Goal: Communication & Community: Answer question/provide support

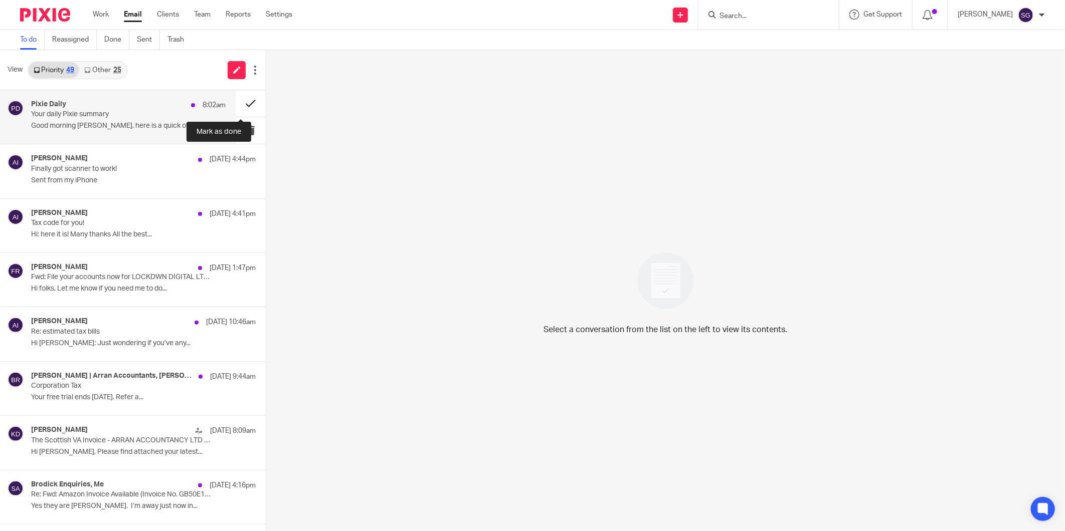
click at [239, 98] on button at bounding box center [251, 103] width 30 height 27
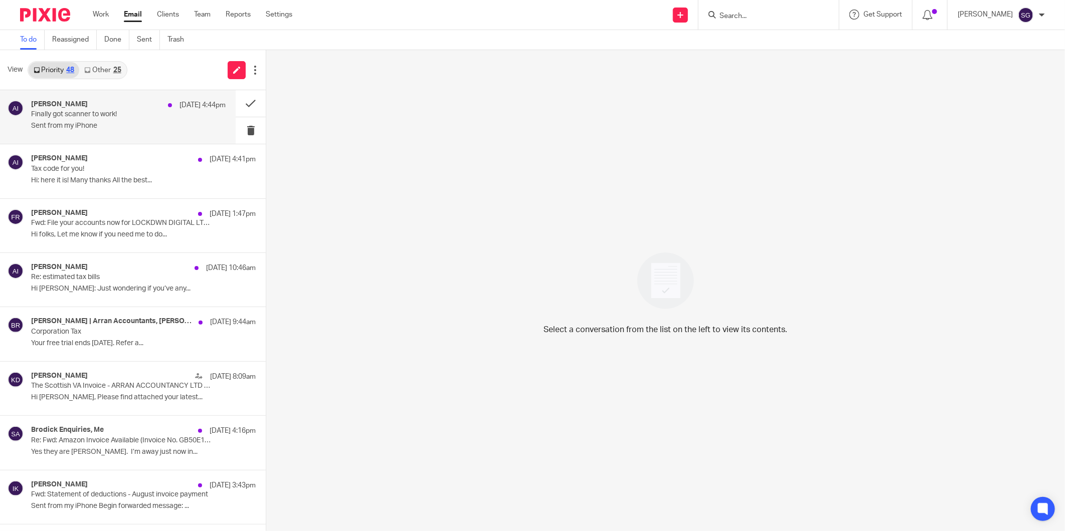
click at [121, 114] on p "Finally got scanner to work!" at bounding box center [108, 114] width 155 height 9
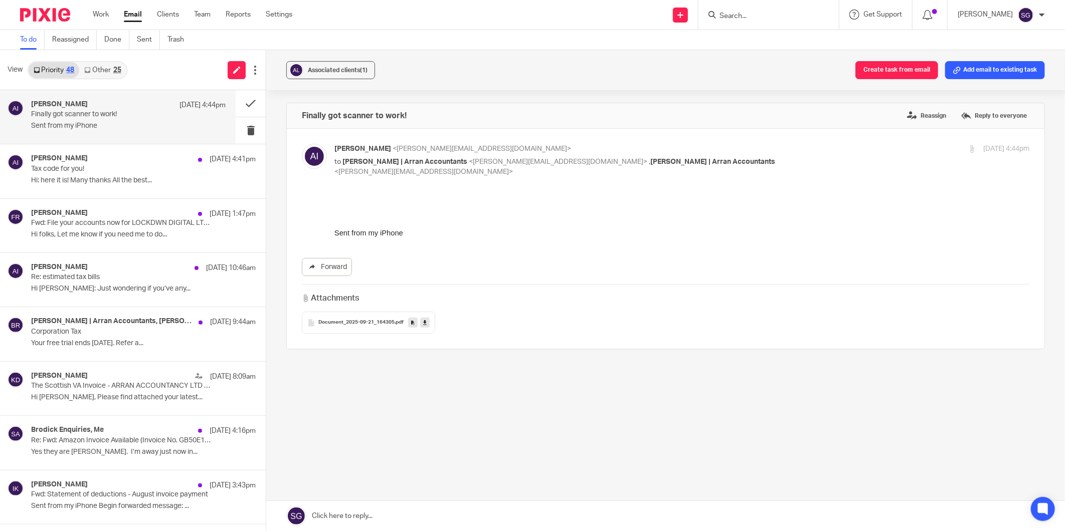
drag, startPoint x: 349, startPoint y: 313, endPoint x: 364, endPoint y: 311, distance: 15.7
click at [349, 320] on span "Document_2025-09-21_164305" at bounding box center [356, 323] width 76 height 6
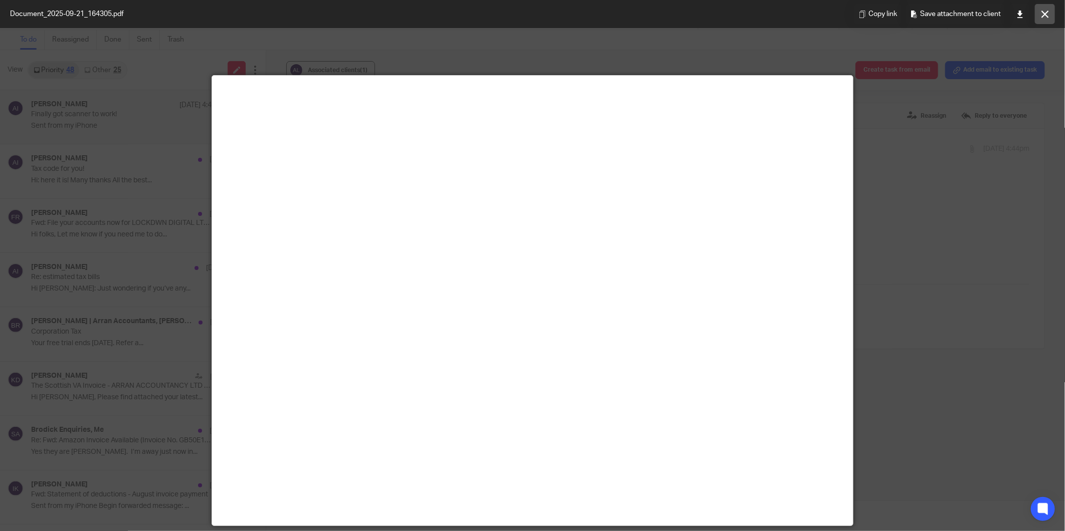
click at [1045, 16] on icon at bounding box center [1045, 15] width 8 height 8
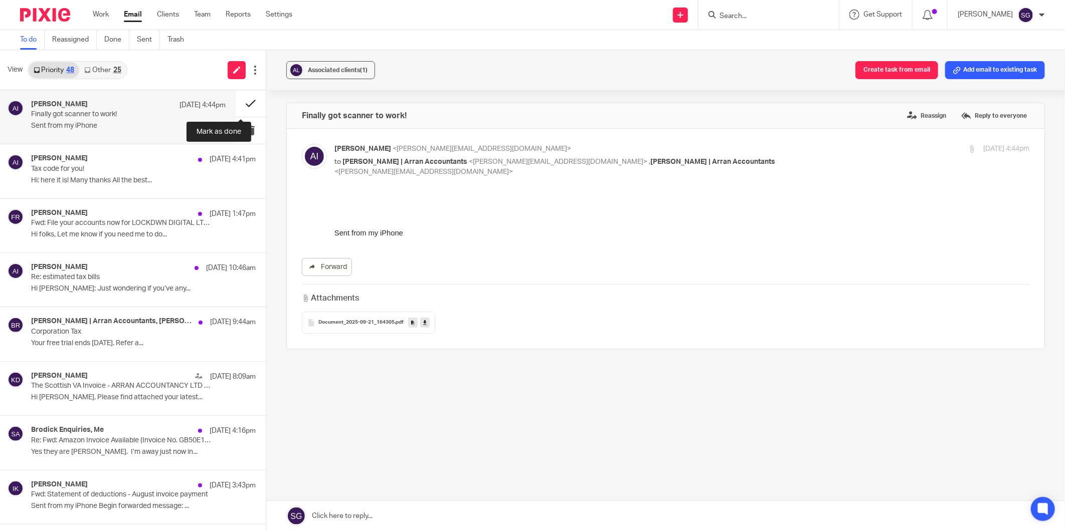
click at [239, 102] on button at bounding box center [251, 103] width 30 height 27
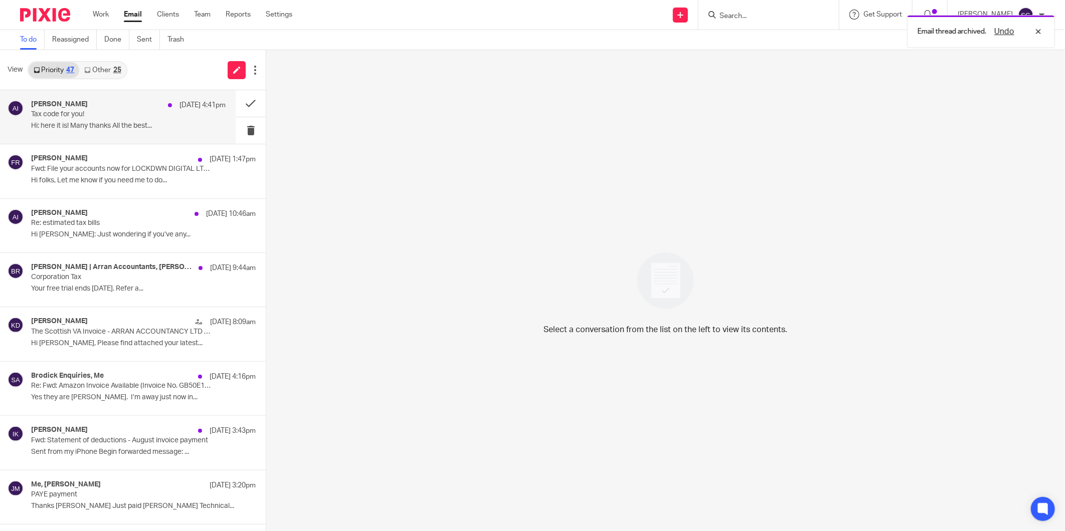
click at [77, 117] on p "Tax code for you!" at bounding box center [108, 114] width 155 height 9
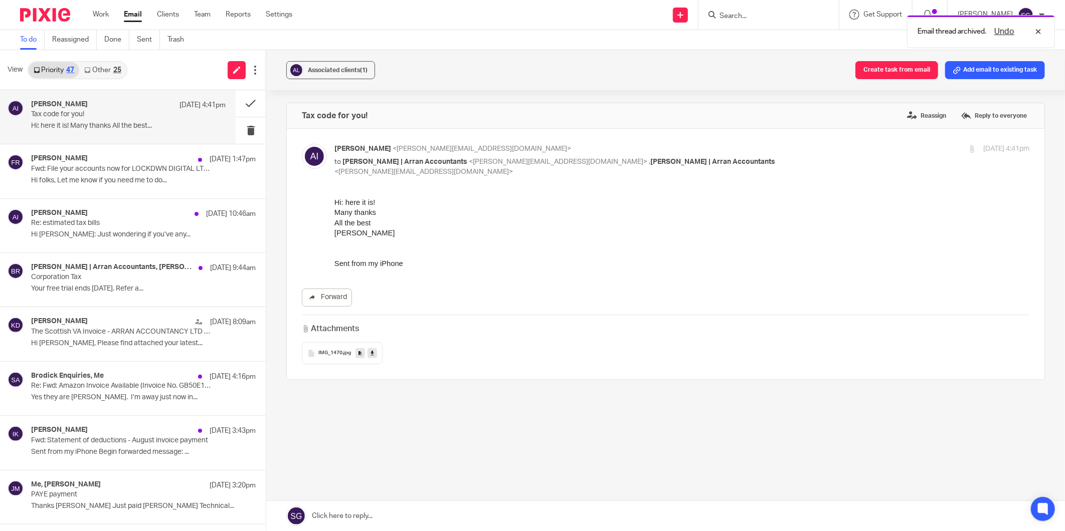
click at [330, 350] on span "IMG_1470" at bounding box center [330, 353] width 24 height 6
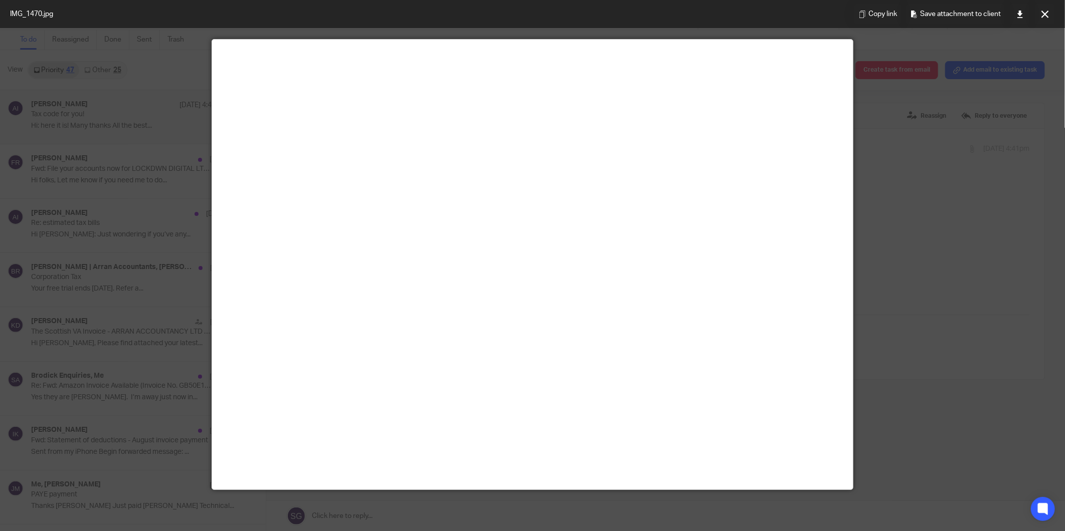
scroll to position [56, 0]
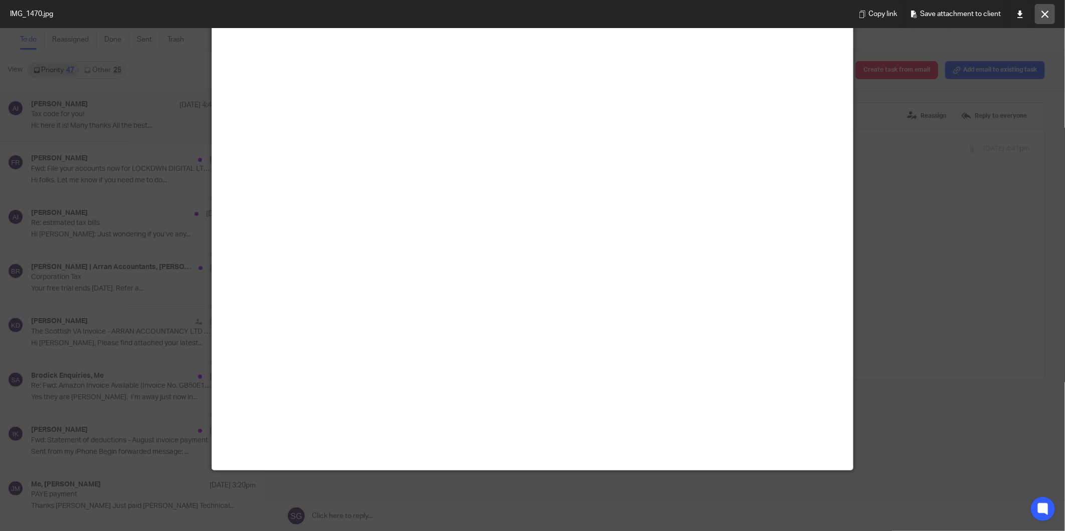
click at [1046, 13] on icon at bounding box center [1045, 15] width 8 height 8
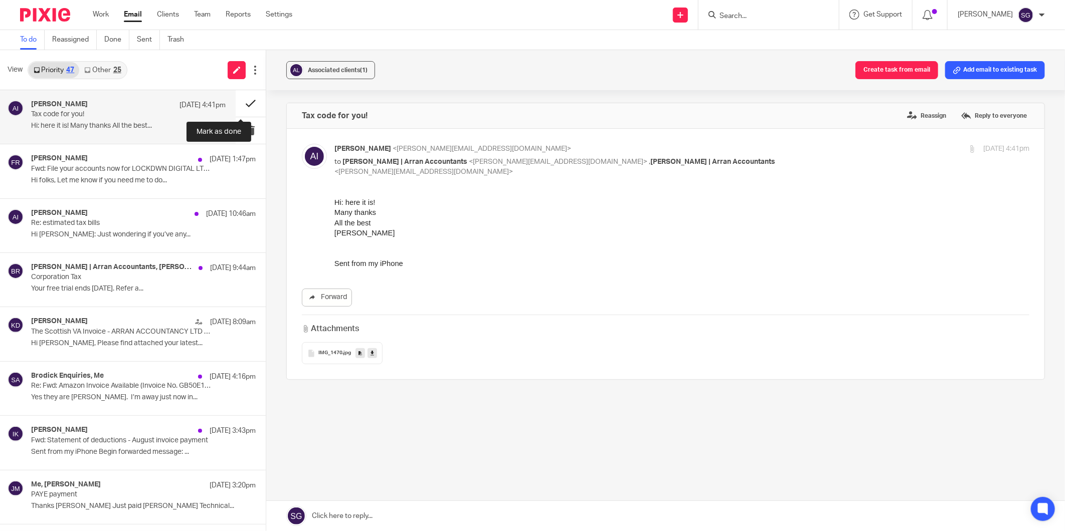
click at [243, 98] on button at bounding box center [251, 103] width 30 height 27
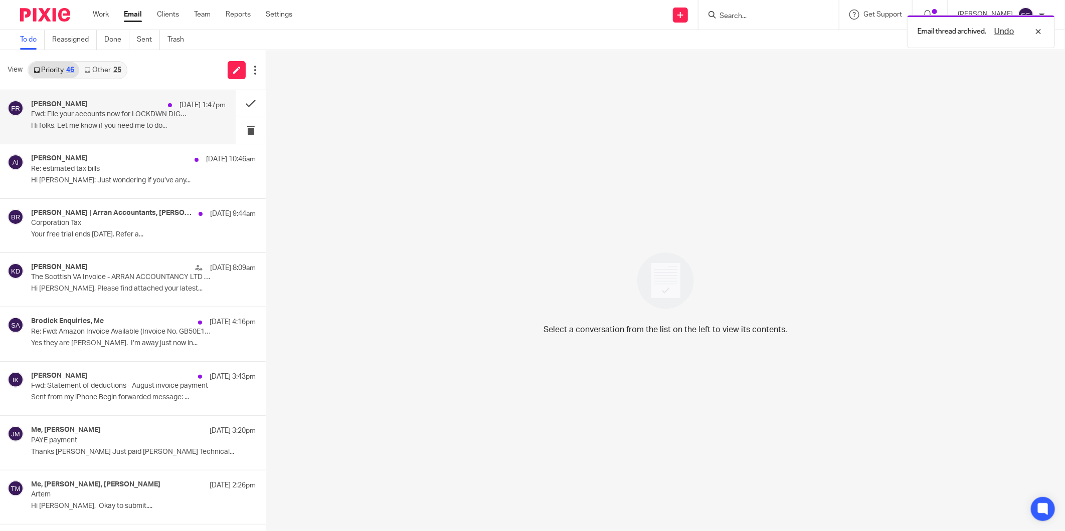
drag, startPoint x: 106, startPoint y: 112, endPoint x: 143, endPoint y: 123, distance: 38.7
click at [105, 113] on p "Fwd: File your accounts now for LOCKDWN DIGITAL LTD SC755799" at bounding box center [108, 114] width 155 height 9
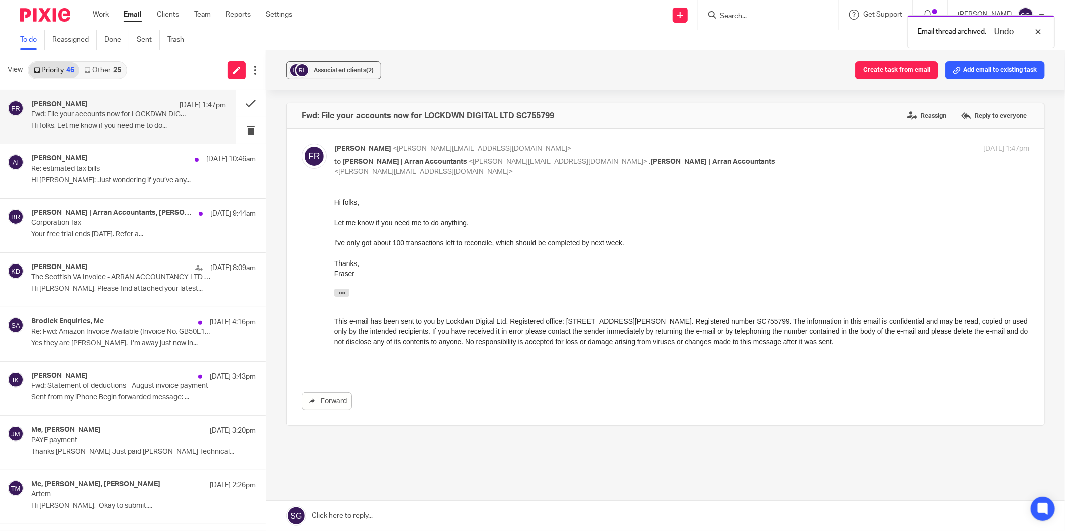
scroll to position [0, 0]
click at [242, 96] on button at bounding box center [251, 103] width 30 height 27
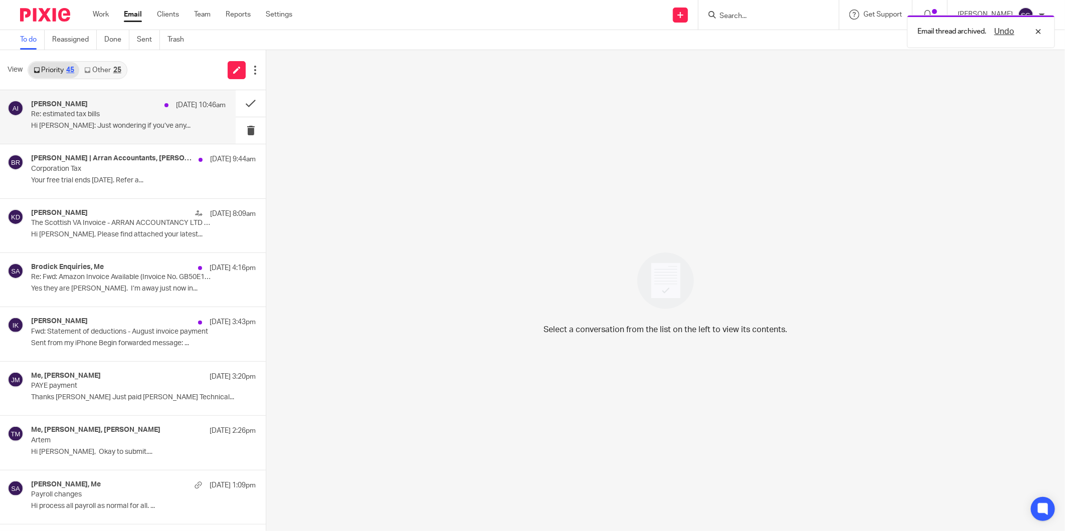
click at [128, 109] on div "Adrianna Irvine 20 Sep 10:46am" at bounding box center [128, 105] width 194 height 10
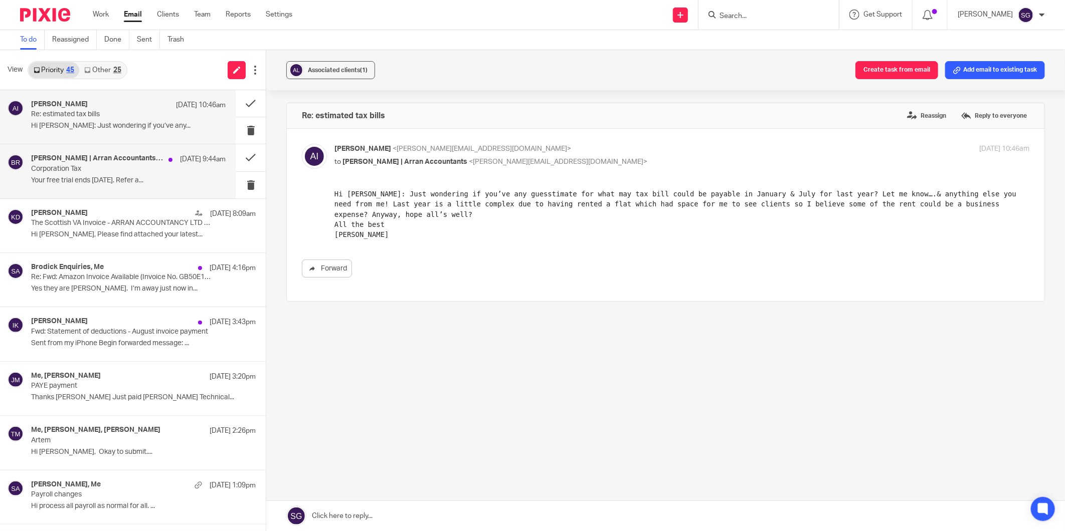
click at [76, 169] on p "Corporation Tax" at bounding box center [108, 169] width 155 height 9
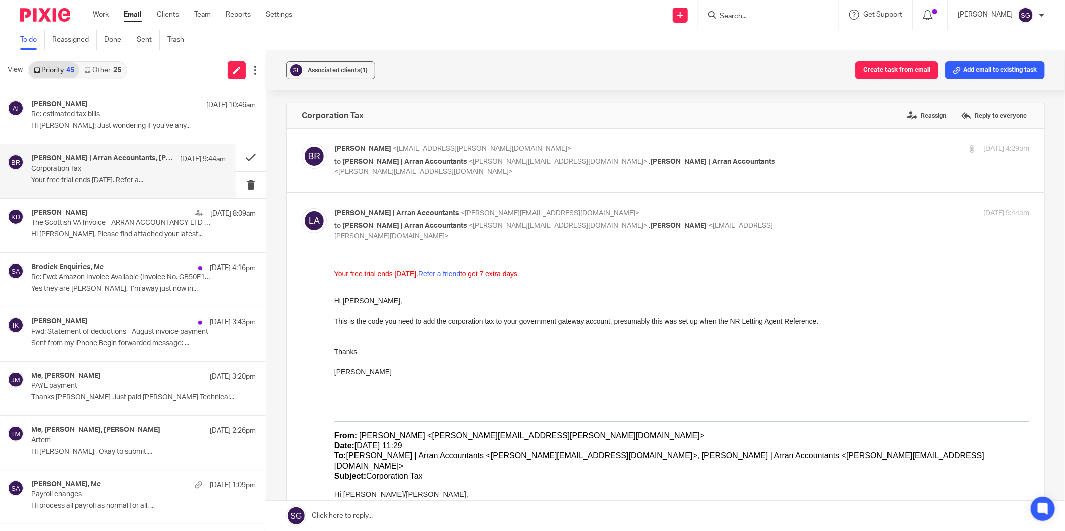
click at [409, 167] on div "Ben Rayner <ben.rayner@goodplacelettings.co.uk> to Lorna | Arran Accountants <l…" at bounding box center [681, 161] width 695 height 34
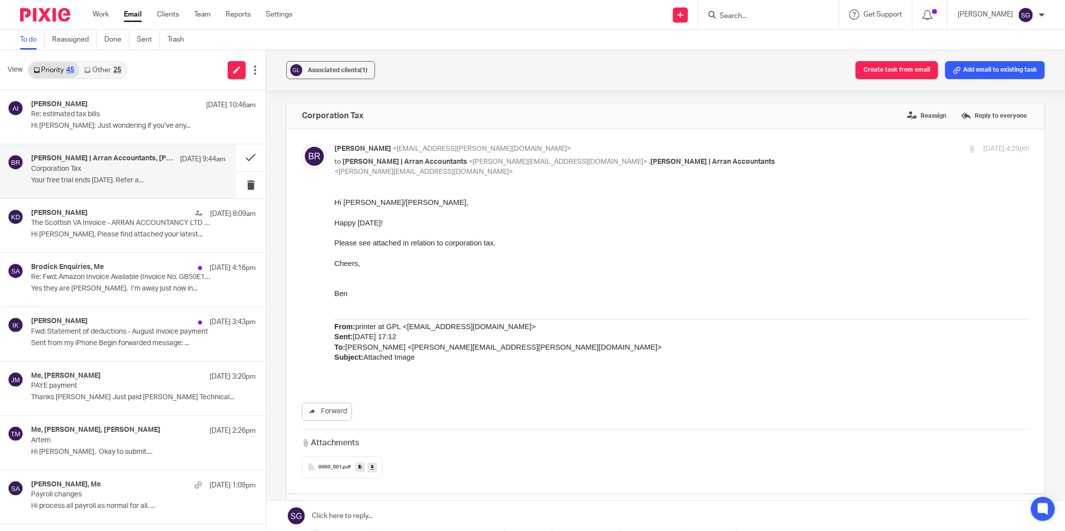
click at [409, 166] on p "to Lorna | Arran Accountants <lorna@arranaccountants.co.uk> , Sarah | Arran Acc…" at bounding box center [565, 167] width 463 height 21
checkbox input "false"
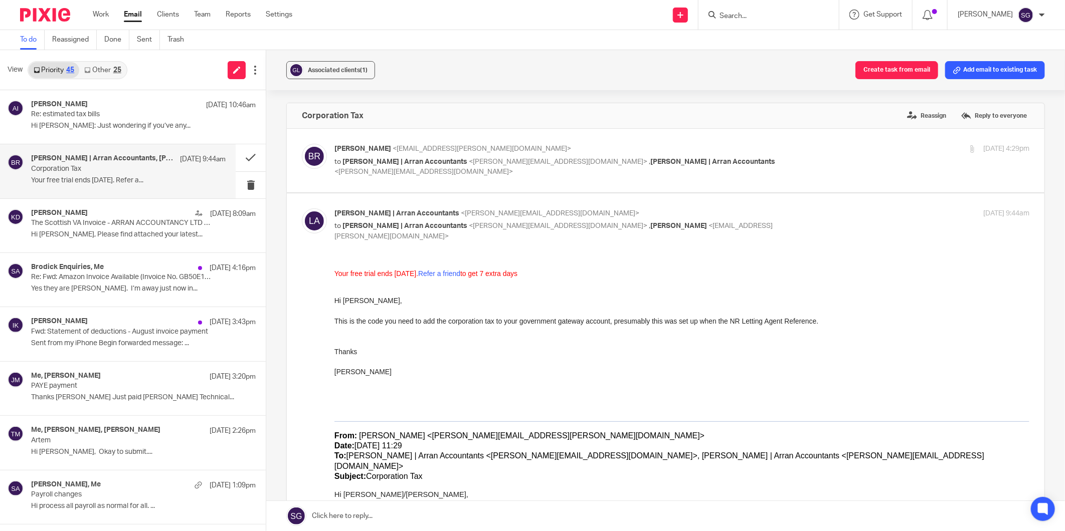
drag, startPoint x: 126, startPoint y: 11, endPoint x: 197, endPoint y: 32, distance: 74.4
click at [126, 11] on link "Email" at bounding box center [133, 15] width 18 height 10
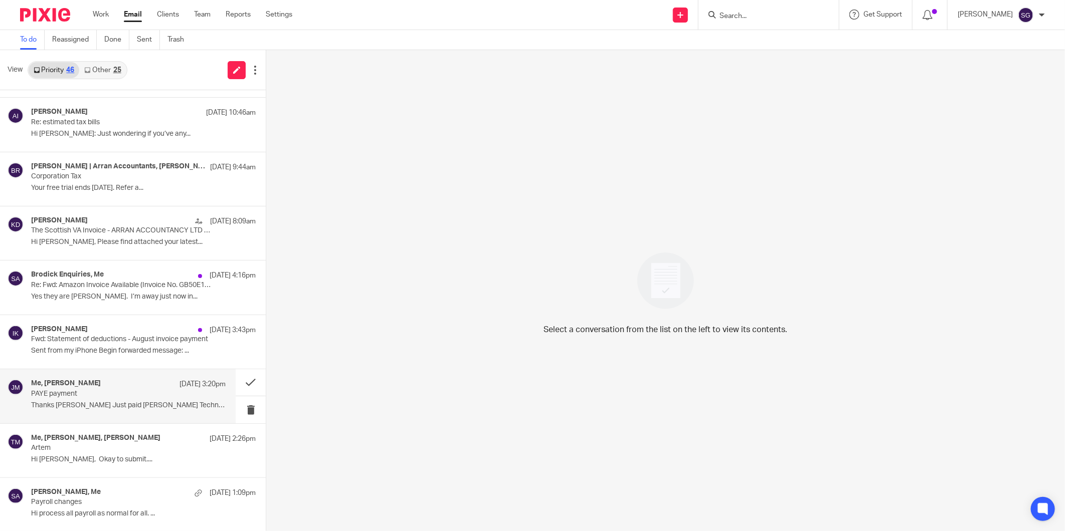
scroll to position [111, 0]
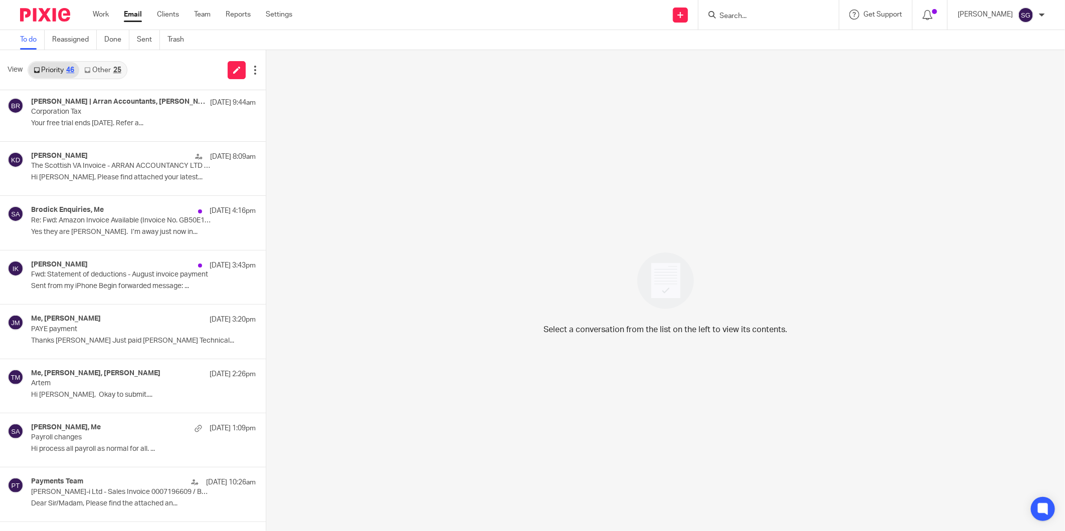
click at [101, 65] on link "Other 25" at bounding box center [102, 70] width 47 height 16
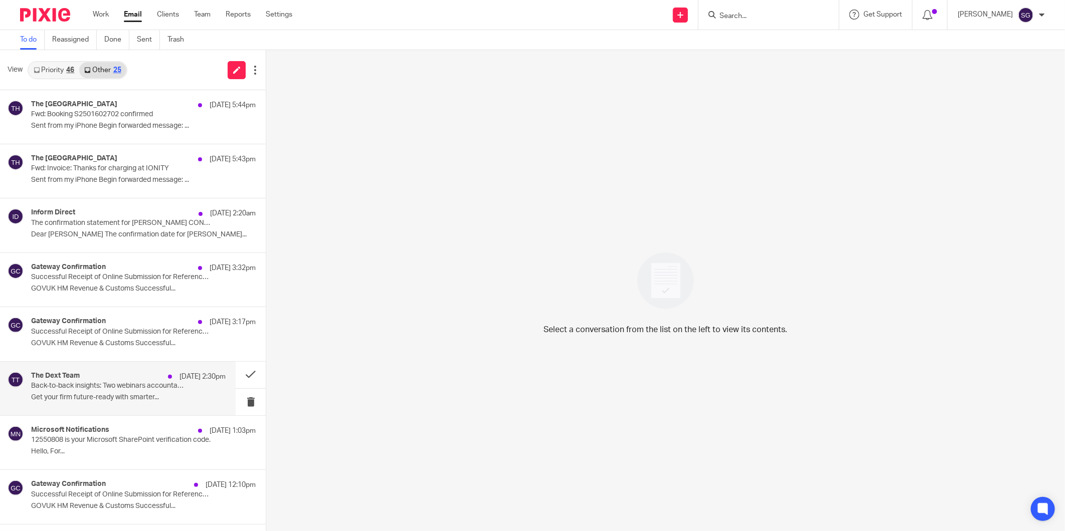
scroll to position [167, 0]
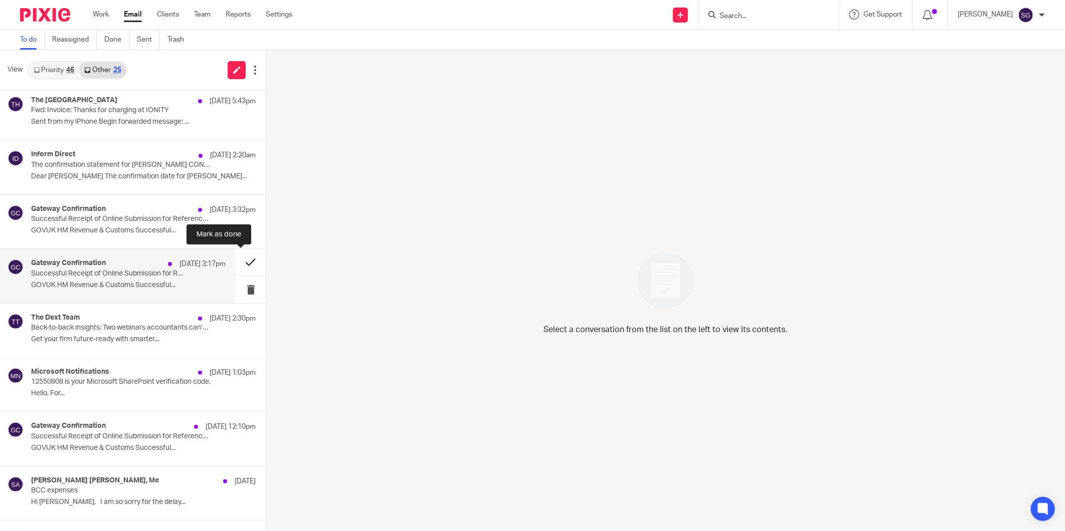
click at [241, 262] on button at bounding box center [251, 262] width 30 height 27
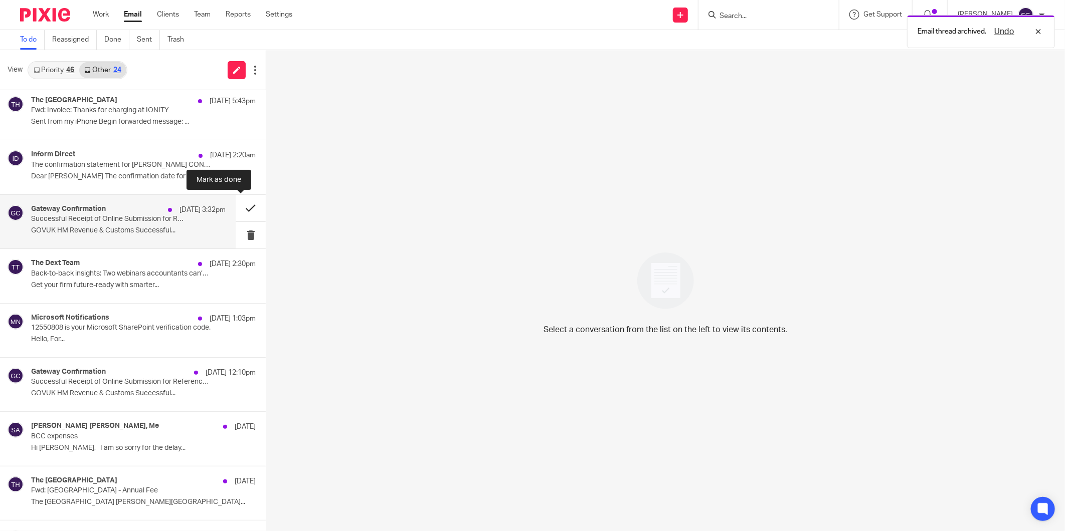
click at [236, 203] on button at bounding box center [251, 208] width 30 height 27
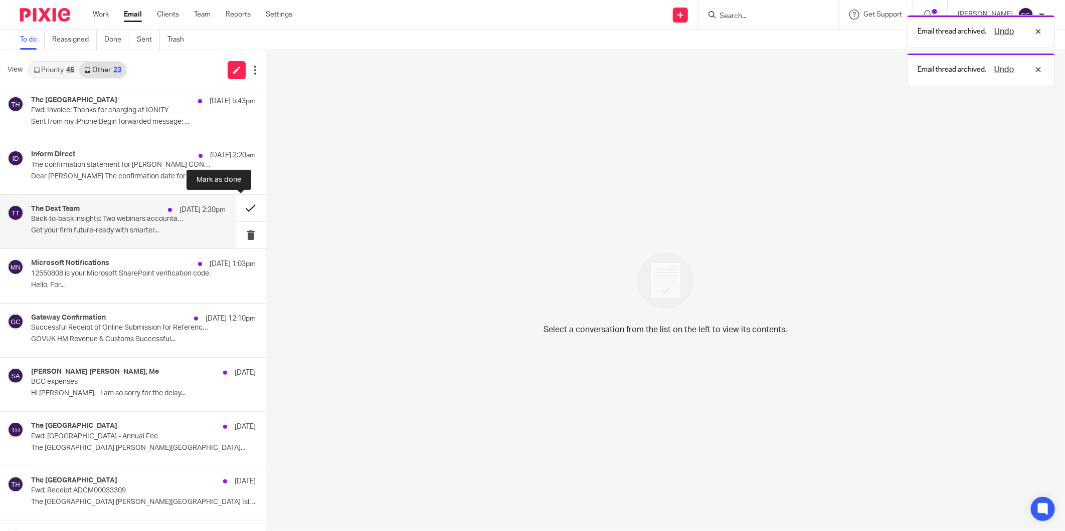
click at [244, 206] on button at bounding box center [251, 208] width 30 height 27
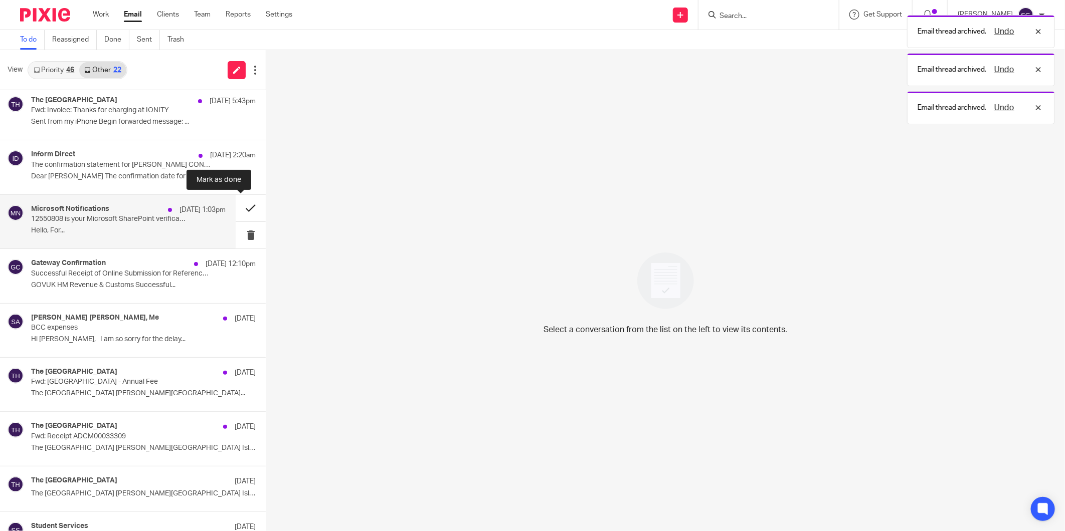
click at [237, 207] on button at bounding box center [251, 208] width 30 height 27
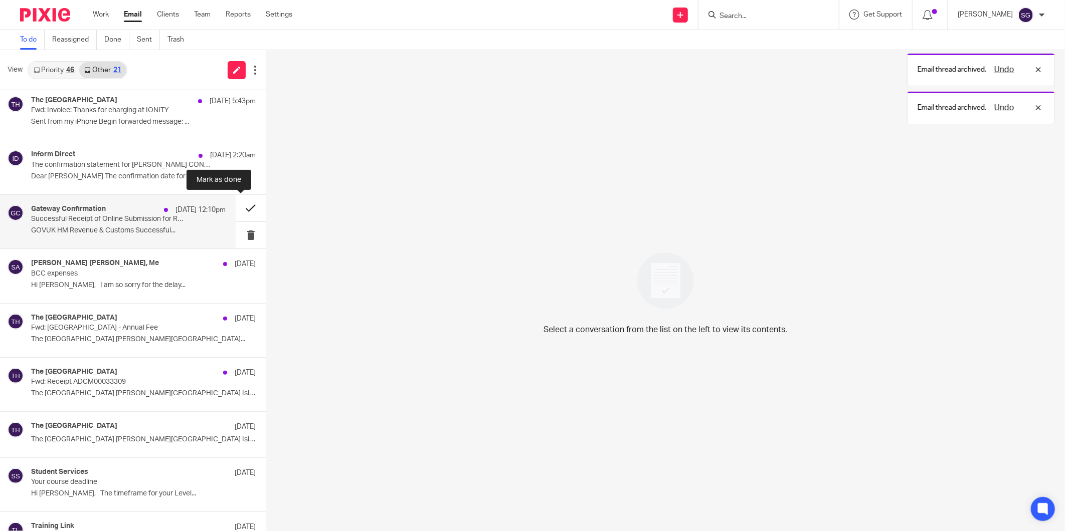
click at [244, 207] on button at bounding box center [251, 208] width 30 height 27
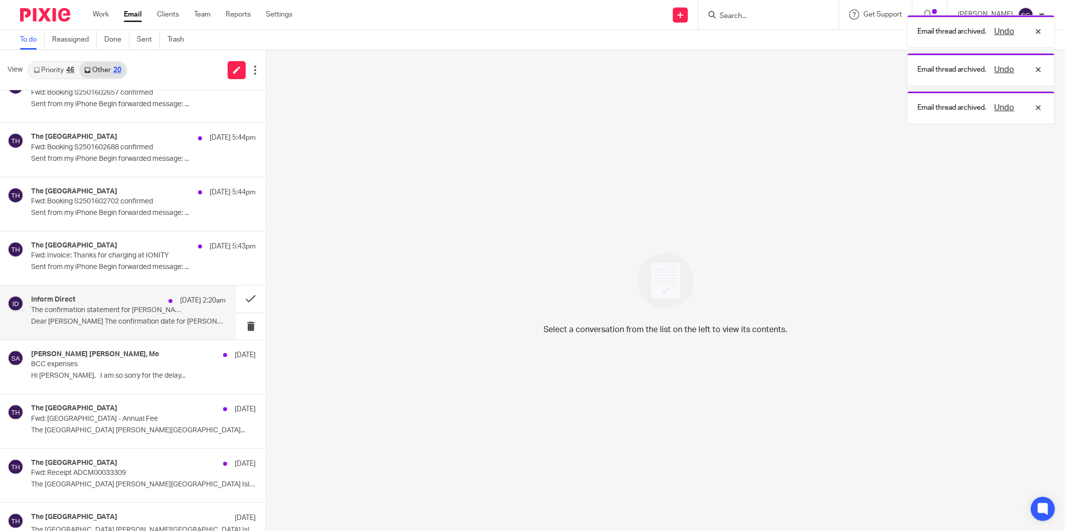
scroll to position [0, 0]
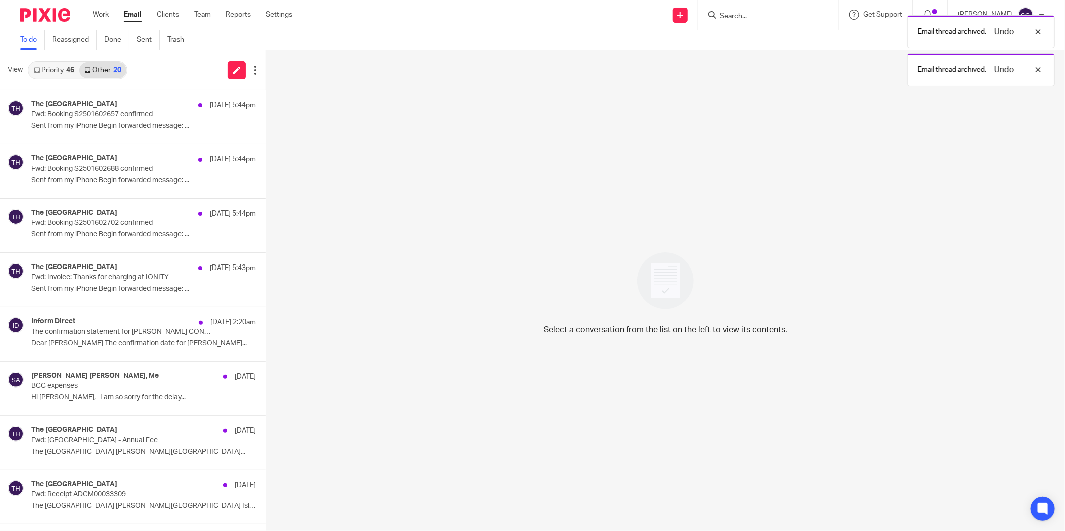
click at [51, 72] on link "Priority 46" at bounding box center [54, 70] width 51 height 16
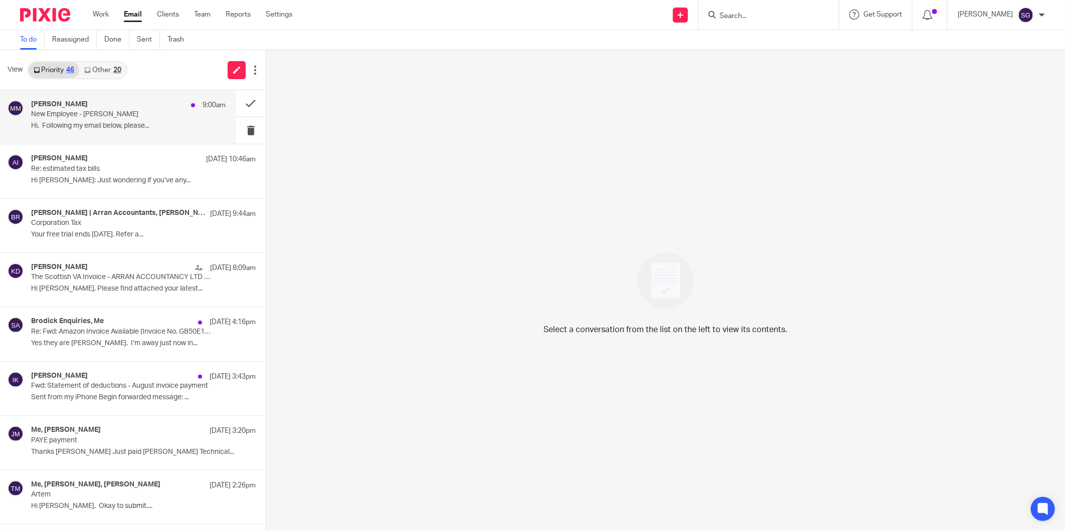
click at [108, 126] on p "Hi, Following my email below, please..." at bounding box center [128, 126] width 194 height 9
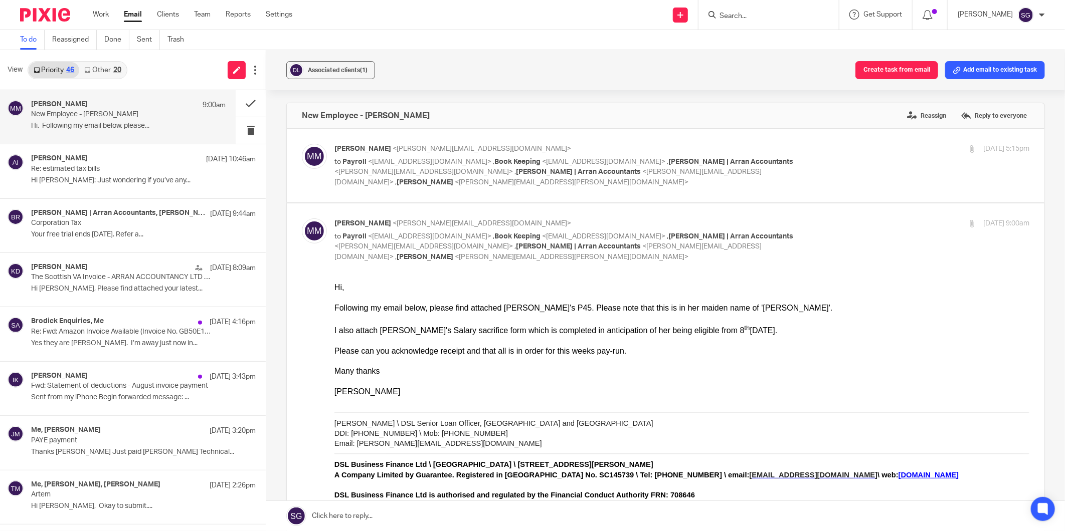
click at [425, 181] on p "to Payroll <payroll@arranaccountants.co.uk> , Book Keeping <bookkeeping@arranac…" at bounding box center [565, 172] width 463 height 31
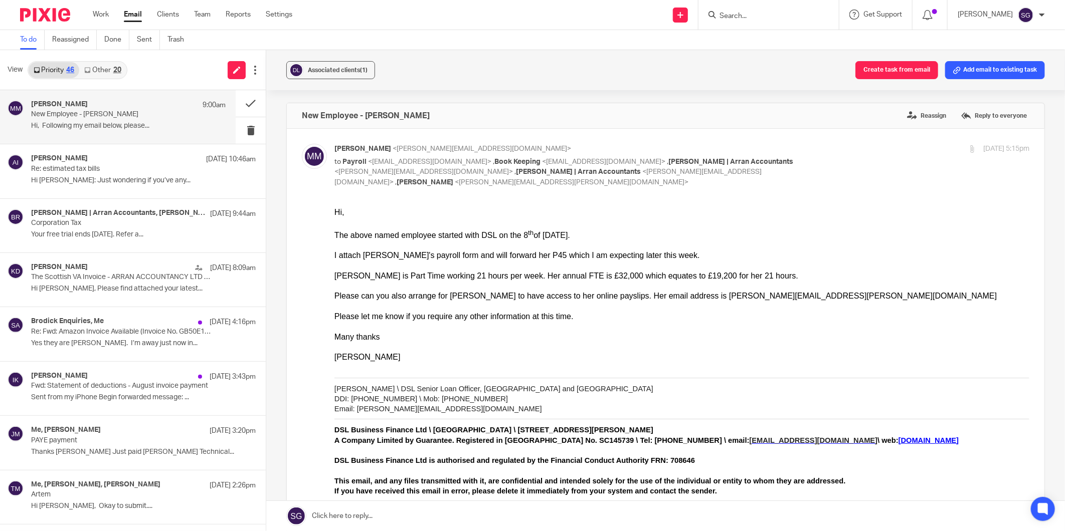
click at [425, 181] on p "to Payroll <payroll@arranaccountants.co.uk> , Book Keeping <bookkeeping@arranac…" at bounding box center [565, 172] width 463 height 31
checkbox input "false"
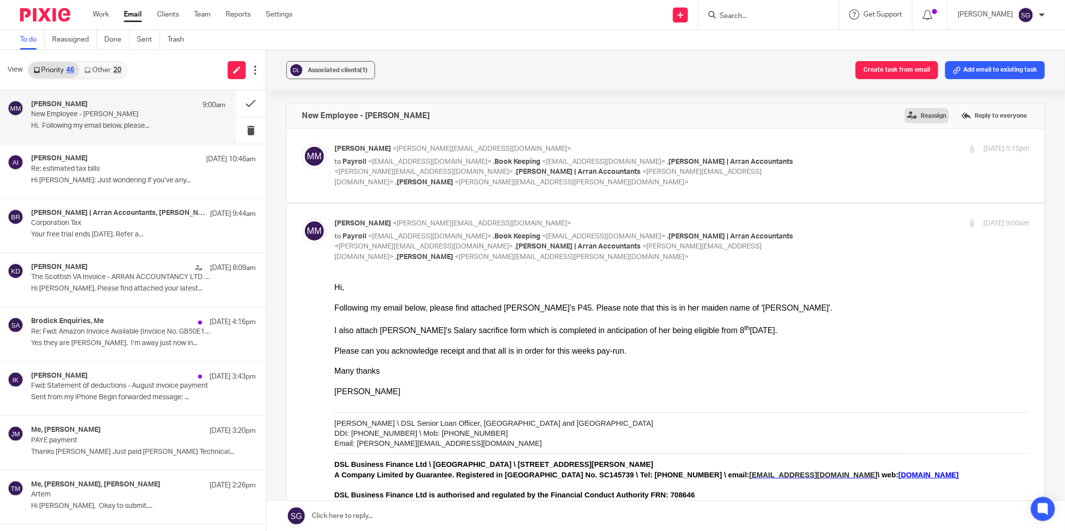
click at [916, 119] on label "Reassign" at bounding box center [926, 115] width 44 height 15
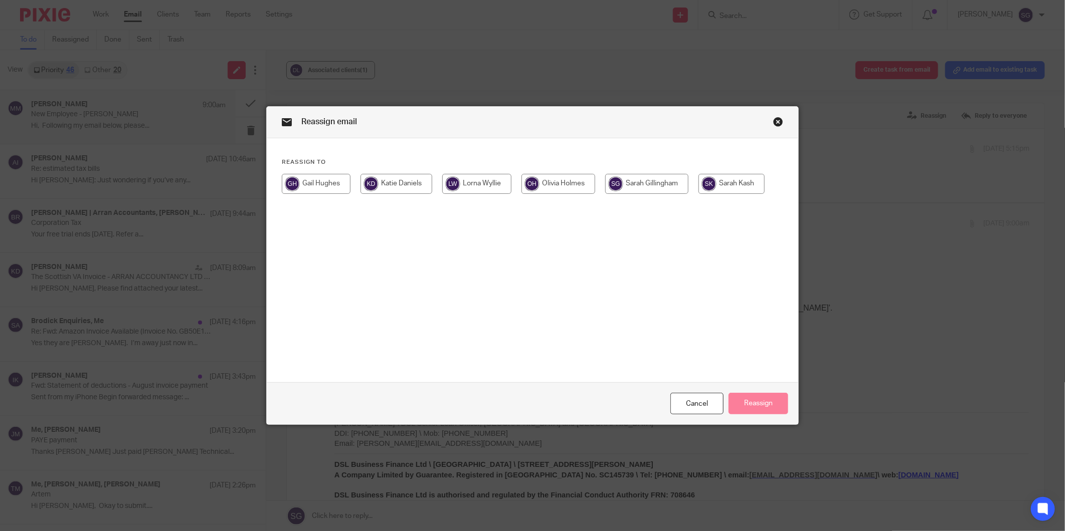
click at [734, 178] on input "radio" at bounding box center [731, 184] width 66 height 20
radio input "true"
click at [747, 398] on button "Reassign" at bounding box center [758, 404] width 60 height 22
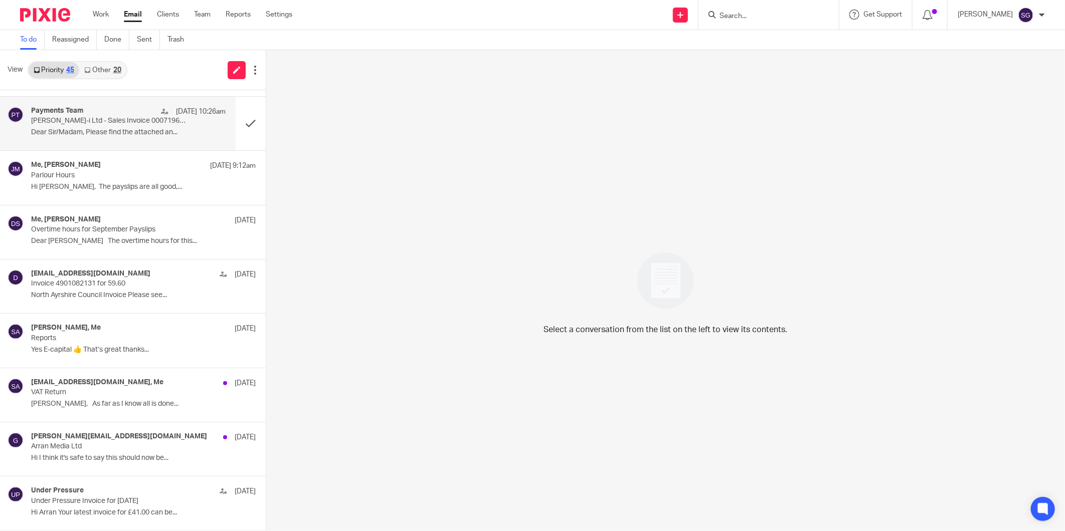
scroll to position [501, 0]
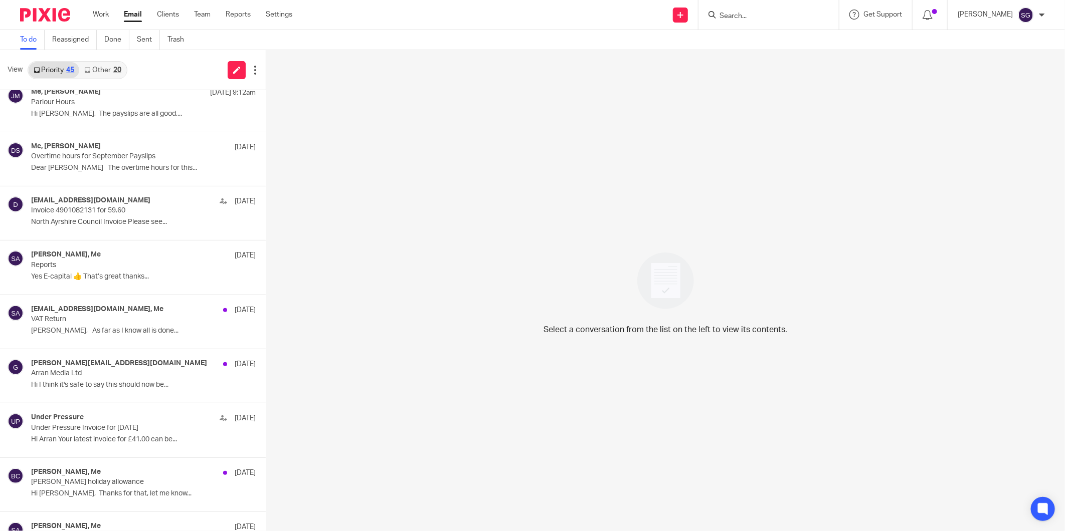
drag, startPoint x: 498, startPoint y: 23, endPoint x: 453, endPoint y: 14, distance: 46.4
click at [494, 22] on div "Send new email Create task Add client Request signature Get Support Contact Sup…" at bounding box center [685, 15] width 757 height 30
click at [742, 14] on input "Search" at bounding box center [763, 16] width 90 height 9
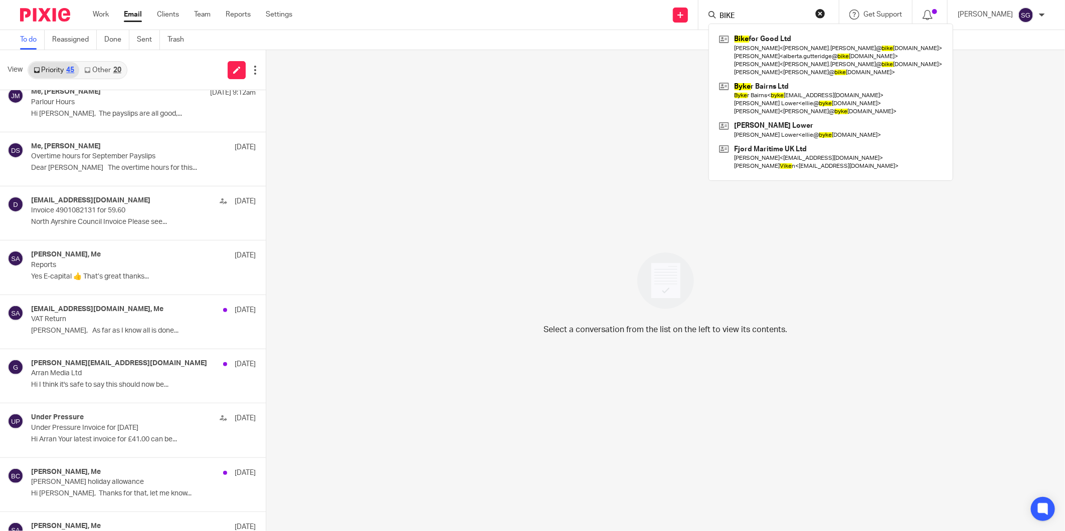
type input "BIKE"
drag, startPoint x: 483, startPoint y: 14, endPoint x: 455, endPoint y: 26, distance: 30.3
click at [483, 15] on div "Send new email Create task Add client Request signature BIKE Bike for Good Ltd …" at bounding box center [685, 15] width 757 height 30
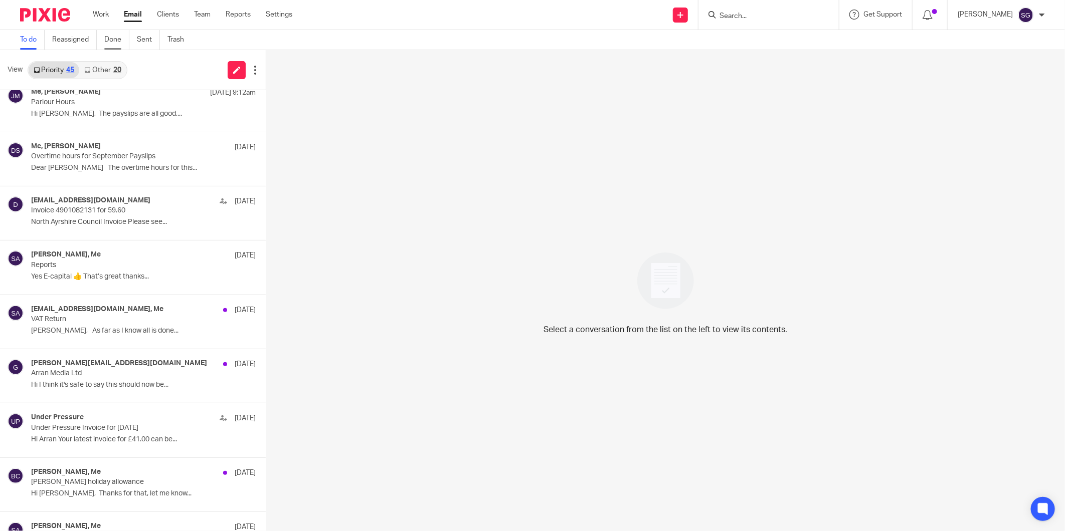
click at [106, 34] on link "Done" at bounding box center [116, 40] width 25 height 20
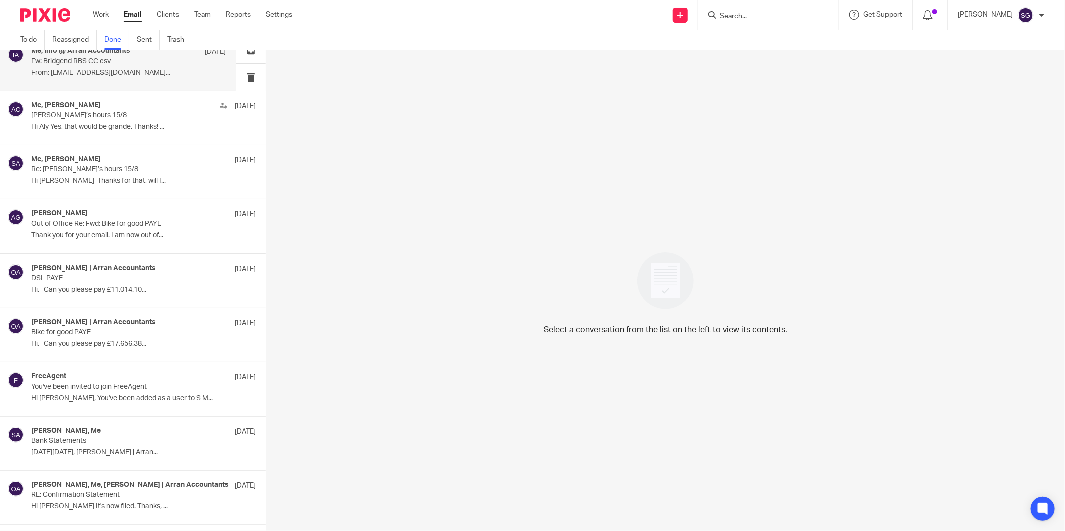
scroll to position [17825, 0]
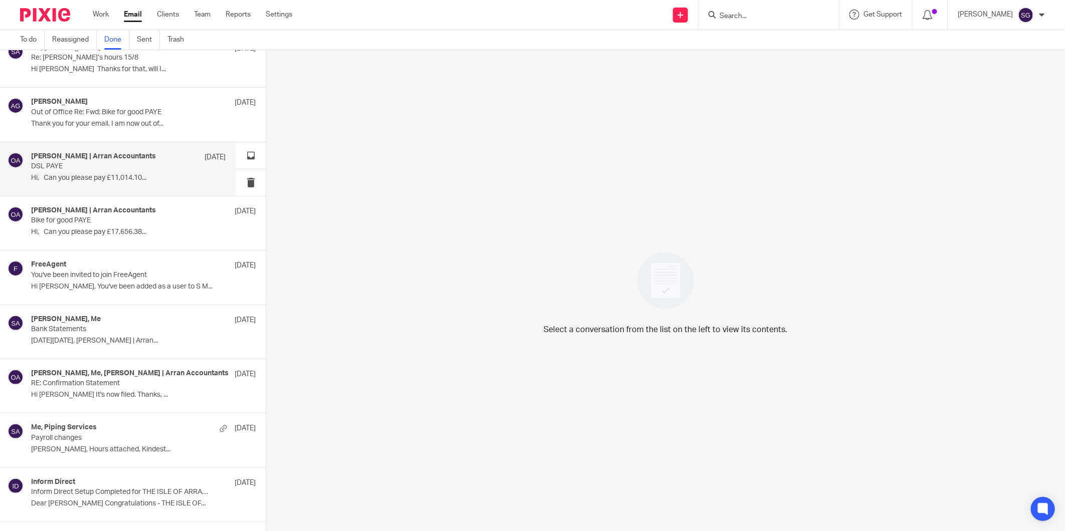
click at [137, 171] on p "DSL PAYE" at bounding box center [108, 166] width 155 height 9
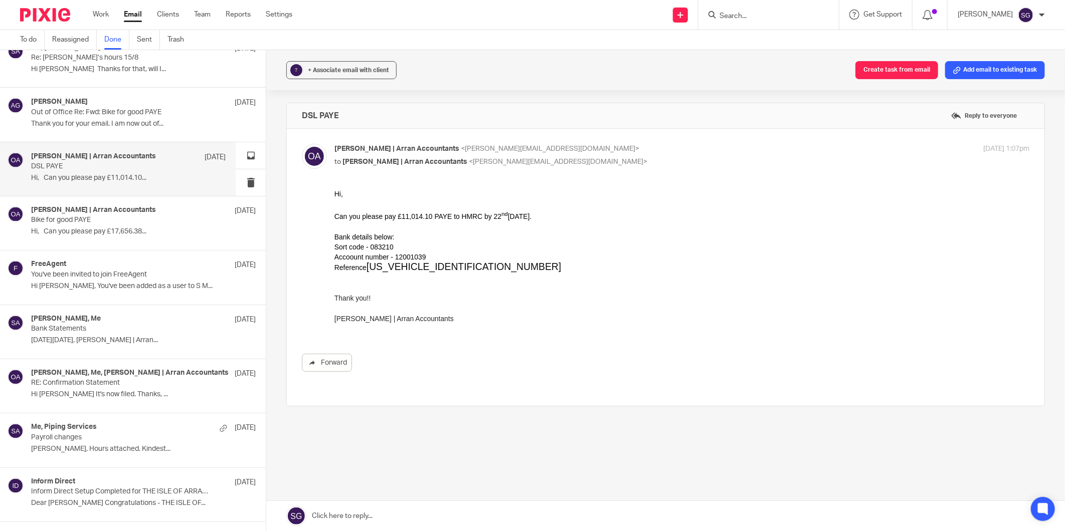
scroll to position [0, 0]
click at [104, 225] on p "Bike for good PAYE" at bounding box center [108, 221] width 155 height 9
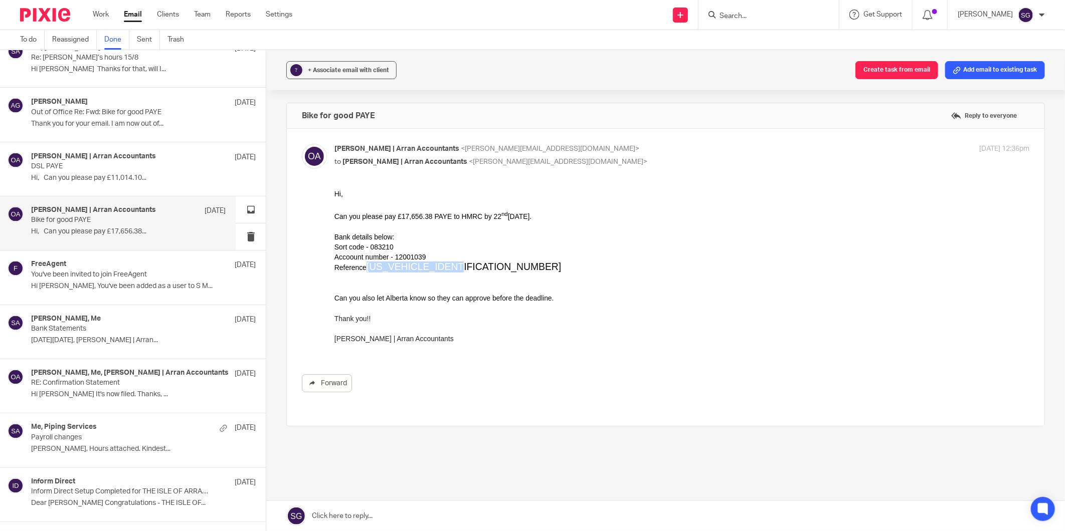
drag, startPoint x: 463, startPoint y: 266, endPoint x: 368, endPoint y: 269, distance: 94.8
click at [368, 269] on p "Reference 961PM103108192604" at bounding box center [681, 267] width 695 height 11
copy span "961PM103108192604"
click at [652, 330] on p at bounding box center [681, 328] width 695 height 10
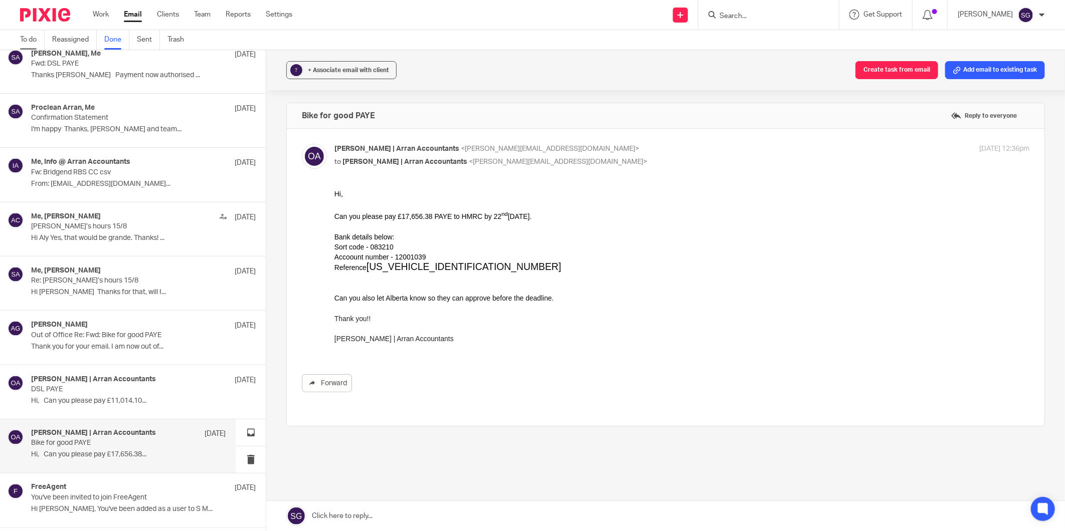
click at [22, 34] on link "To do" at bounding box center [32, 40] width 25 height 20
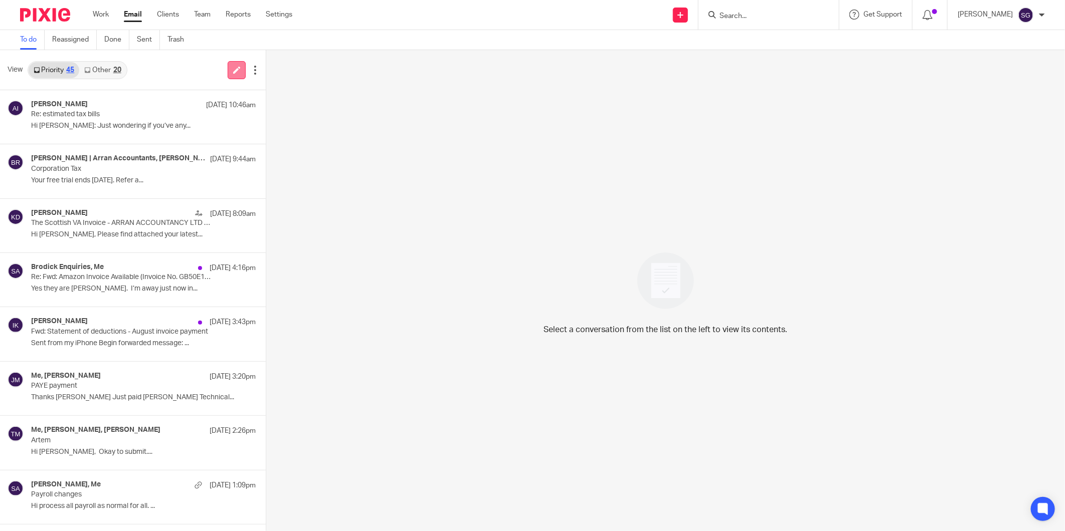
click at [233, 71] on icon at bounding box center [237, 70] width 8 height 8
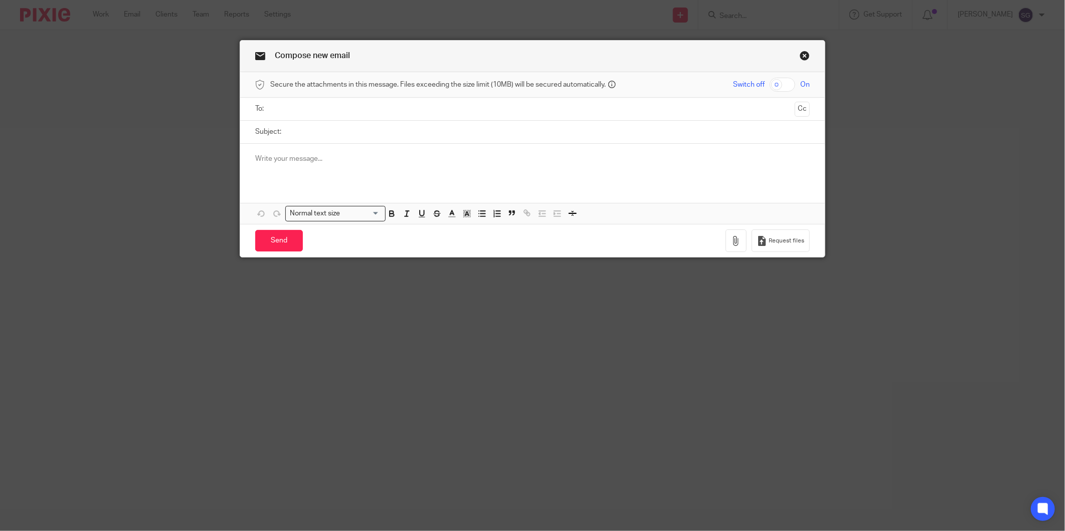
click at [318, 107] on input "text" at bounding box center [532, 109] width 517 height 12
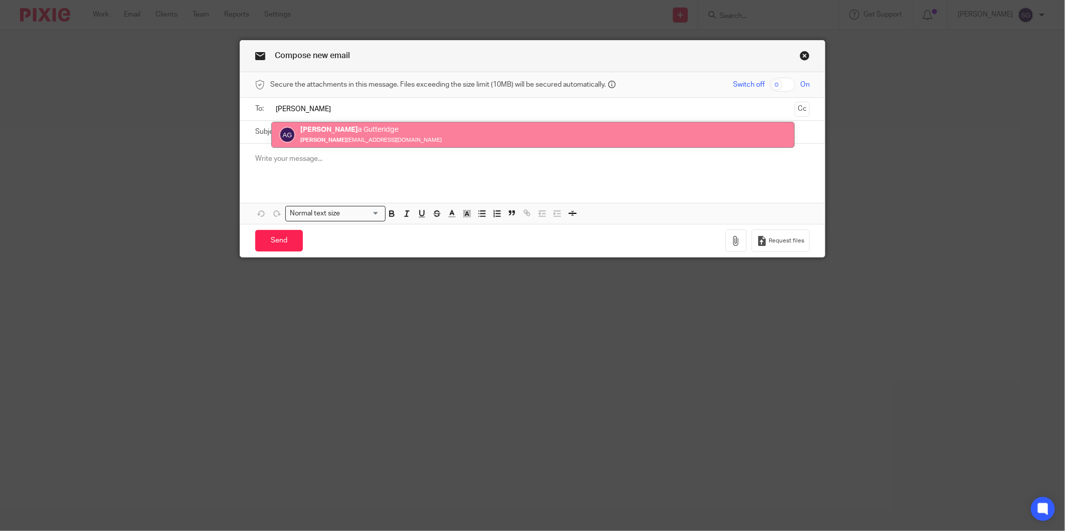
type input "[PERSON_NAME]"
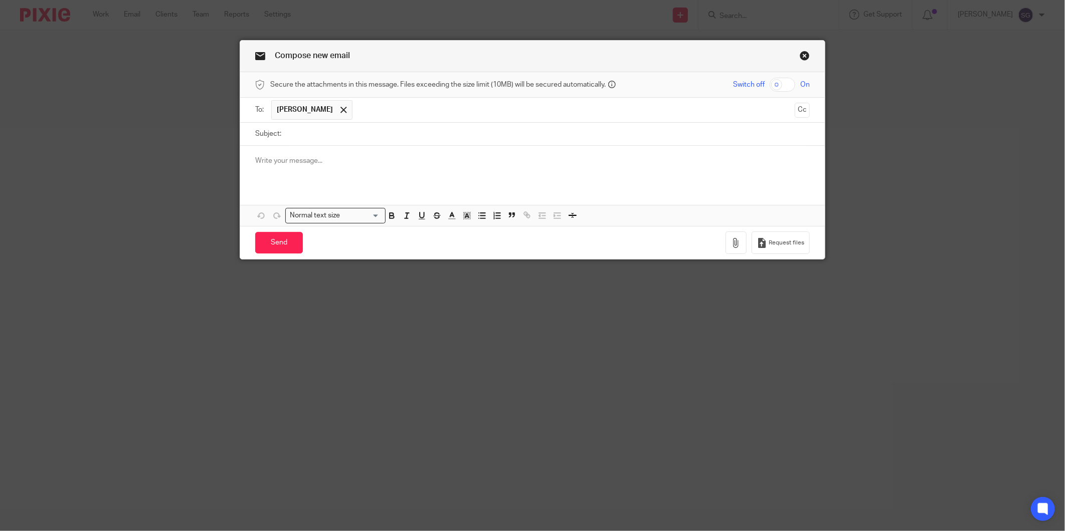
click at [343, 137] on input "Subject:" at bounding box center [547, 134] width 523 height 23
type input "PAYE"
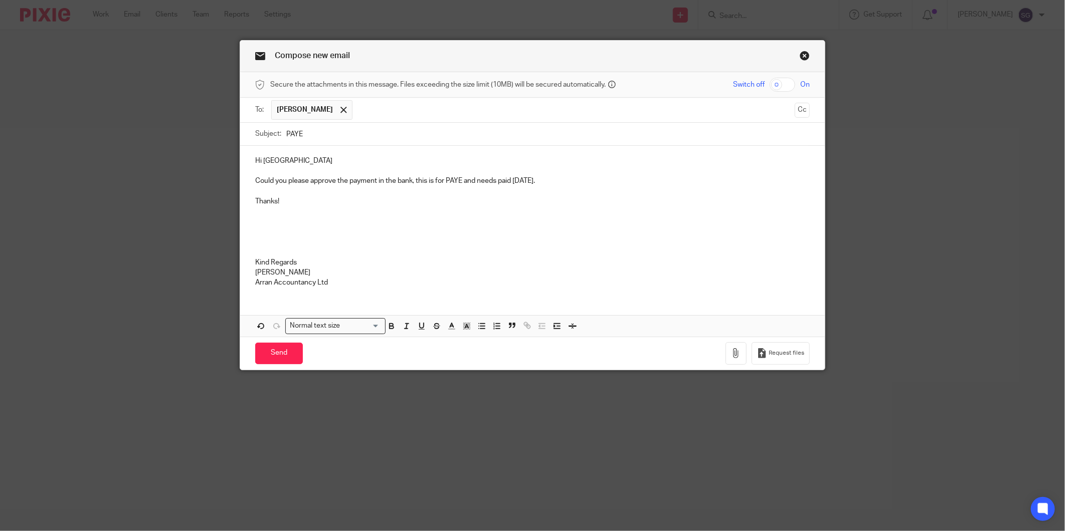
click at [288, 211] on p at bounding box center [532, 212] width 554 height 10
click at [264, 365] on div "Send You have unsaved changes Request files" at bounding box center [532, 353] width 584 height 33
drag, startPoint x: 267, startPoint y: 356, endPoint x: 277, endPoint y: 326, distance: 31.5
click at [267, 355] on input "Send" at bounding box center [279, 354] width 48 height 22
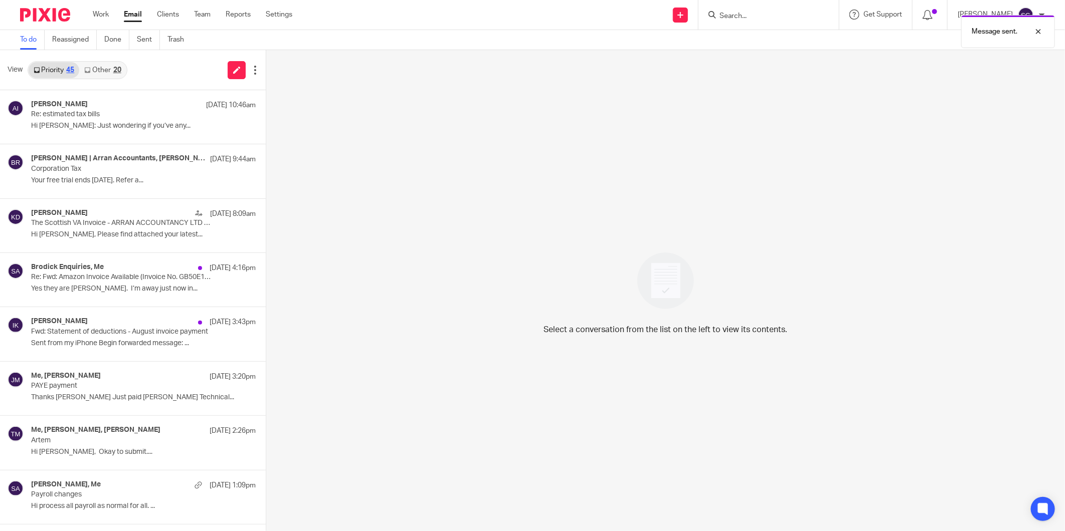
click at [106, 75] on link "Other 20" at bounding box center [102, 70] width 47 height 16
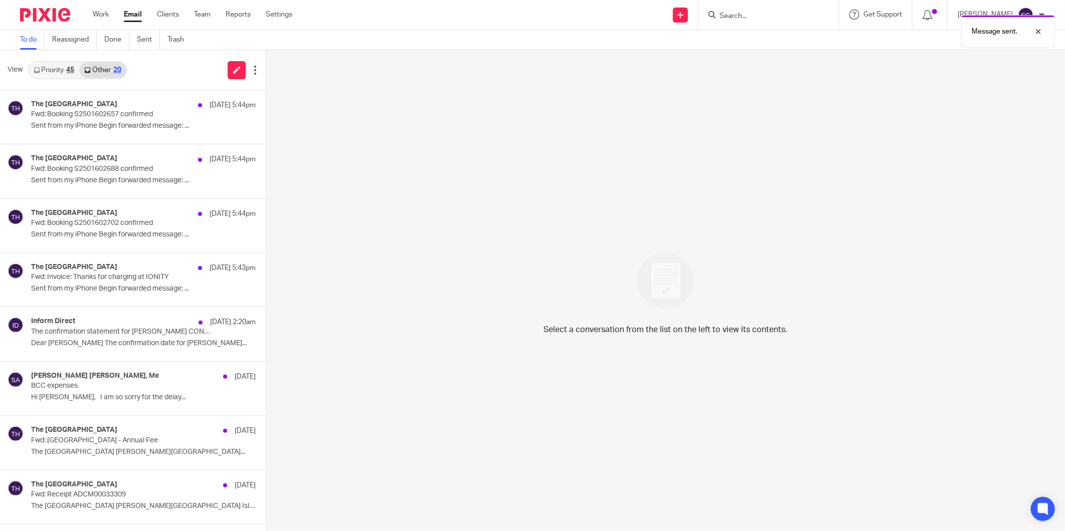
click at [55, 66] on link "Priority 45" at bounding box center [54, 70] width 51 height 16
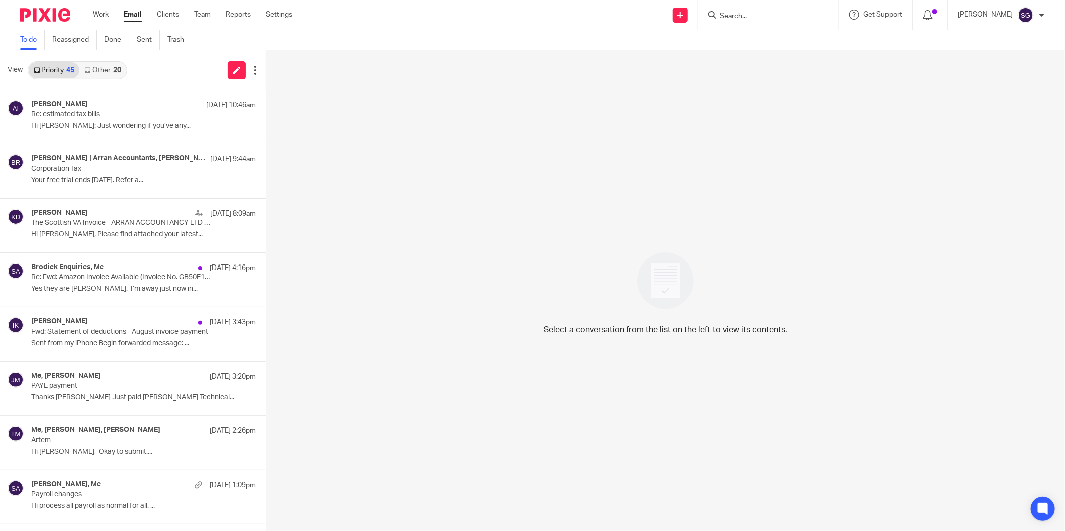
click at [753, 16] on input "Search" at bounding box center [763, 16] width 90 height 9
type input "DSL"
click button "submit" at bounding box center [0, 0] width 0 height 0
click at [772, 50] on link at bounding box center [814, 47] width 196 height 31
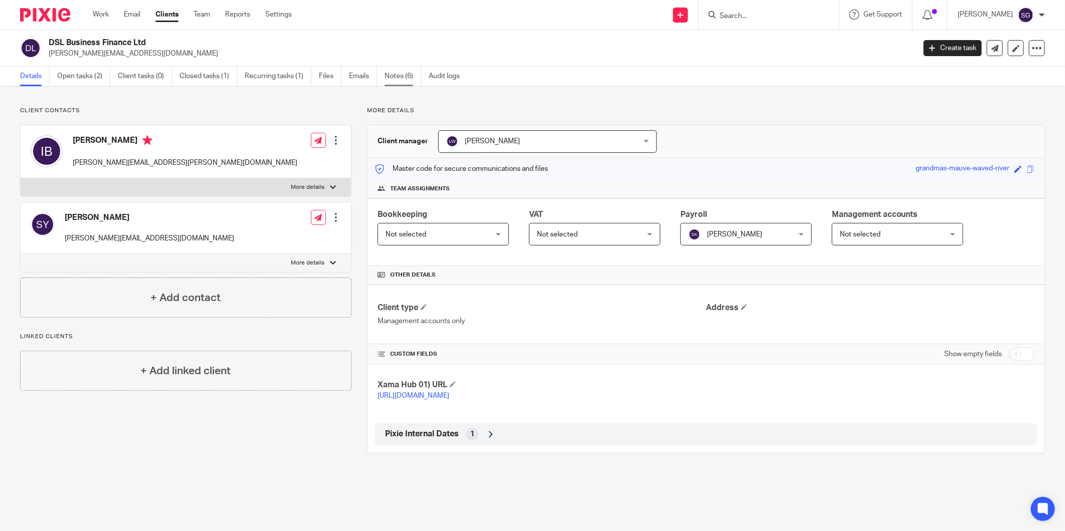
click at [398, 76] on link "Notes (6)" at bounding box center [402, 77] width 37 height 20
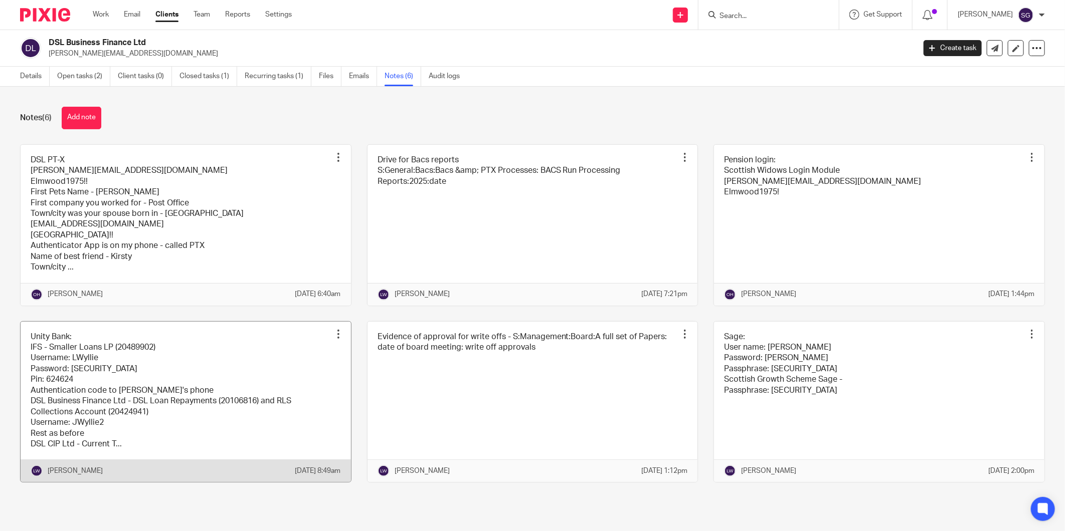
click at [121, 439] on link at bounding box center [186, 402] width 330 height 161
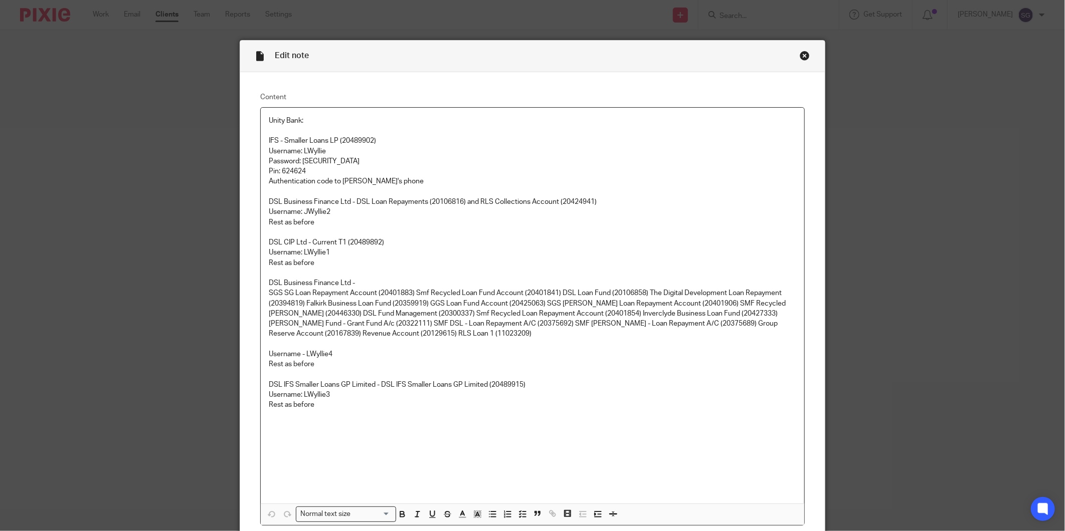
click at [317, 351] on p "Username - LWyllie4" at bounding box center [532, 354] width 527 height 10
copy p "LWyllie4"
drag, startPoint x: 348, startPoint y: 161, endPoint x: 298, endPoint y: 159, distance: 50.2
click at [298, 159] on p "Password: Elmwood1975!" at bounding box center [532, 161] width 527 height 10
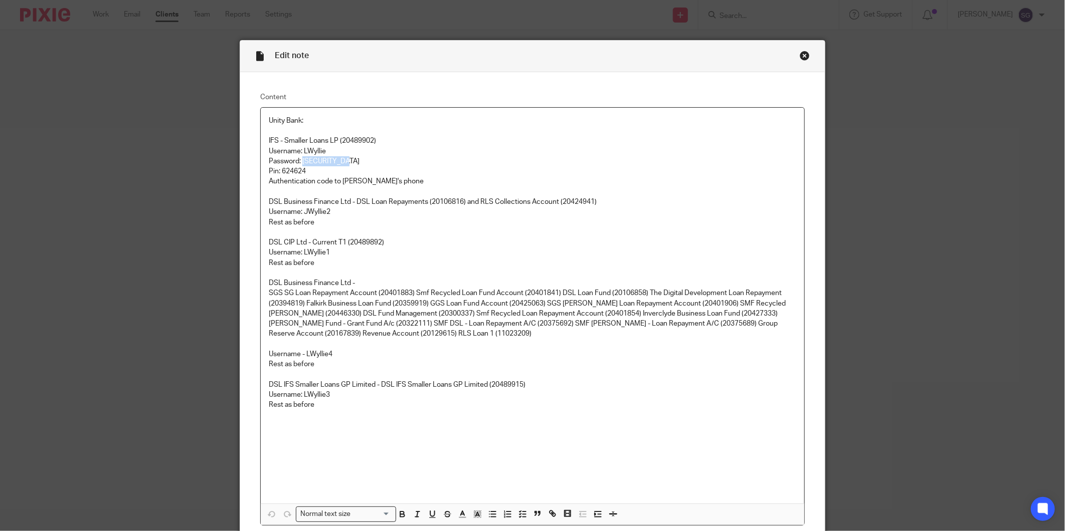
copy p "Elmwood1975!"
click at [319, 356] on p "Username - LWyllie4" at bounding box center [532, 354] width 527 height 10
copy p "LWyllie4"
drag, startPoint x: 348, startPoint y: 162, endPoint x: 299, endPoint y: 159, distance: 49.2
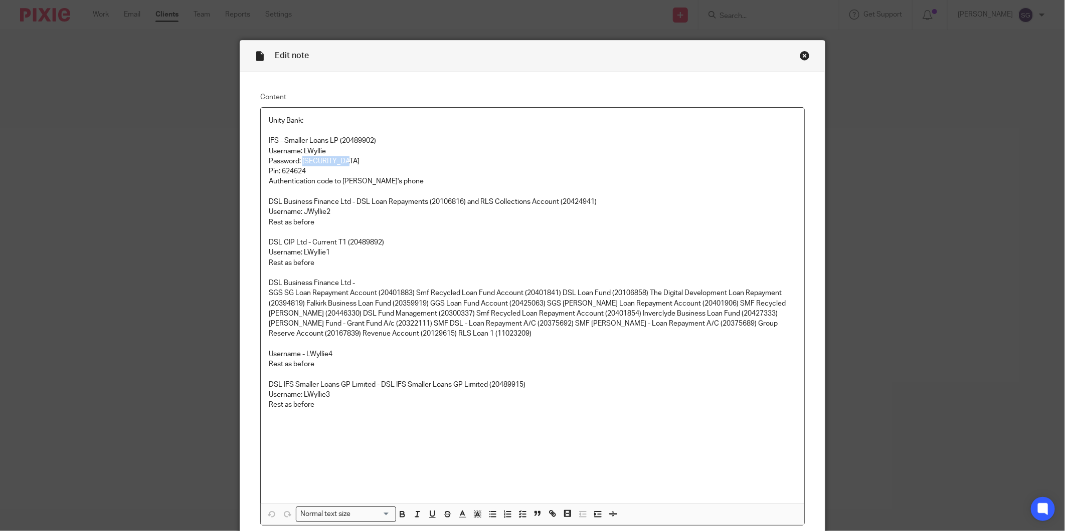
click at [299, 159] on p "Password: Elmwood1975!" at bounding box center [532, 161] width 527 height 10
copy p "Elmwood1975!"
click at [657, 241] on p "DSL CIP Ltd - Current T1 (20489892)" at bounding box center [532, 243] width 527 height 10
click at [800, 56] on div "Close this dialog window" at bounding box center [805, 56] width 10 height 10
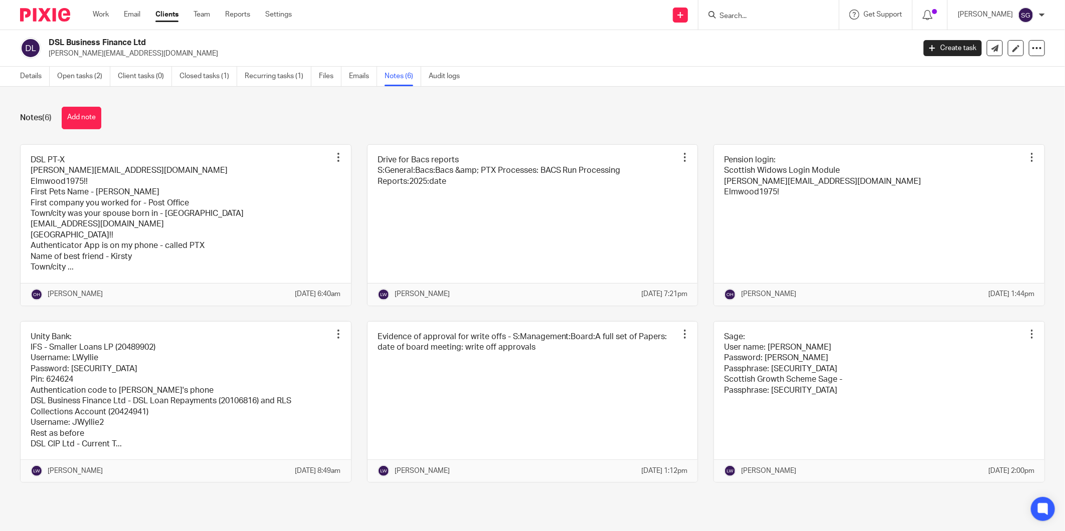
drag, startPoint x: 131, startPoint y: 13, endPoint x: 187, endPoint y: 13, distance: 56.1
click at [131, 13] on link "Email" at bounding box center [132, 15] width 17 height 10
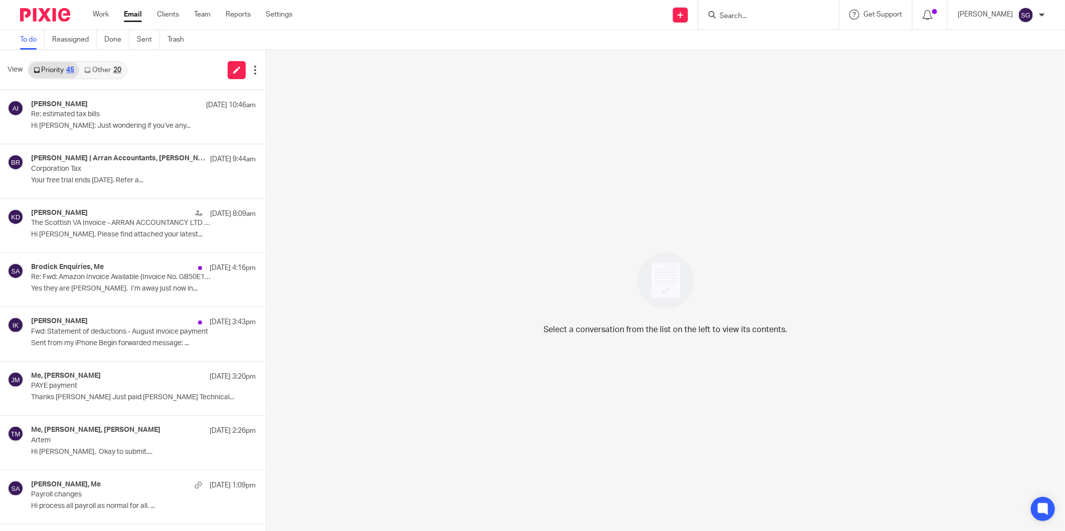
drag, startPoint x: 98, startPoint y: 71, endPoint x: 102, endPoint y: 76, distance: 6.1
click at [98, 70] on link "Other 20" at bounding box center [102, 70] width 47 height 16
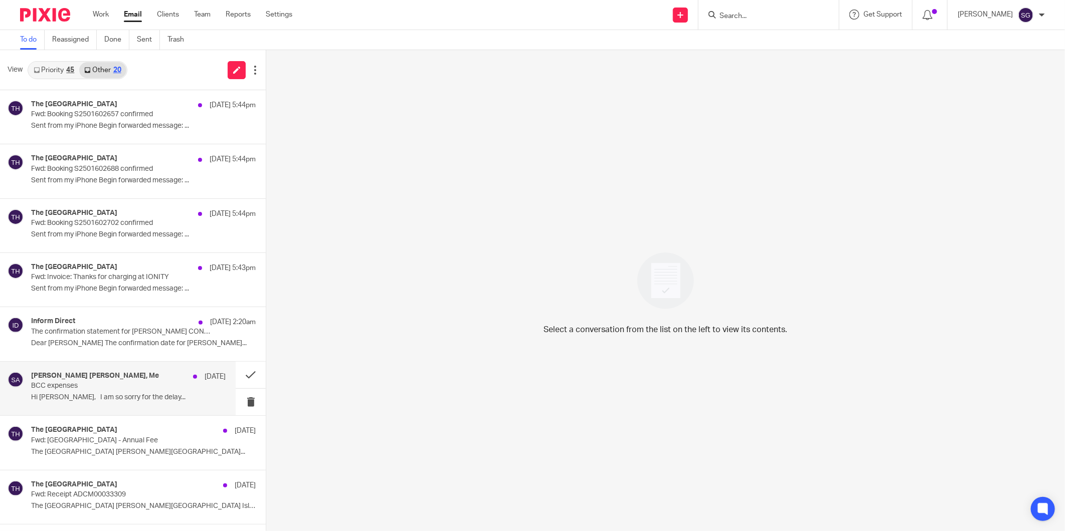
click at [75, 385] on p "BCC expenses" at bounding box center [108, 386] width 155 height 9
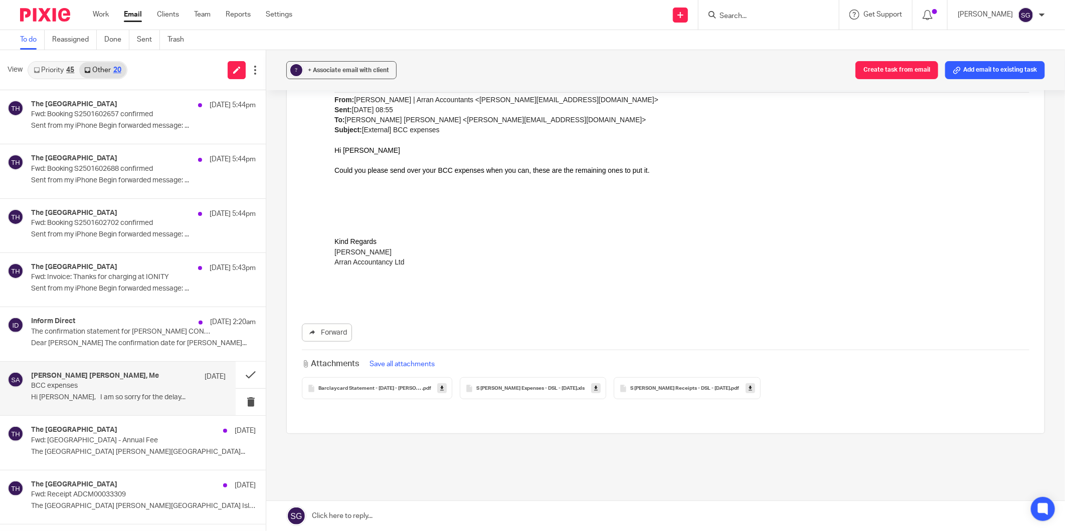
scroll to position [336, 0]
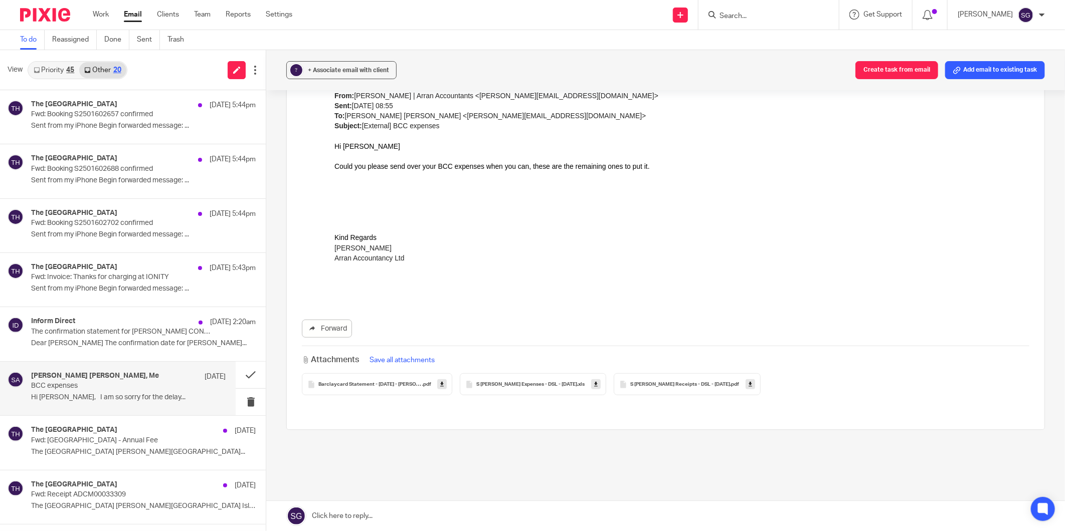
click at [538, 382] on span "S [PERSON_NAME] Expenses - DSL - [DATE]" at bounding box center [526, 385] width 101 height 6
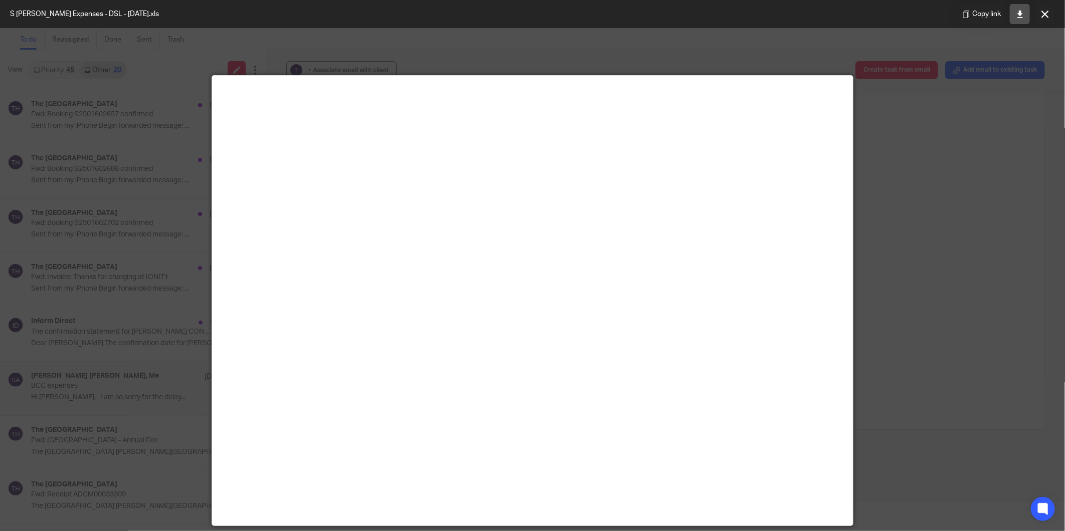
click at [1021, 11] on icon at bounding box center [1020, 15] width 8 height 8
click at [1040, 17] on button at bounding box center [1045, 14] width 20 height 20
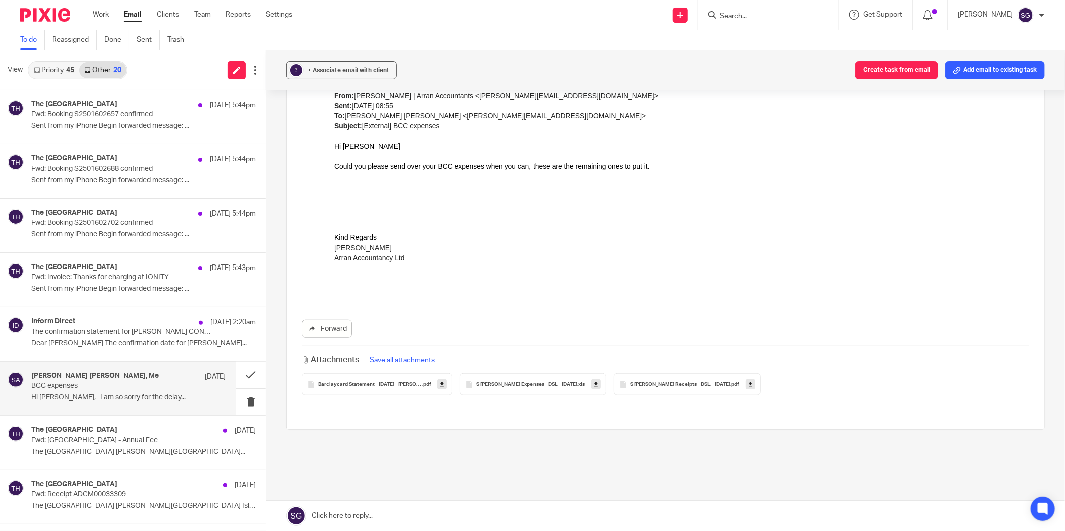
click at [656, 382] on span "S [PERSON_NAME] Receipts - DSL - [DATE]" at bounding box center [680, 385] width 100 height 6
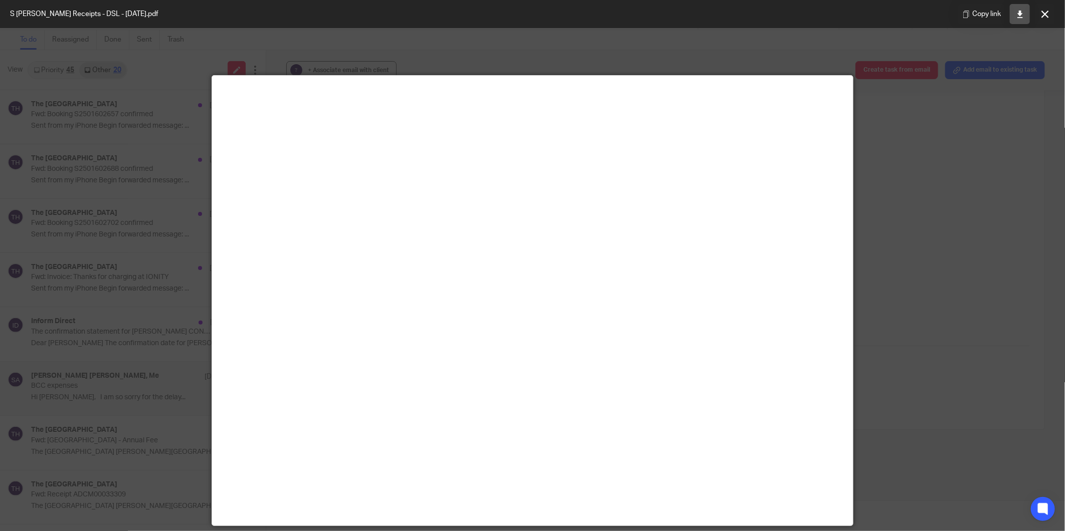
click at [1014, 11] on link at bounding box center [1020, 14] width 20 height 20
drag, startPoint x: 1045, startPoint y: 15, endPoint x: 1039, endPoint y: 26, distance: 12.6
click at [1045, 16] on icon at bounding box center [1045, 15] width 8 height 8
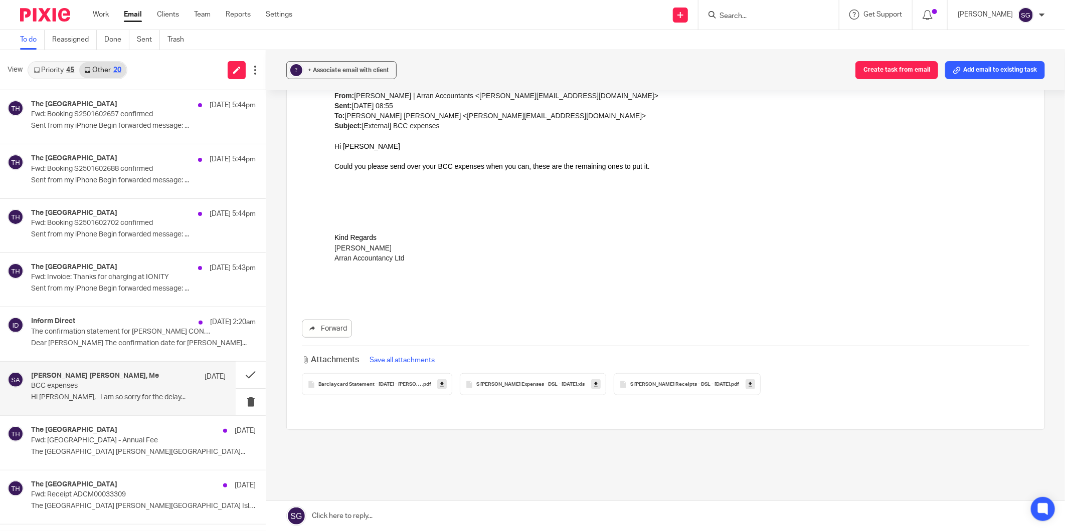
drag, startPoint x: 46, startPoint y: 72, endPoint x: 64, endPoint y: 71, distance: 18.6
click at [46, 72] on link "Priority 45" at bounding box center [54, 70] width 51 height 16
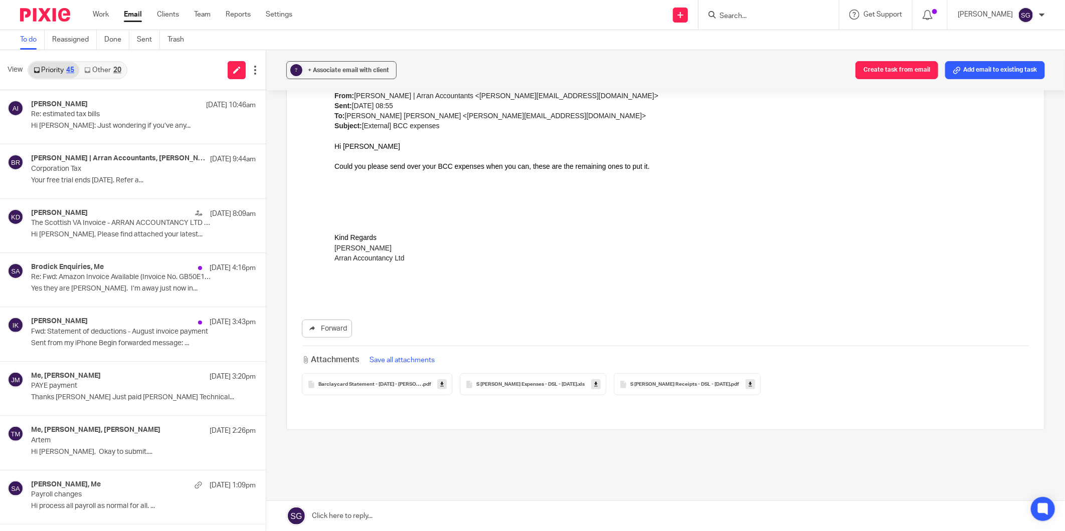
click at [178, 81] on div "View Priority 45 Other 20" at bounding box center [133, 70] width 266 height 40
click at [745, 15] on input "Search" at bounding box center [763, 16] width 90 height 9
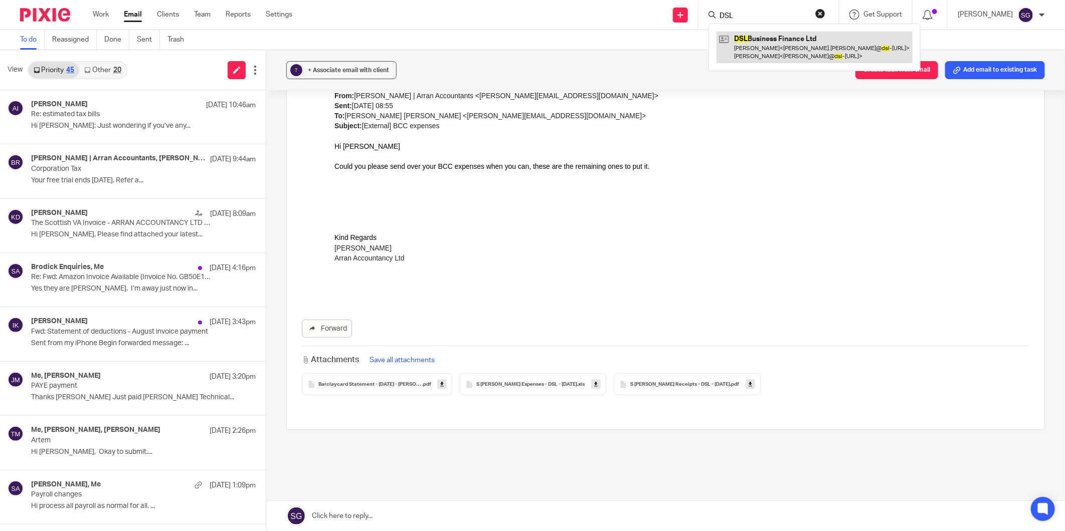
type input "DSL"
click at [752, 43] on link at bounding box center [814, 47] width 196 height 31
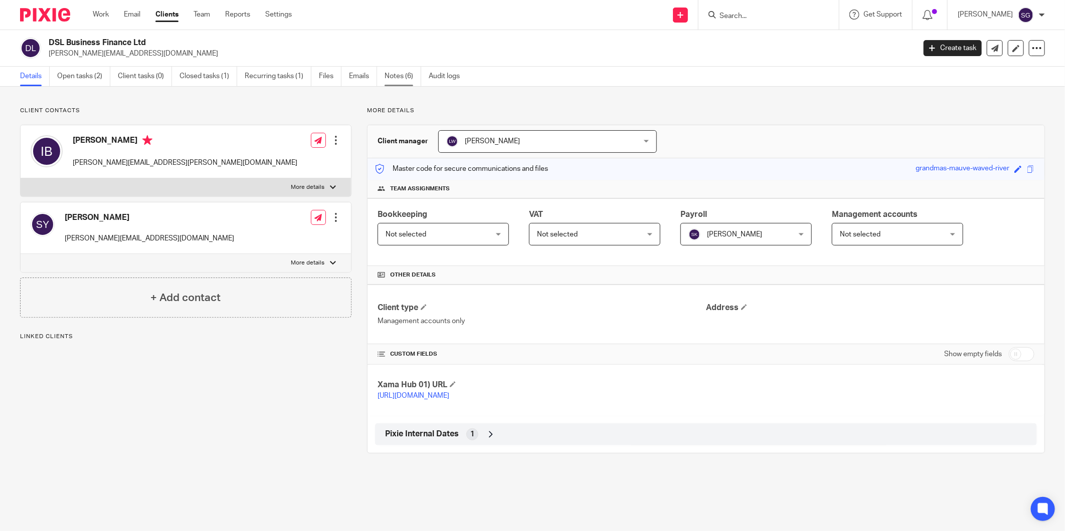
click at [399, 76] on link "Notes (6)" at bounding box center [402, 77] width 37 height 20
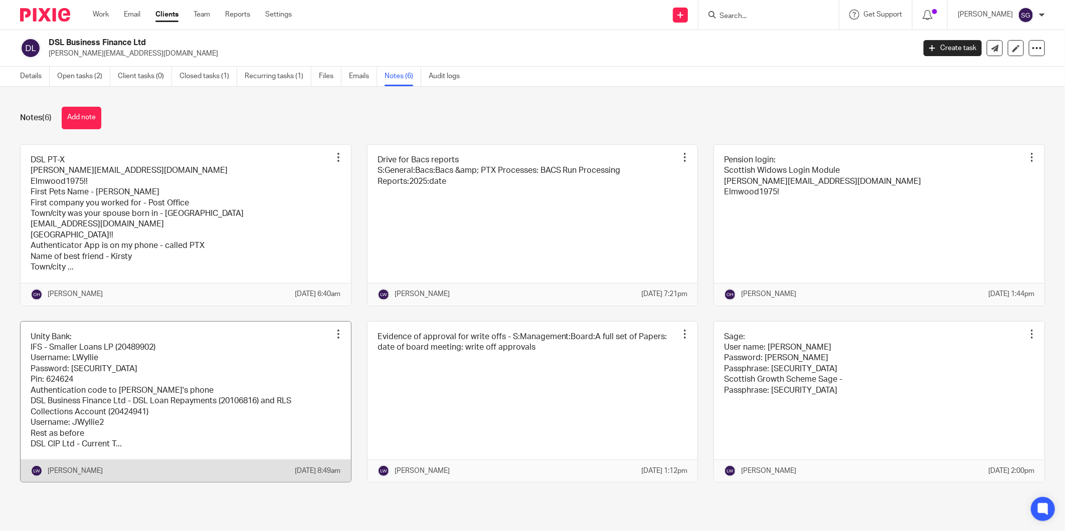
click at [193, 370] on link at bounding box center [186, 402] width 330 height 161
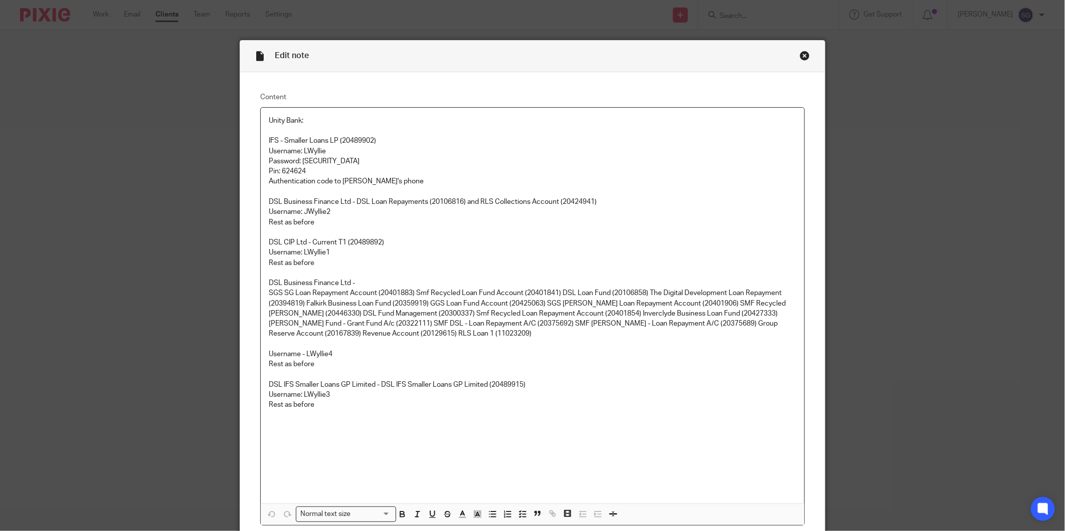
click at [311, 149] on p "Username: LWyllie" at bounding box center [532, 151] width 527 height 10
copy p "LWyllie"
drag, startPoint x: 18, startPoint y: 275, endPoint x: 465, endPoint y: 354, distance: 453.6
click at [465, 354] on div "Unity Bank: IFS - Smaller Loans LP (20489902) Username: LWyllie Password: Elmwo…" at bounding box center [532, 306] width 543 height 396
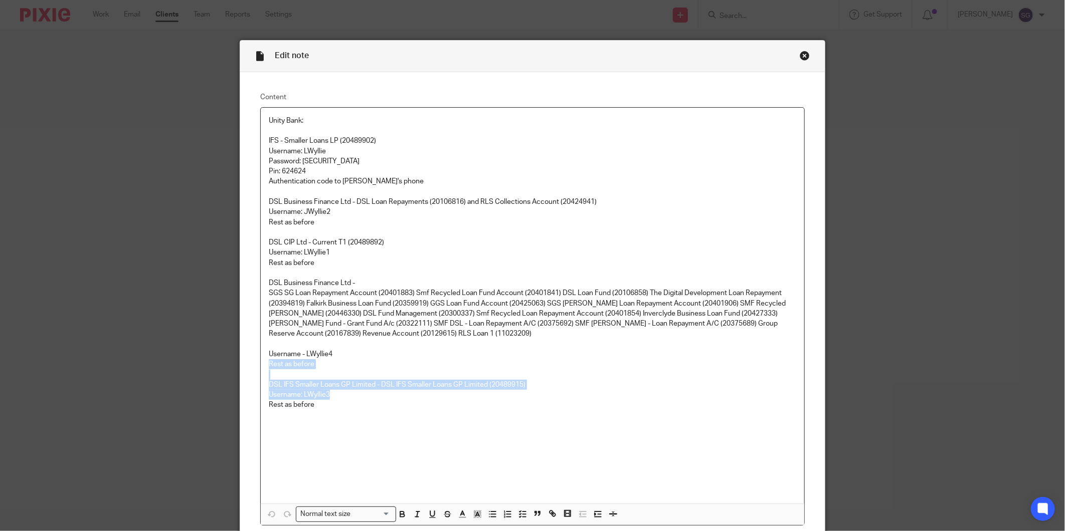
drag, startPoint x: 379, startPoint y: 366, endPoint x: 331, endPoint y: 352, distance: 50.1
click at [379, 366] on p "Rest as before" at bounding box center [532, 364] width 527 height 10
click at [320, 354] on p "Username - LWyllie4" at bounding box center [532, 354] width 527 height 10
copy p "LWyllie4"
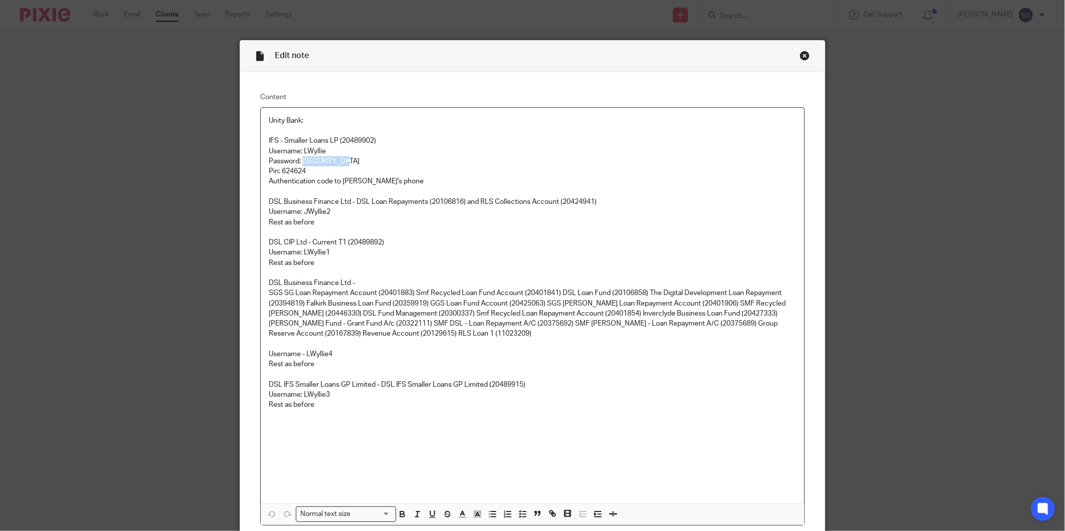
drag, startPoint x: 347, startPoint y: 161, endPoint x: 298, endPoint y: 162, distance: 49.1
click at [298, 162] on p "Password: Elmwood1975!" at bounding box center [532, 161] width 527 height 10
copy p "Elmwood1975!"
drag, startPoint x: 797, startPoint y: 54, endPoint x: 785, endPoint y: 28, distance: 28.5
click at [800, 53] on div "Close this dialog window" at bounding box center [805, 56] width 10 height 10
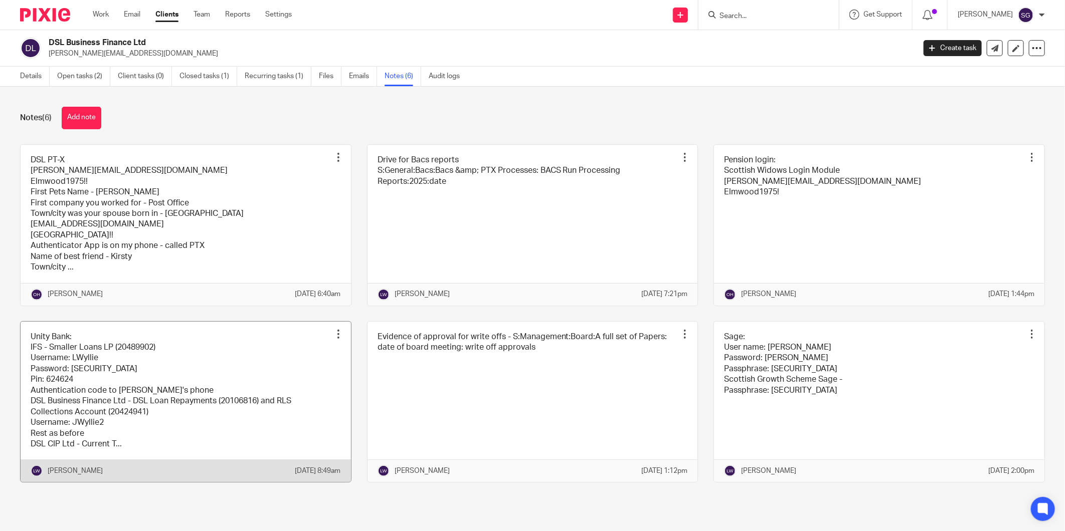
click at [204, 344] on link at bounding box center [186, 402] width 330 height 161
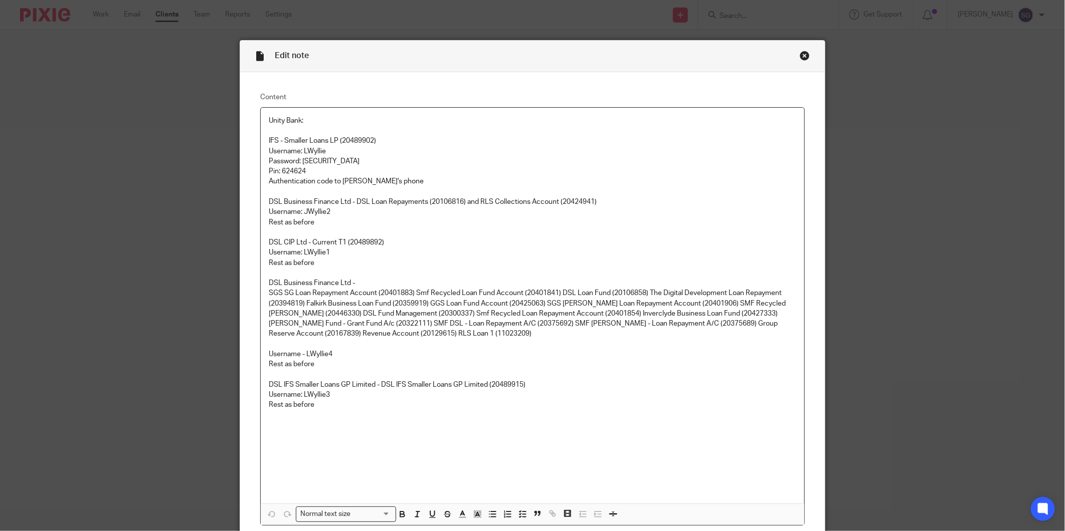
click at [318, 356] on p "Username - LWyllie4" at bounding box center [532, 354] width 527 height 10
copy p "LWyllie4"
drag, startPoint x: 349, startPoint y: 160, endPoint x: 298, endPoint y: 162, distance: 50.7
click at [298, 162] on p "Password: Elmwood1975!" at bounding box center [532, 161] width 527 height 10
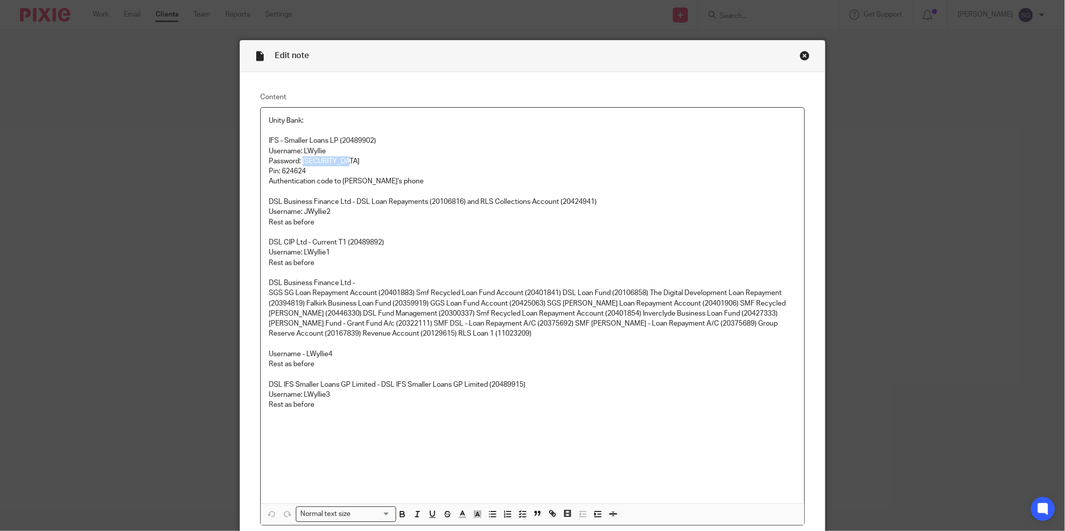
copy p "Elmwood1975!"
drag, startPoint x: 801, startPoint y: 58, endPoint x: 734, endPoint y: 17, distance: 78.3
click at [801, 58] on div "Close this dialog window" at bounding box center [805, 56] width 10 height 10
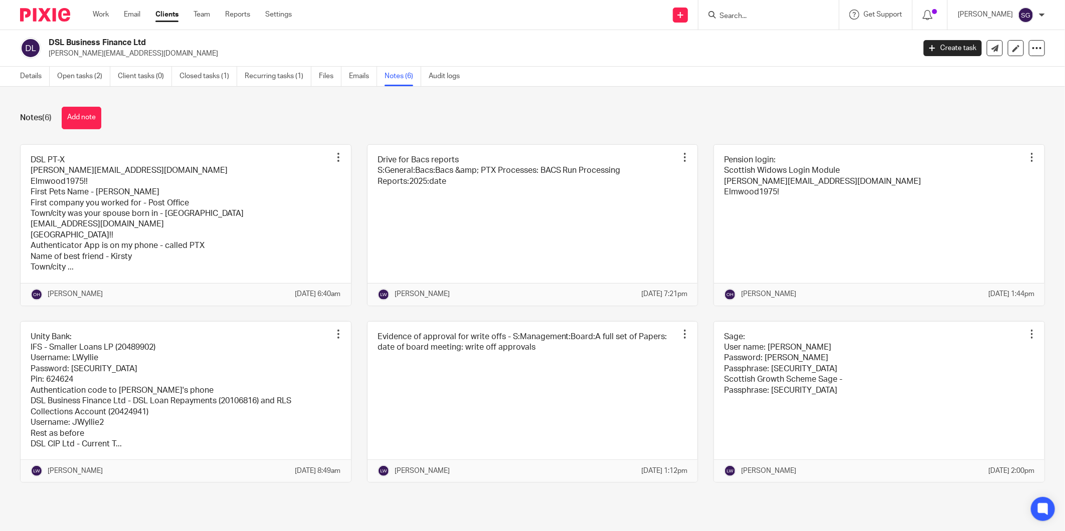
drag, startPoint x: 133, startPoint y: 18, endPoint x: 163, endPoint y: 6, distance: 32.2
click at [133, 18] on link "Email" at bounding box center [132, 15] width 17 height 10
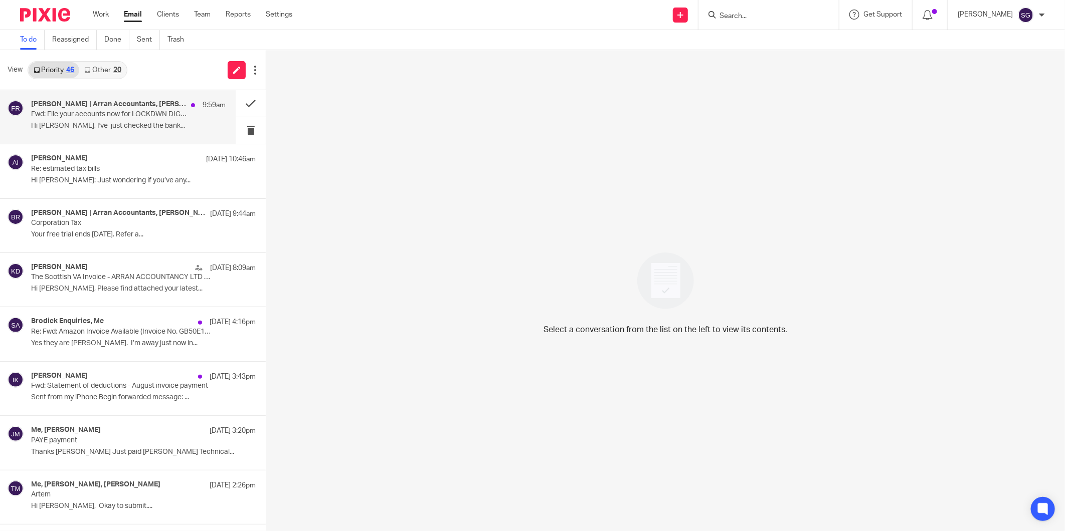
click at [98, 127] on p "Hi [PERSON_NAME], I've just checked the bank..." at bounding box center [128, 126] width 194 height 9
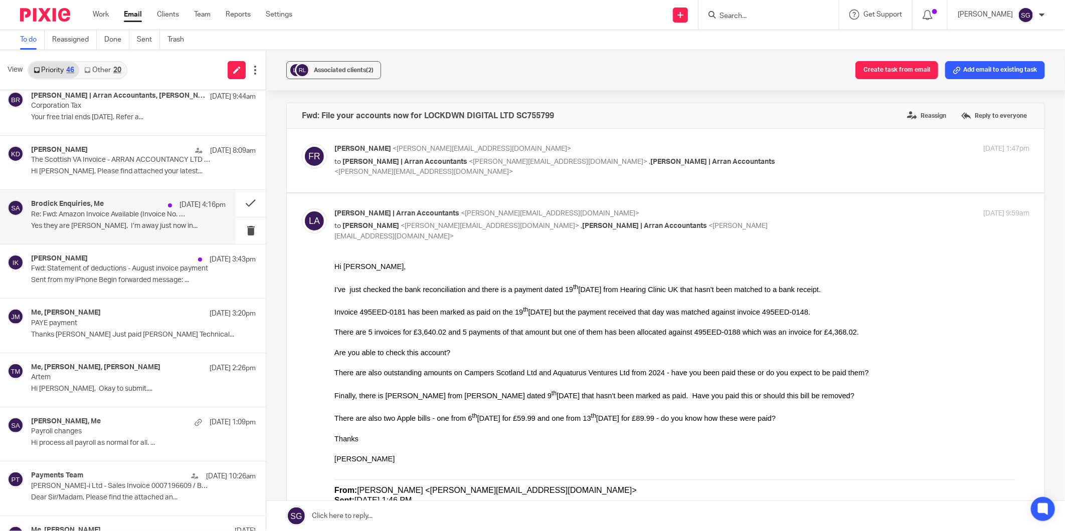
scroll to position [223, 0]
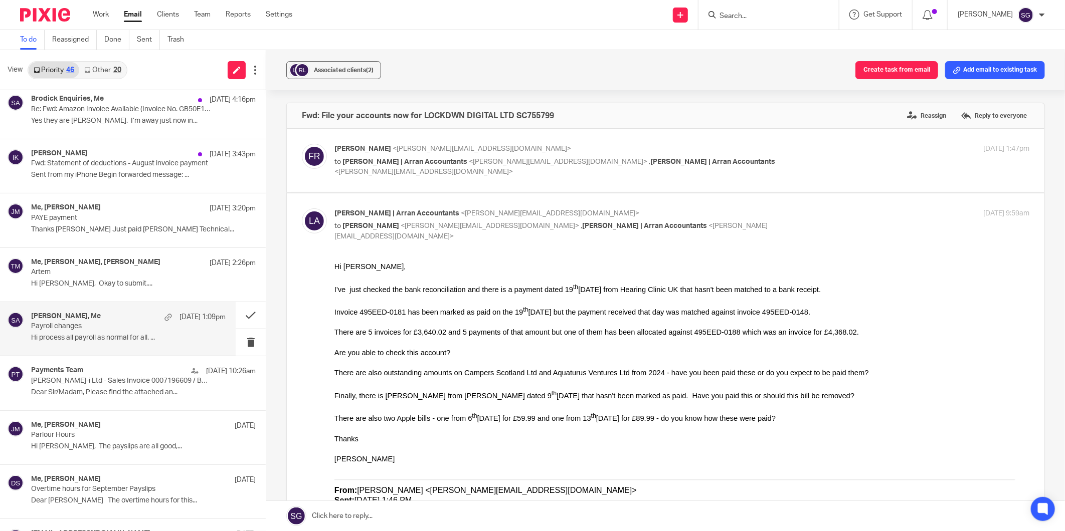
click at [102, 327] on p "Payroll changes" at bounding box center [108, 326] width 155 height 9
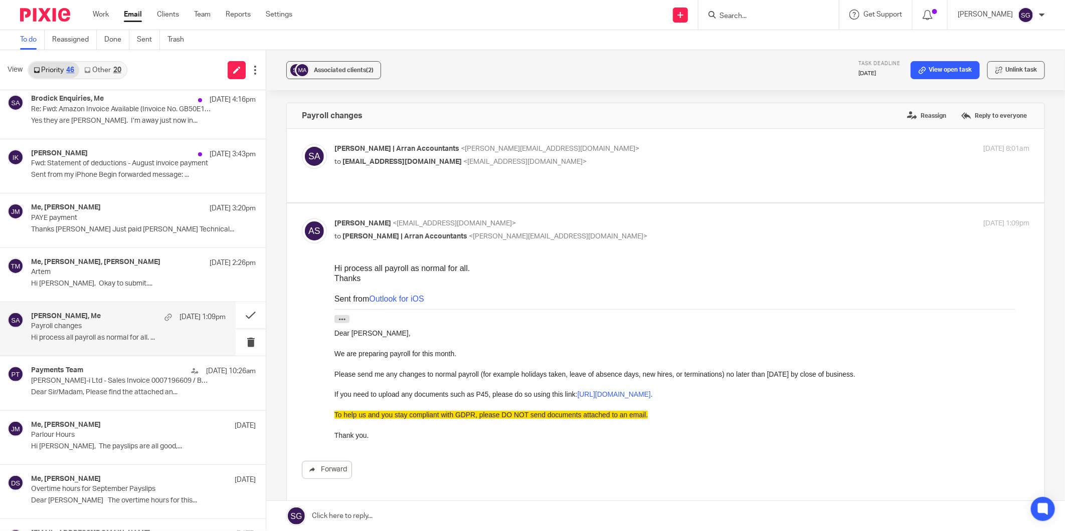
scroll to position [0, 0]
drag, startPoint x: 454, startPoint y: 517, endPoint x: 458, endPoint y: 500, distance: 18.0
click at [454, 517] on link at bounding box center [665, 516] width 798 height 30
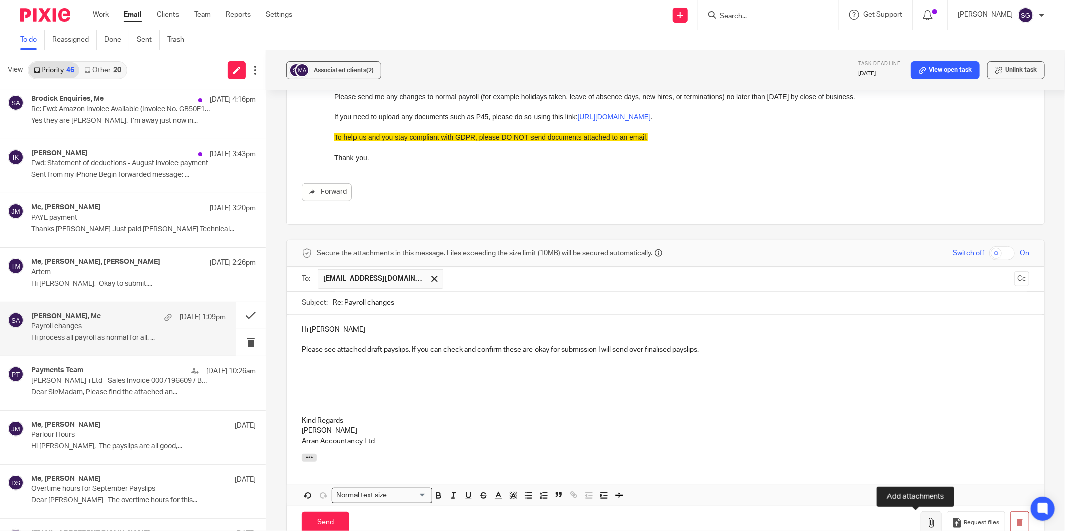
click at [926, 524] on icon "button" at bounding box center [931, 523] width 10 height 10
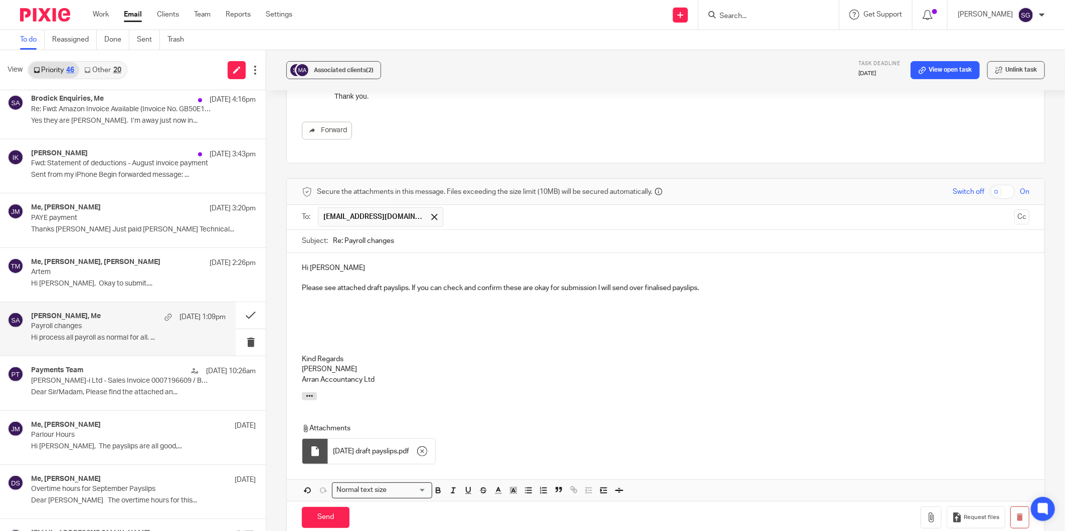
scroll to position [445, 0]
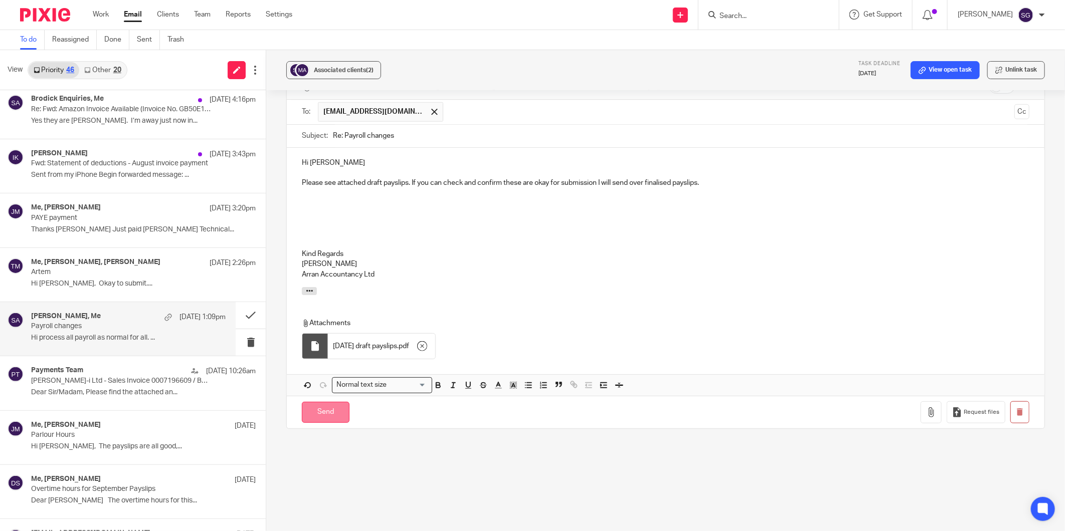
click at [322, 415] on input "Send" at bounding box center [326, 413] width 48 height 22
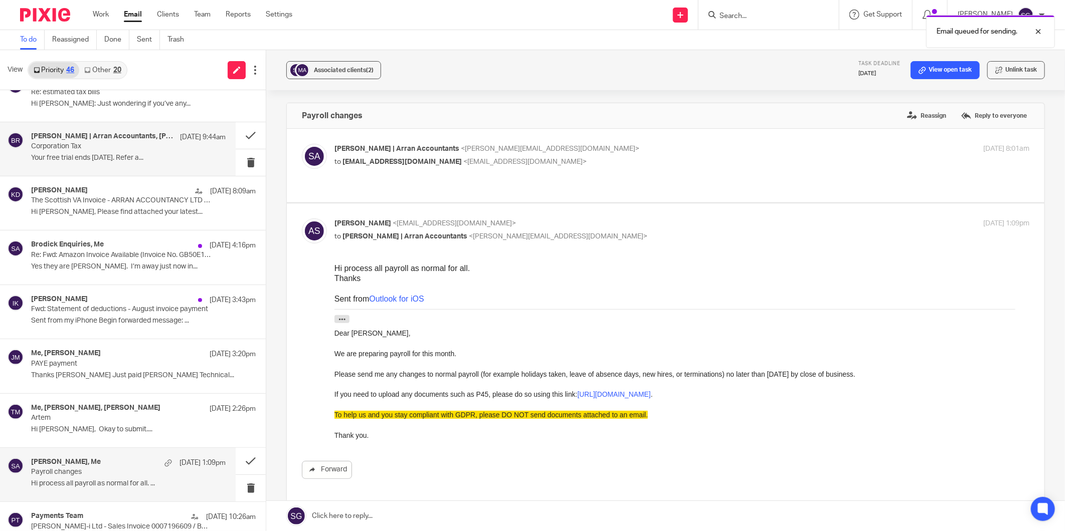
scroll to position [0, 0]
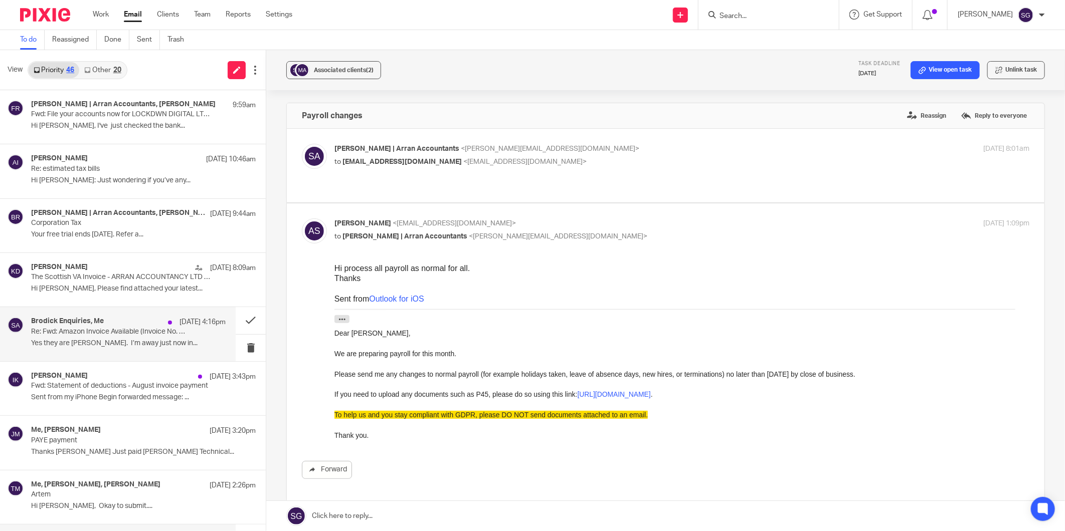
click at [66, 347] on p "Yes they are Sarah. I’m away just now in..." at bounding box center [128, 343] width 194 height 9
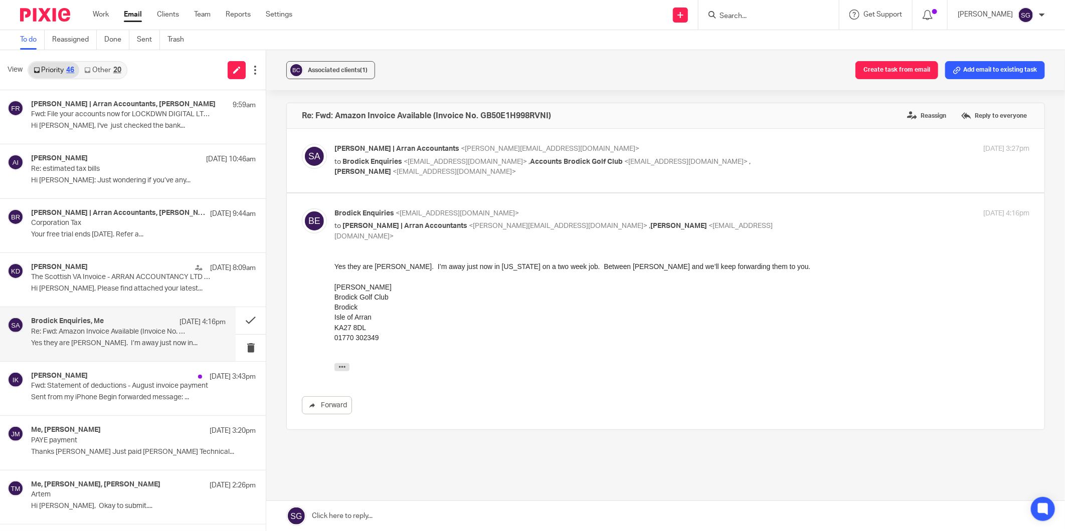
click at [417, 167] on p "to Brodick Enquiries <enquiries@brodickgolf.com> , Accounts Brodick Golf Club <…" at bounding box center [565, 167] width 463 height 21
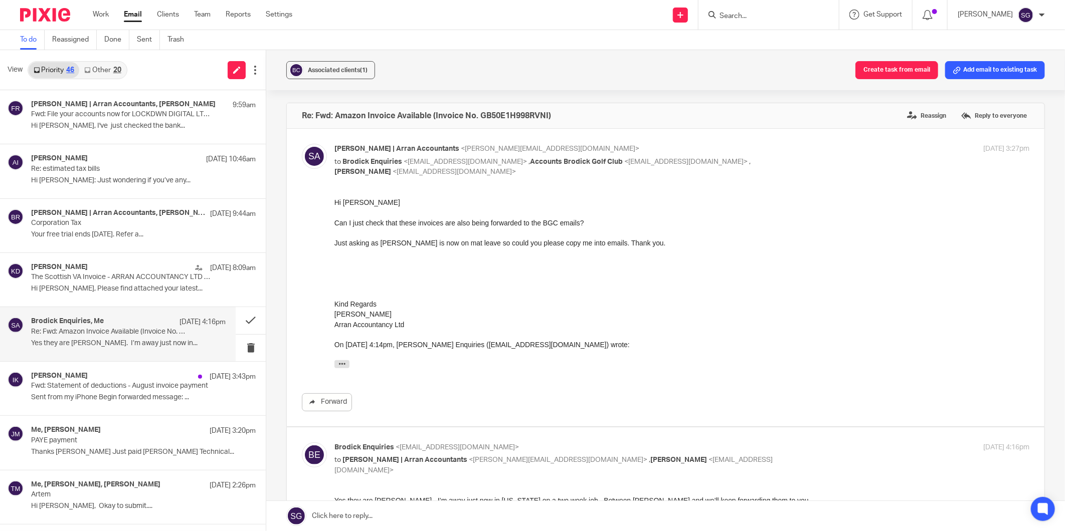
click at [415, 167] on p "to Brodick Enquiries <enquiries@brodickgolf.com> , Accounts Brodick Golf Club <…" at bounding box center [565, 167] width 463 height 21
checkbox input "false"
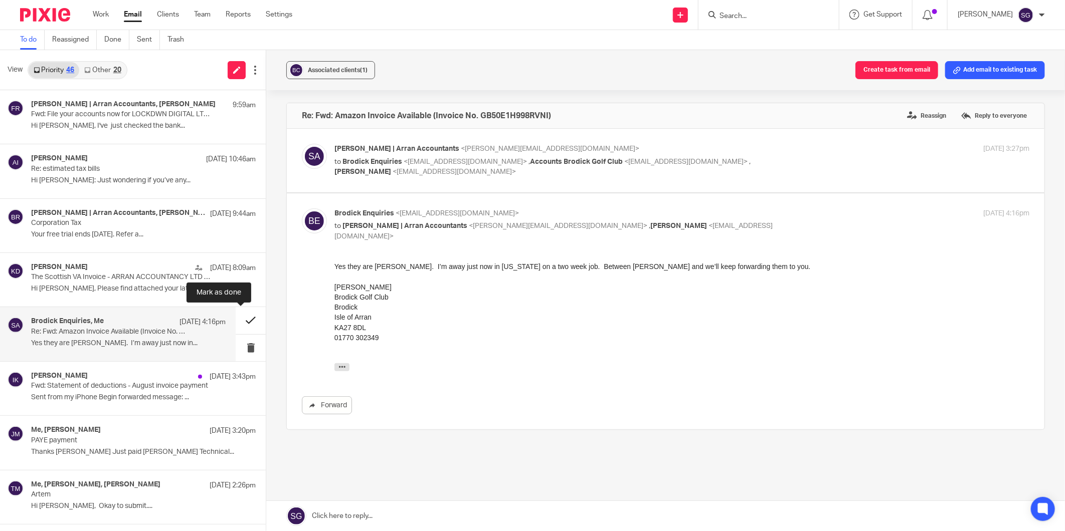
click at [245, 317] on button at bounding box center [251, 320] width 30 height 27
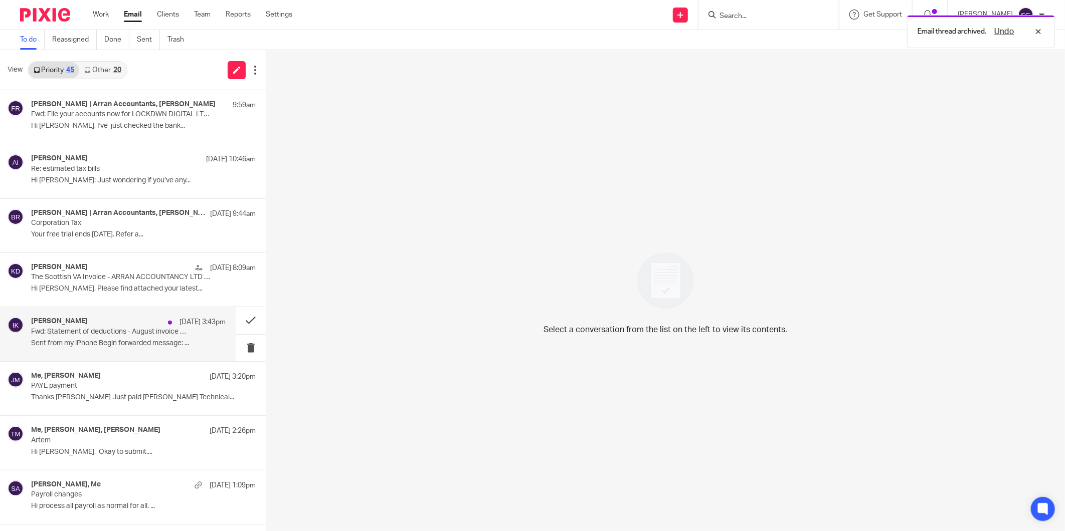
click at [124, 328] on p "Fwd: Statement of deductions - August invoice payment" at bounding box center [108, 332] width 155 height 9
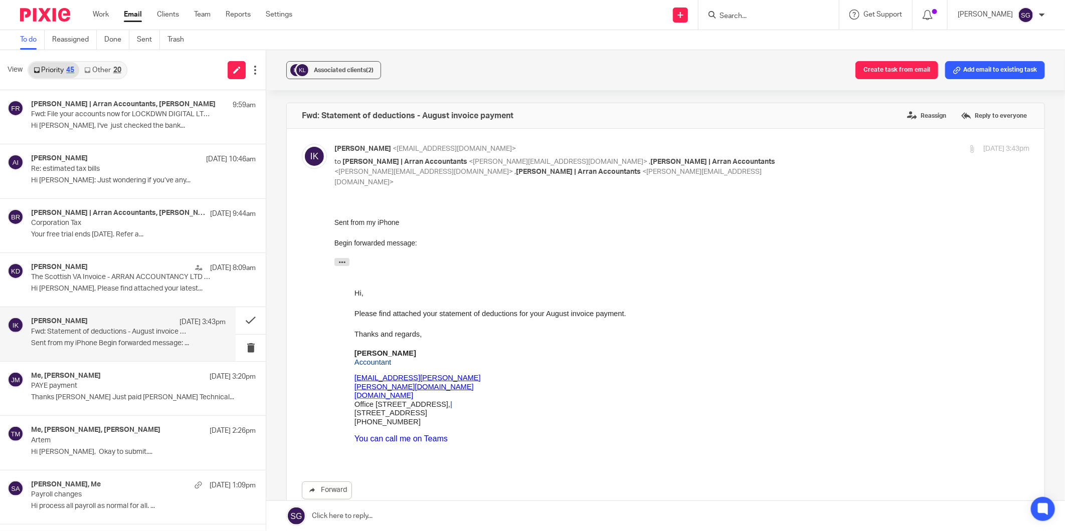
drag, startPoint x: 104, startPoint y: 68, endPoint x: 98, endPoint y: 67, distance: 6.0
click at [104, 68] on link "Other 20" at bounding box center [102, 70] width 47 height 16
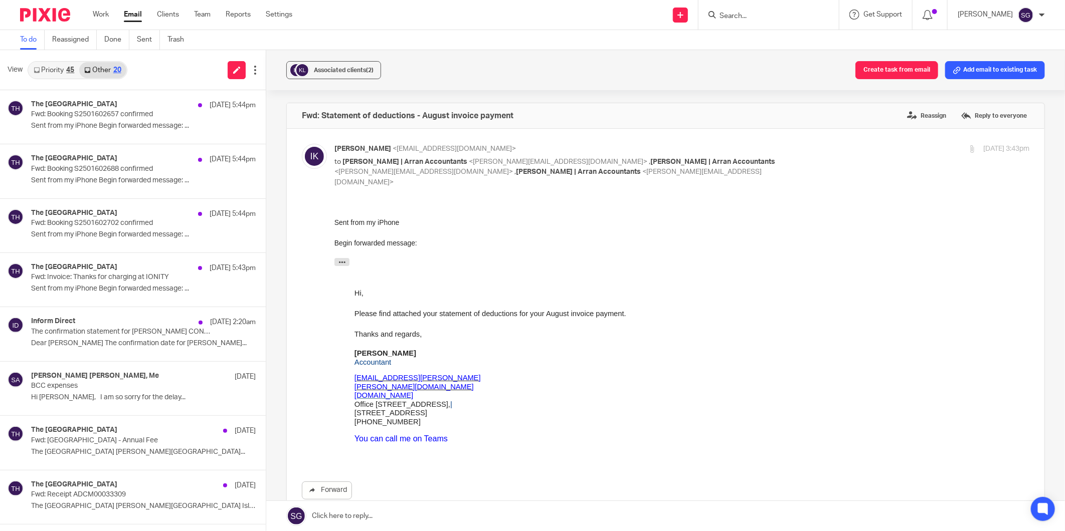
click at [53, 71] on link "Priority 45" at bounding box center [54, 70] width 51 height 16
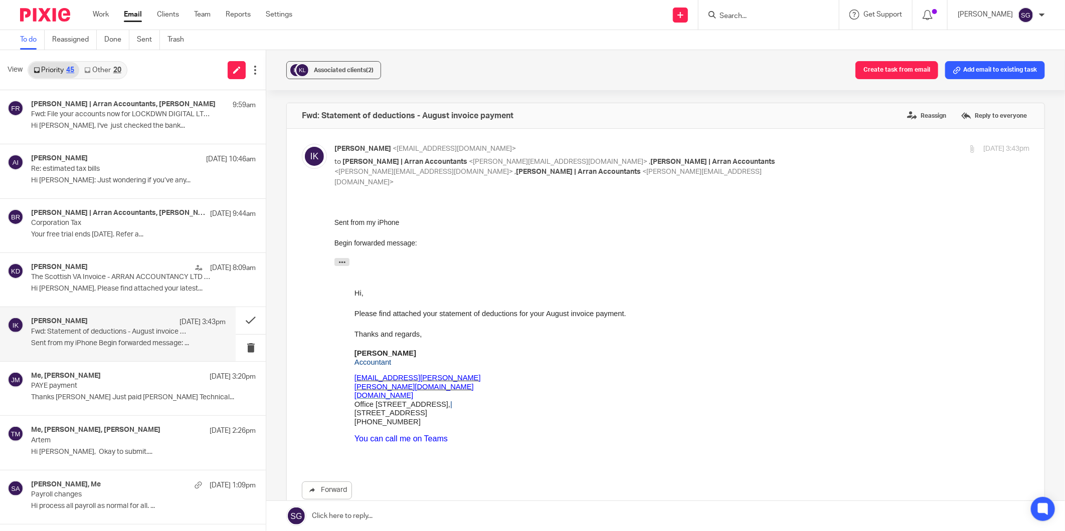
click at [141, 18] on link "Email" at bounding box center [133, 15] width 18 height 10
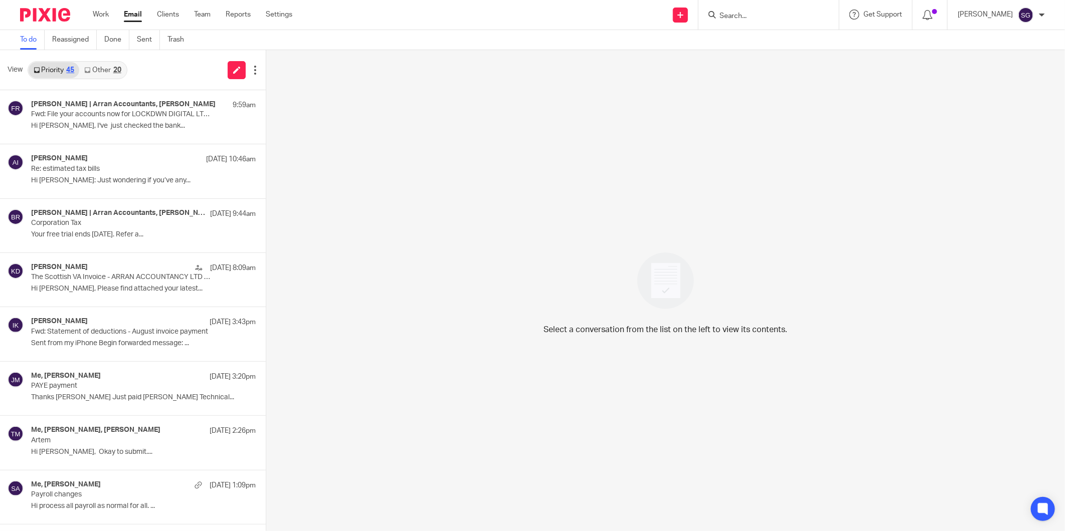
click at [129, 17] on link "Email" at bounding box center [133, 15] width 18 height 10
click at [94, 71] on link "Other 21" at bounding box center [102, 70] width 47 height 16
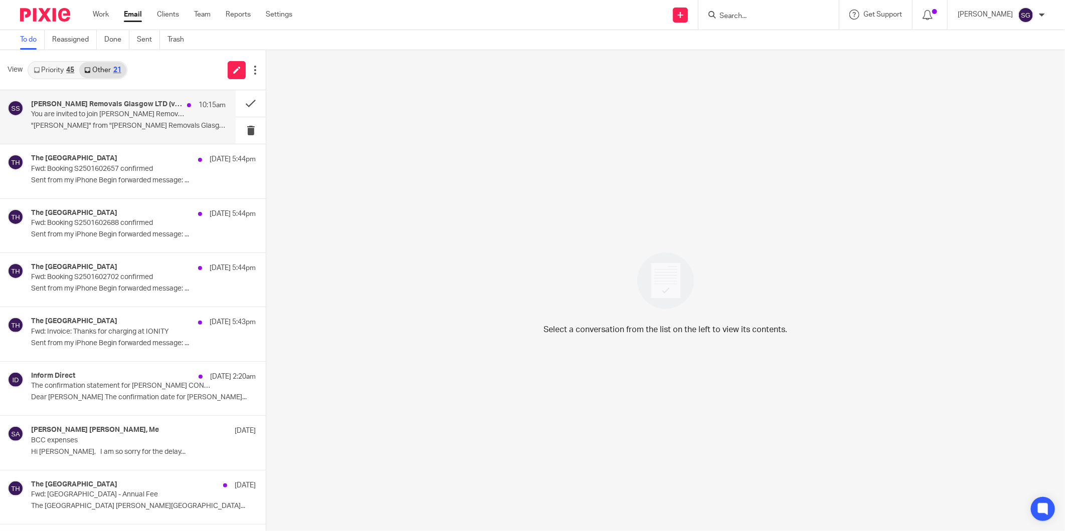
click at [94, 104] on h4 "Scot Removals Glasgow LTD (via Intuit services)" at bounding box center [106, 104] width 151 height 9
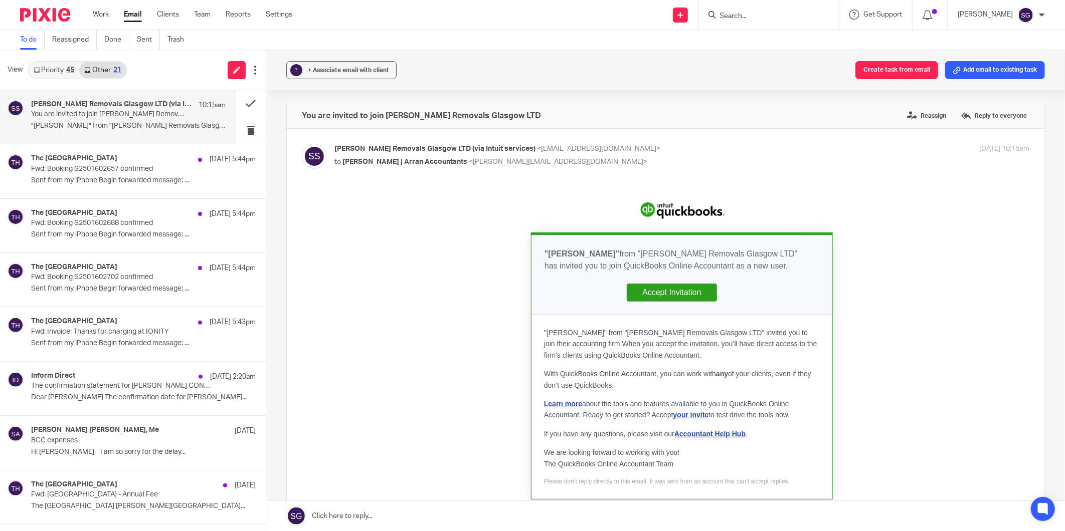
click at [675, 292] on link "Accept Invitation" at bounding box center [671, 292] width 90 height 18
click at [479, 37] on div "To do Reassigned Done Sent Trash" at bounding box center [532, 40] width 1065 height 20
click at [237, 105] on button at bounding box center [251, 103] width 30 height 27
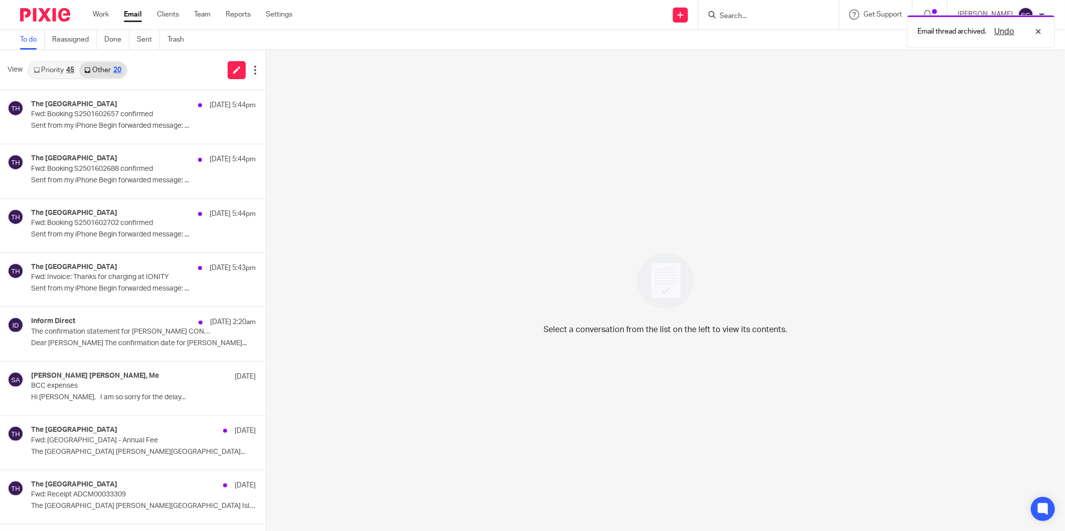
drag, startPoint x: 43, startPoint y: 64, endPoint x: 91, endPoint y: 69, distance: 48.9
click at [43, 65] on link "Priority 45" at bounding box center [54, 70] width 51 height 16
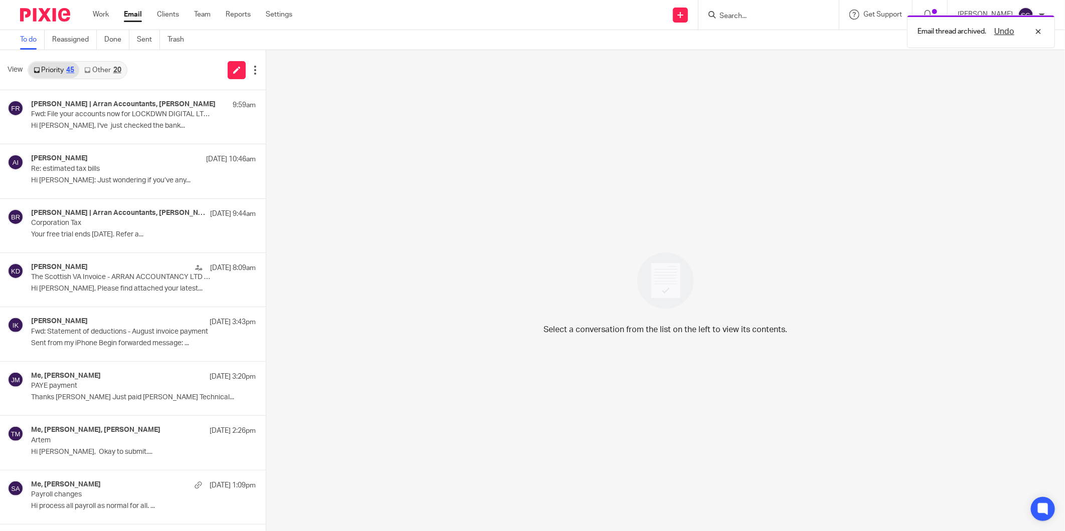
click at [147, 77] on div "View Priority 45 Other 20" at bounding box center [133, 70] width 266 height 40
drag, startPoint x: 748, startPoint y: 16, endPoint x: 741, endPoint y: 15, distance: 7.5
click at [745, 16] on input "Search" at bounding box center [763, 16] width 90 height 9
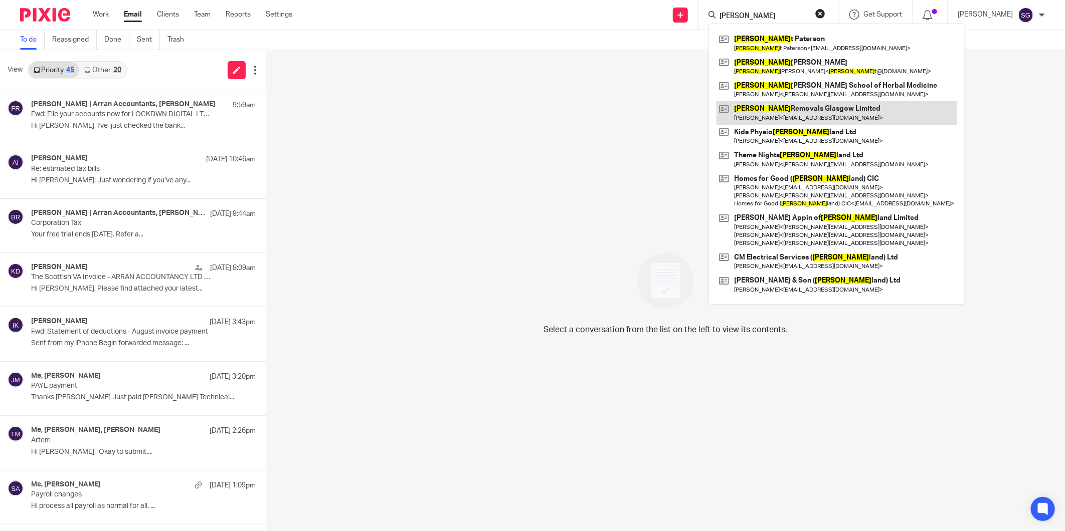
type input "scot"
click at [804, 117] on link at bounding box center [836, 112] width 241 height 23
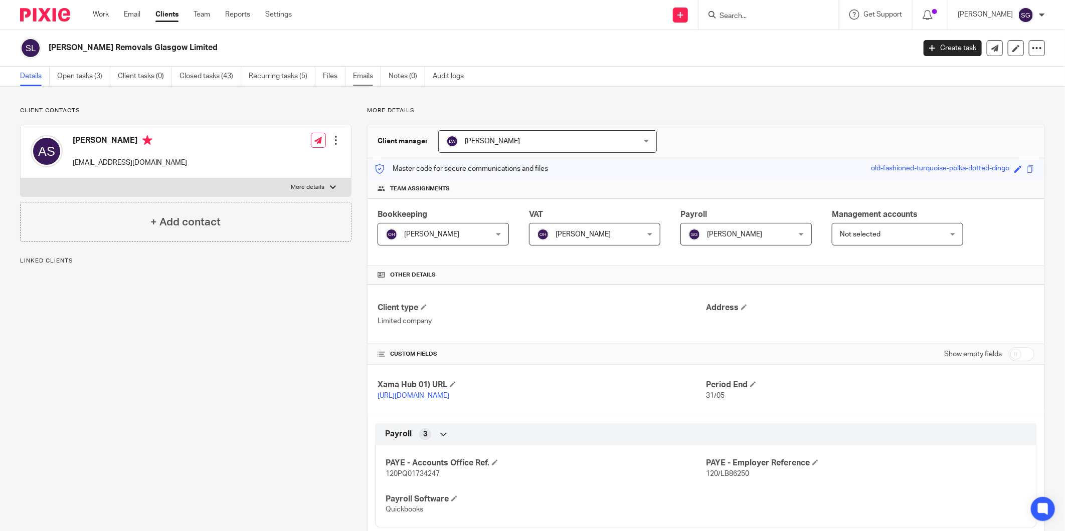
click at [361, 71] on link "Emails" at bounding box center [367, 77] width 28 height 20
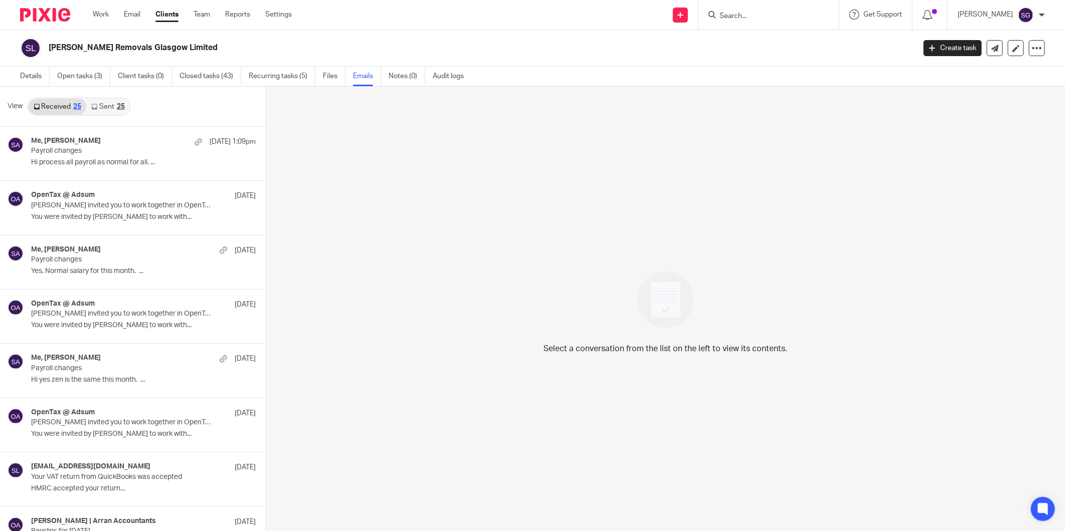
click at [117, 104] on div "25" at bounding box center [121, 106] width 8 height 7
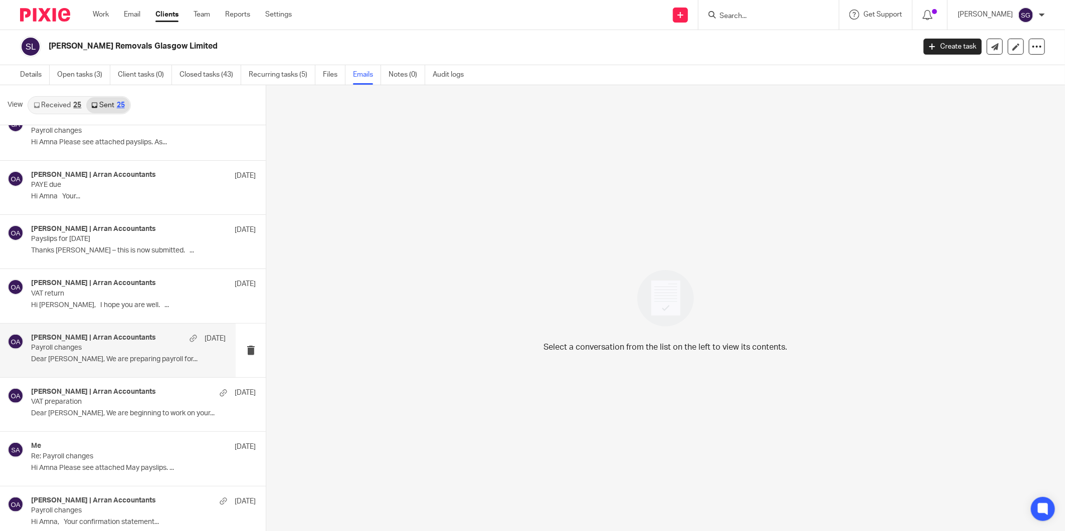
scroll to position [445, 0]
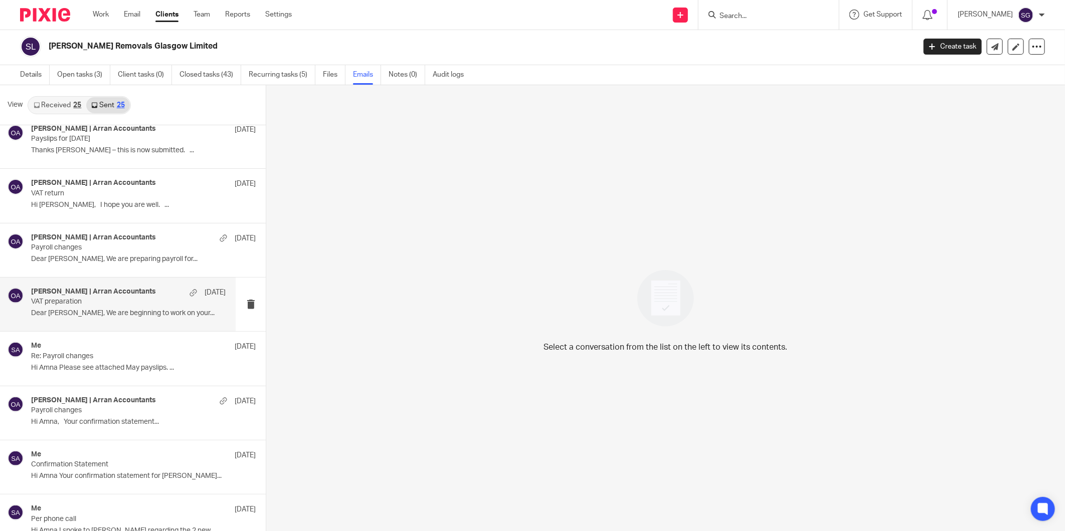
click at [76, 304] on p "VAT preparation" at bounding box center [108, 302] width 155 height 9
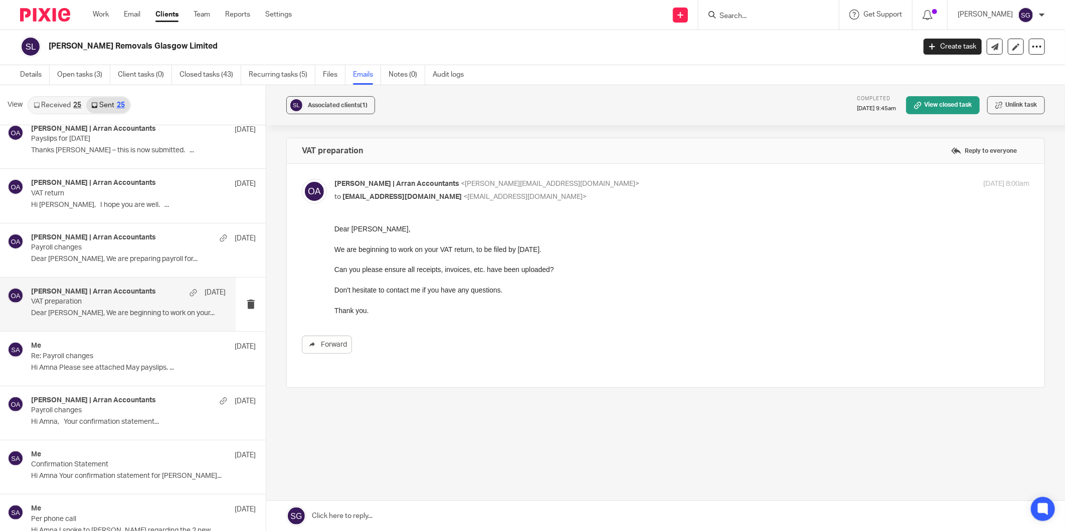
scroll to position [0, 0]
click at [63, 420] on p "Hi Amna, Your confirmation statement..." at bounding box center [128, 422] width 194 height 9
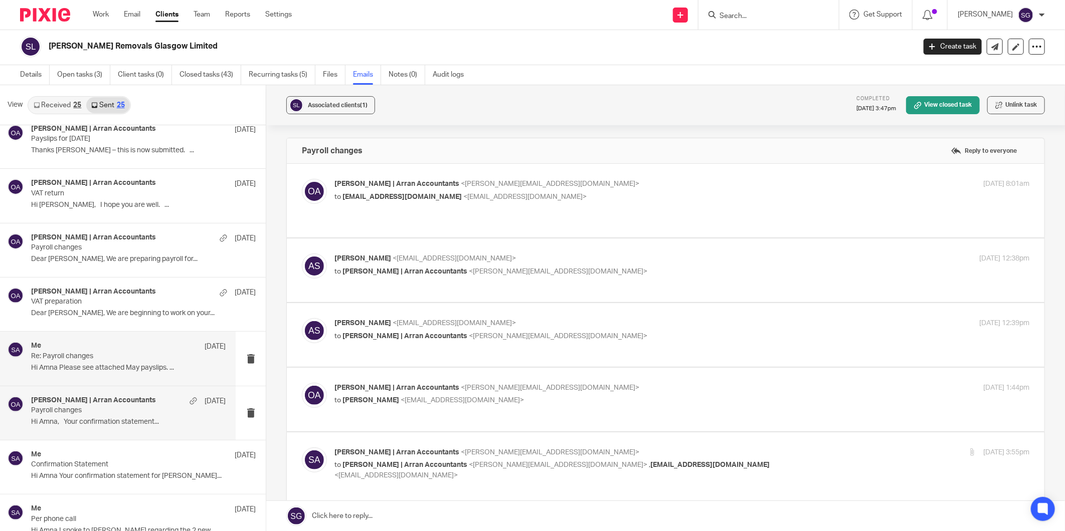
click at [104, 356] on p "Re: Payroll changes" at bounding box center [108, 356] width 155 height 9
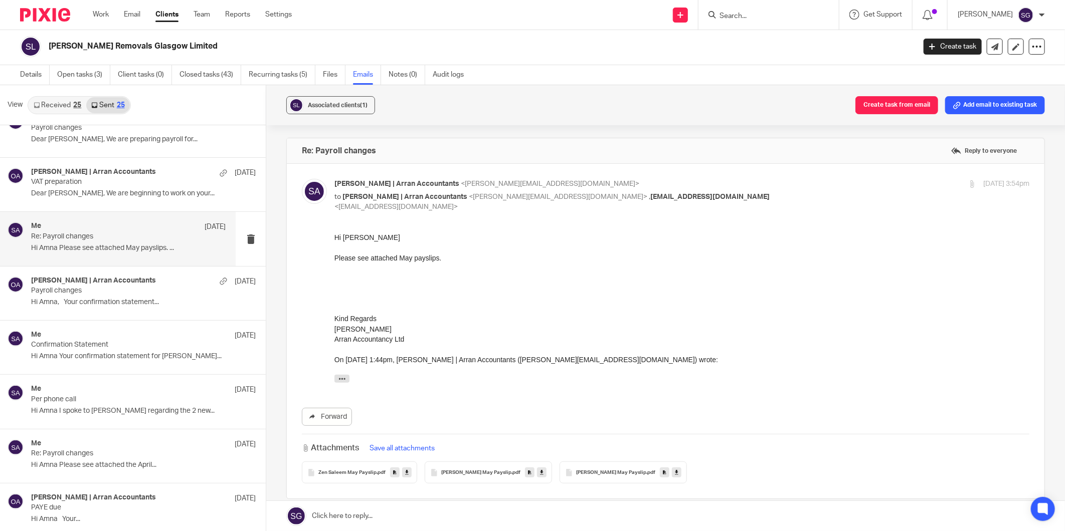
scroll to position [724, 0]
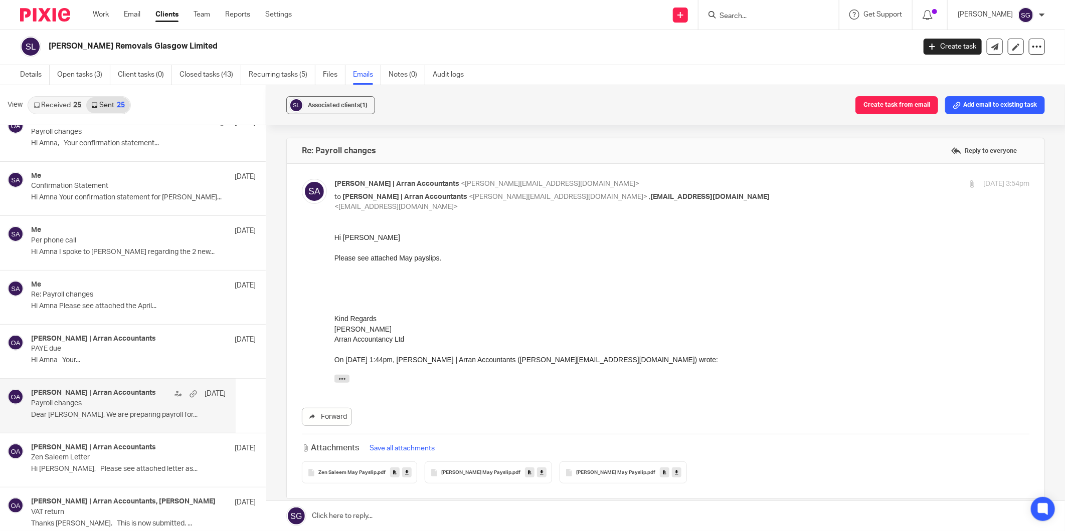
click at [94, 407] on p "Payroll changes" at bounding box center [108, 404] width 155 height 9
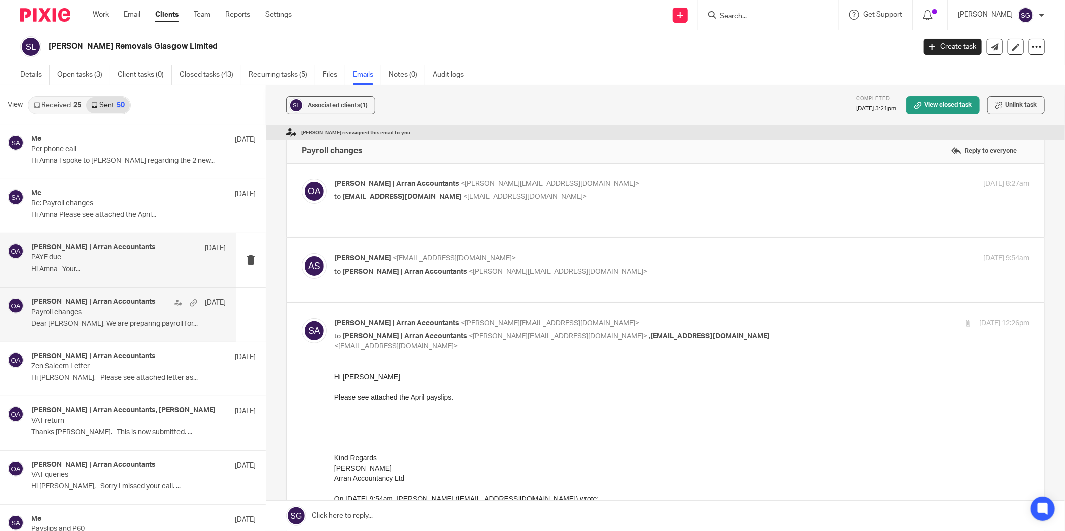
scroll to position [946, 0]
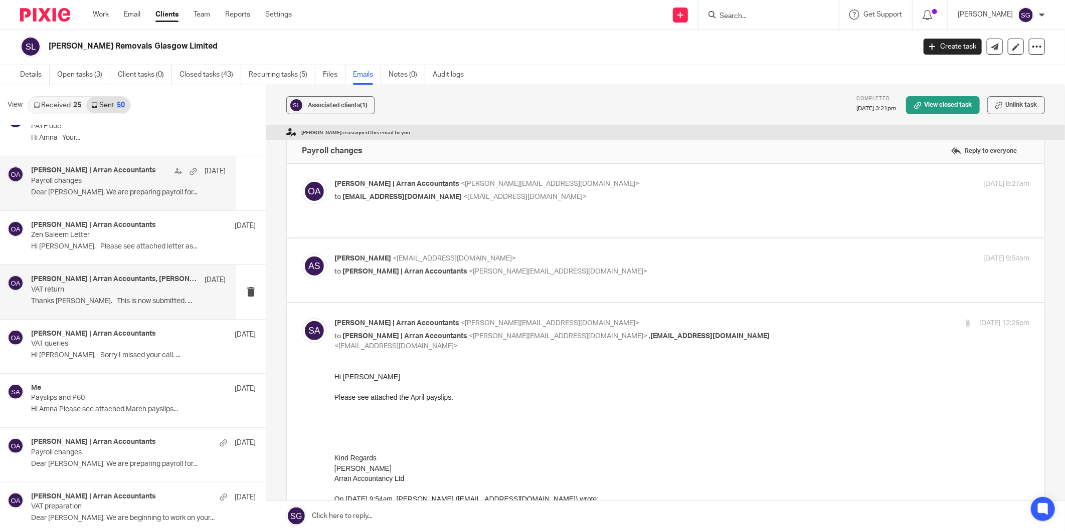
click at [109, 302] on p "Thanks [PERSON_NAME]. This is now submitted. ..." at bounding box center [128, 301] width 194 height 9
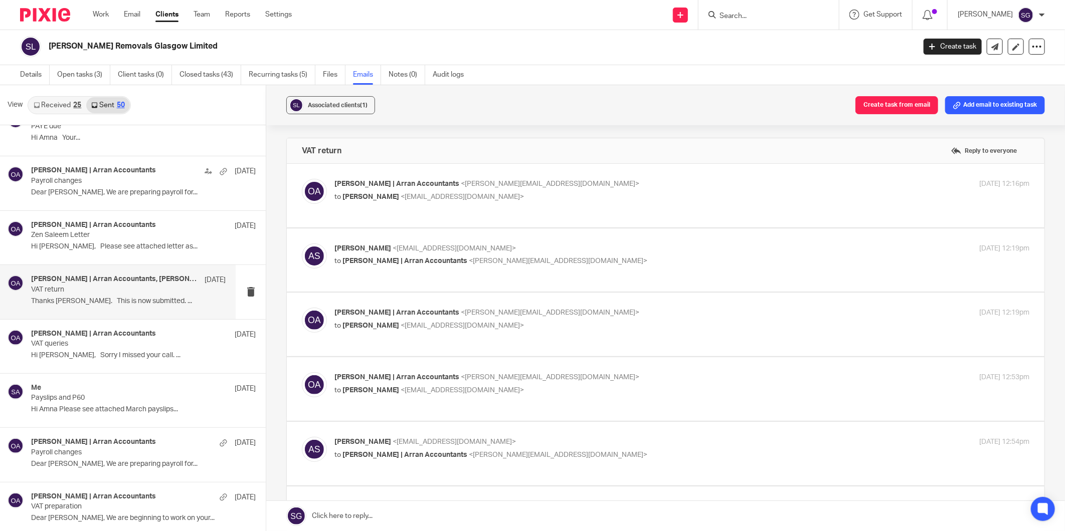
scroll to position [0, 0]
click at [390, 201] on p "to [PERSON_NAME] <[EMAIL_ADDRESS][DOMAIN_NAME]>" at bounding box center [565, 197] width 463 height 11
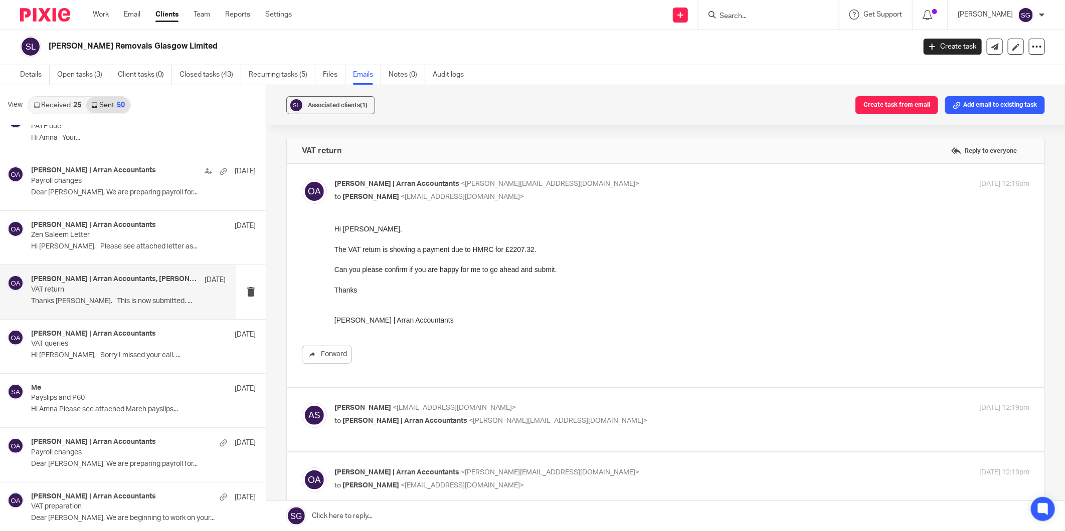
click at [397, 202] on p "to [PERSON_NAME] <[EMAIL_ADDRESS][DOMAIN_NAME]>" at bounding box center [565, 197] width 463 height 11
checkbox input "false"
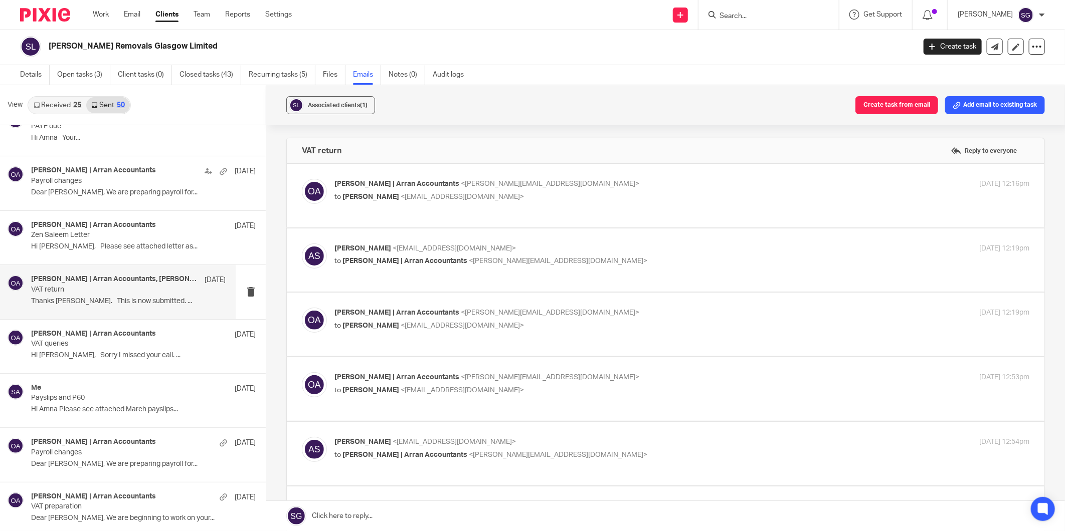
click at [382, 266] on p "to [PERSON_NAME] | Arran Accountants <[PERSON_NAME][EMAIL_ADDRESS][DOMAIN_NAME]>" at bounding box center [565, 261] width 463 height 11
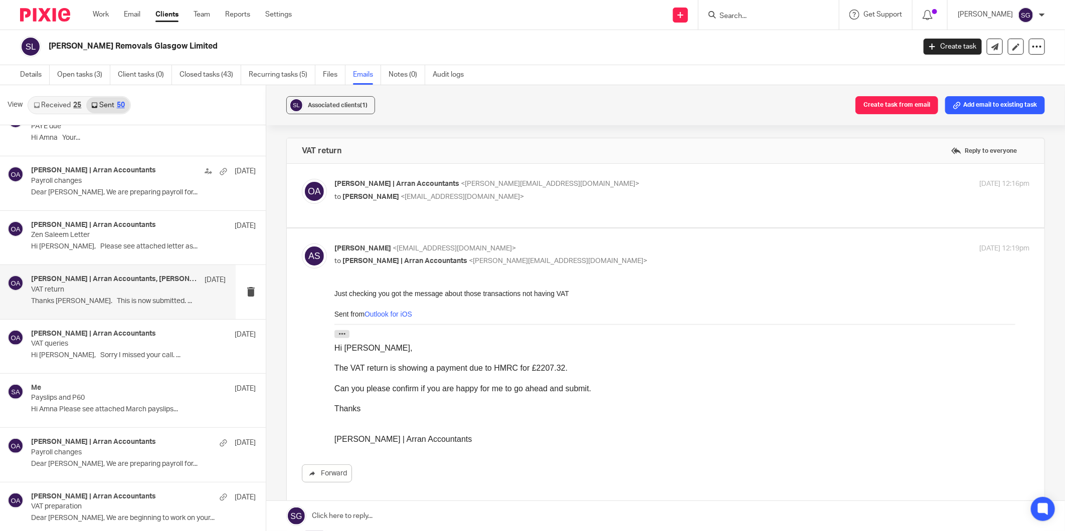
click at [382, 266] on p "to [PERSON_NAME] | Arran Accountants <[PERSON_NAME][EMAIL_ADDRESS][DOMAIN_NAME]>" at bounding box center [565, 261] width 463 height 11
checkbox input "false"
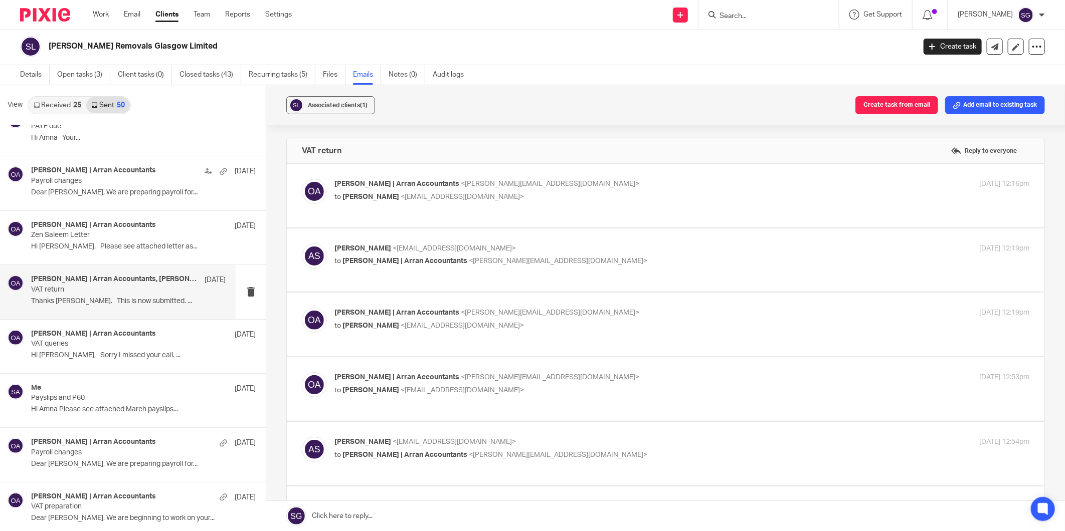
click at [374, 331] on p "to [PERSON_NAME] <[EMAIL_ADDRESS][DOMAIN_NAME]>" at bounding box center [565, 326] width 463 height 11
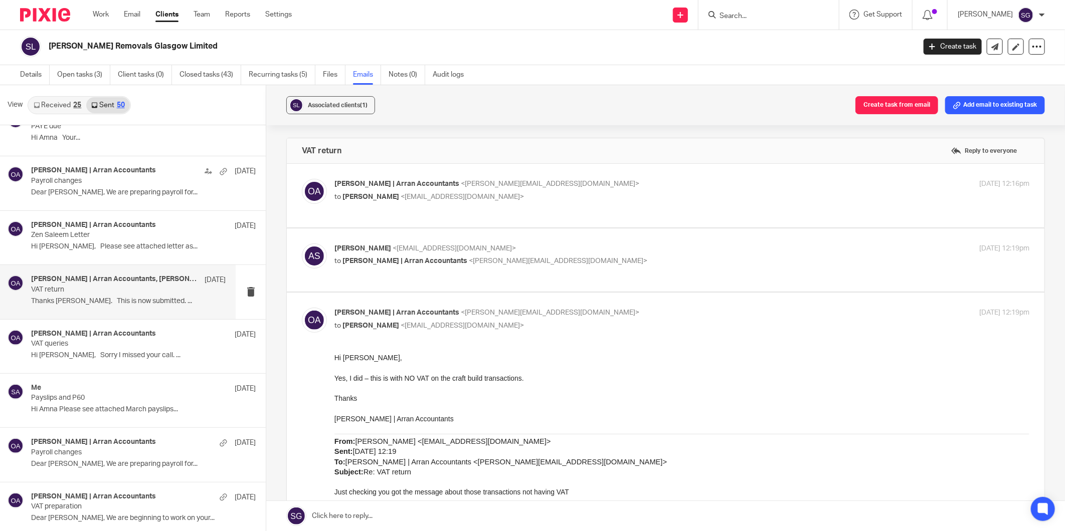
click at [374, 331] on p "to [PERSON_NAME] <[EMAIL_ADDRESS][DOMAIN_NAME]>" at bounding box center [565, 326] width 463 height 11
checkbox input "false"
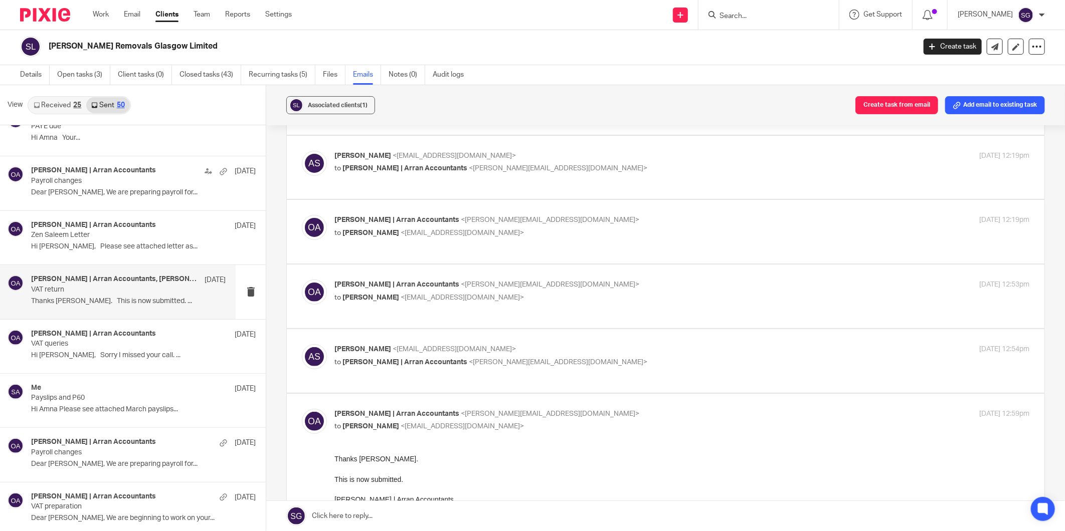
scroll to position [111, 0]
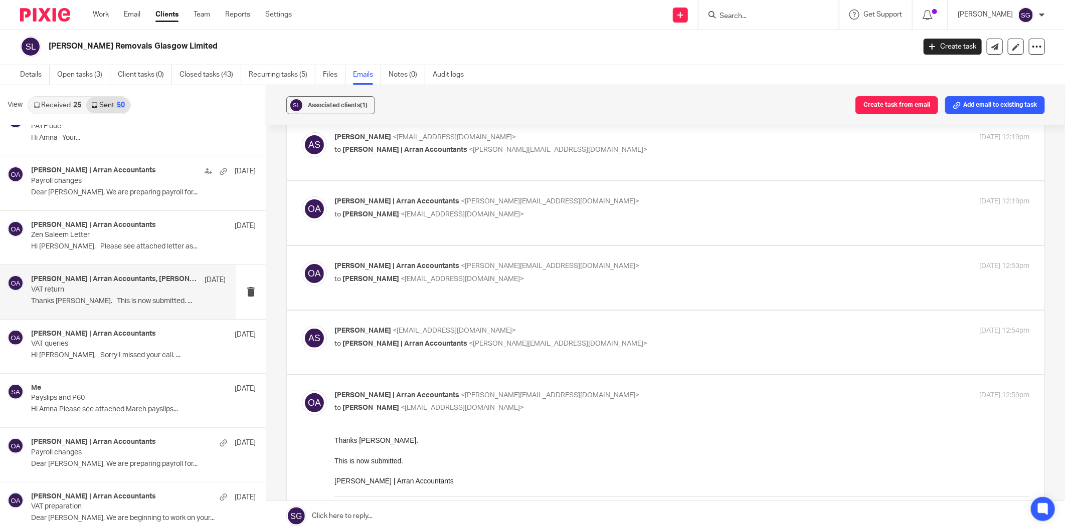
click at [363, 283] on p "to amna saleem <amna.saleem@outlook.com>" at bounding box center [565, 279] width 463 height 11
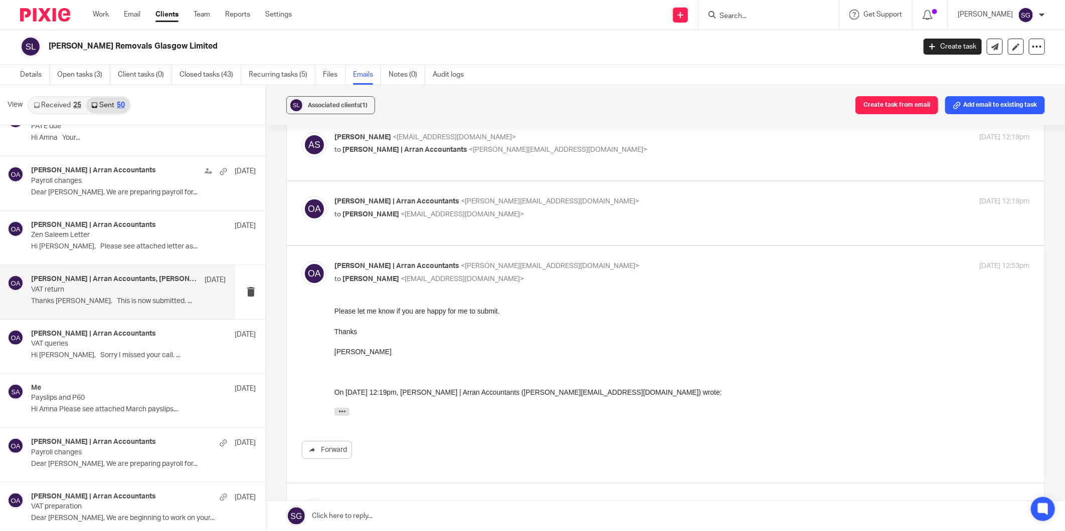
scroll to position [0, 0]
click at [369, 286] on div "Olivia | Arran Accountants <olivia@arranaccountants.co.uk> to amna saleem <amna…" at bounding box center [681, 273] width 695 height 25
checkbox input "false"
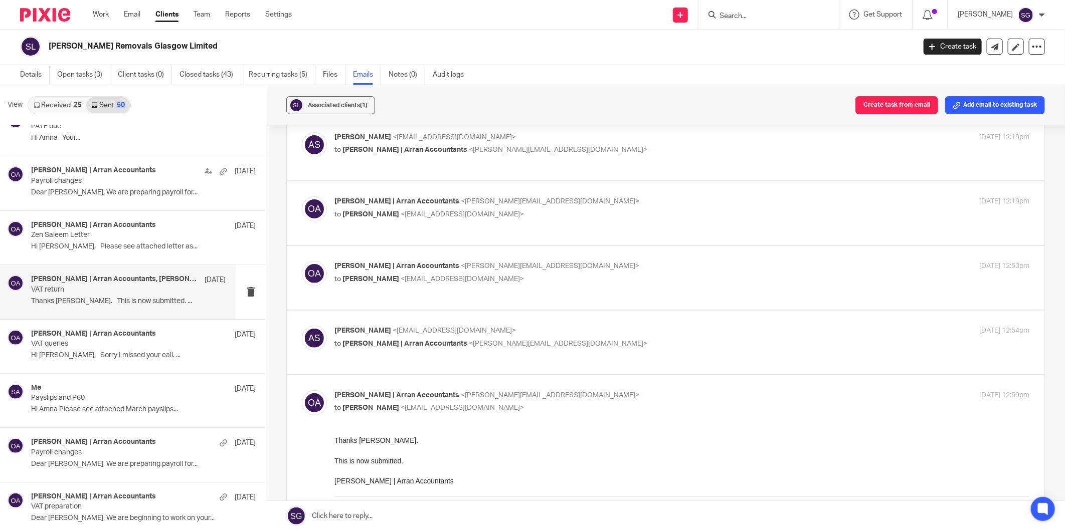
click at [364, 351] on div "amna saleem <amna.saleem@outlook.com> to Olivia | Arran Accountants <olivia@arr…" at bounding box center [681, 338] width 695 height 25
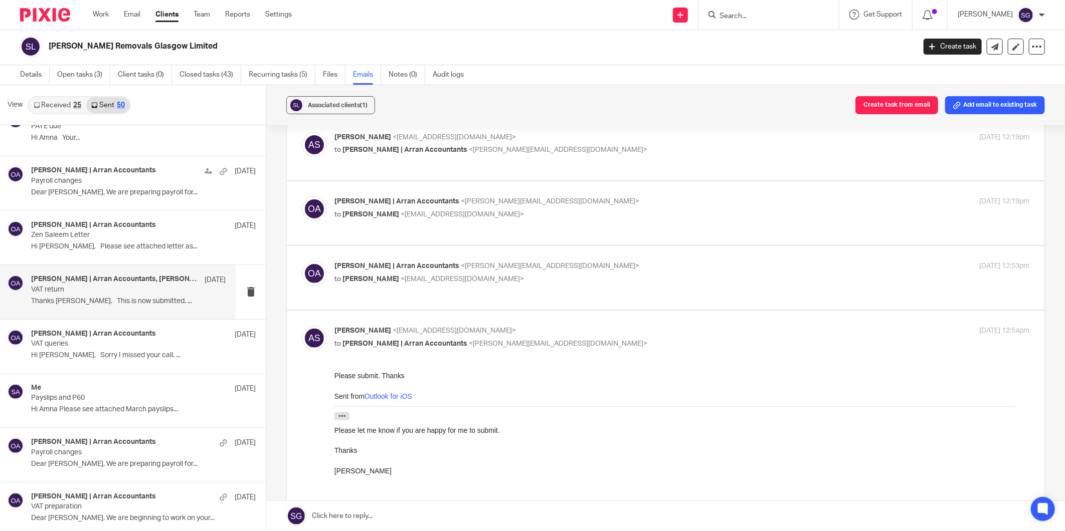
click at [364, 351] on div "amna saleem <amna.saleem@outlook.com> to Olivia | Arran Accountants <olivia@arr…" at bounding box center [681, 338] width 695 height 25
checkbox input "false"
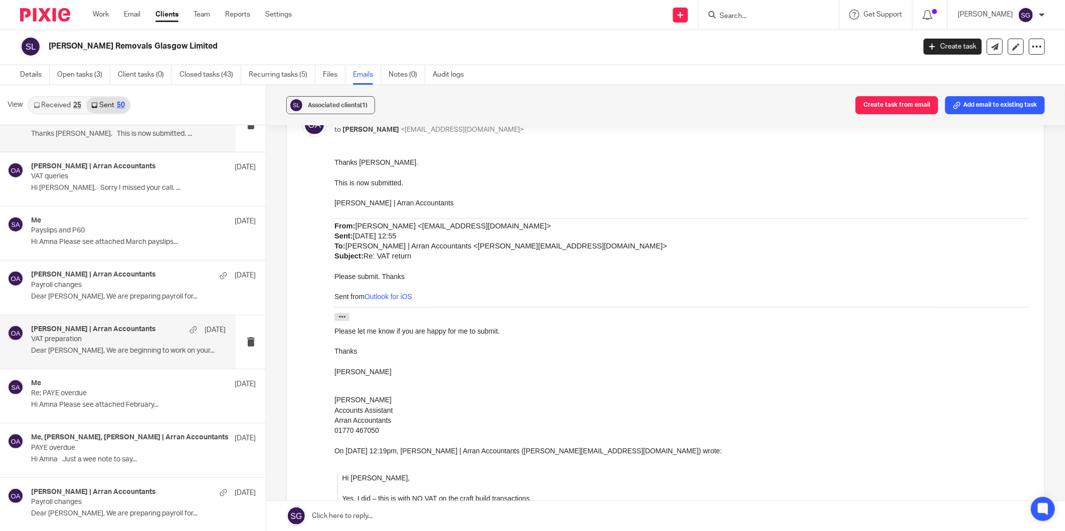
scroll to position [1169, 0]
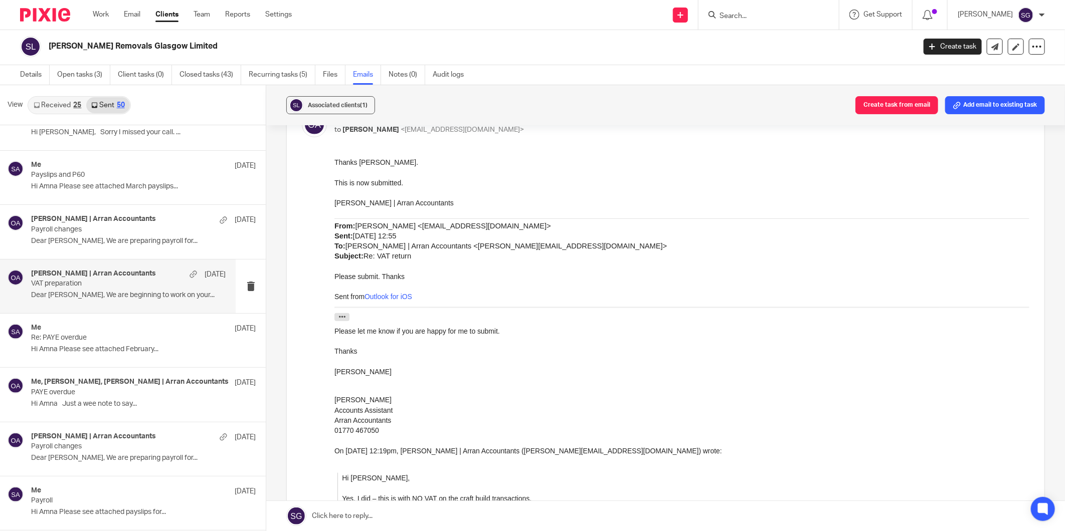
click at [79, 283] on p "VAT preparation" at bounding box center [108, 284] width 155 height 9
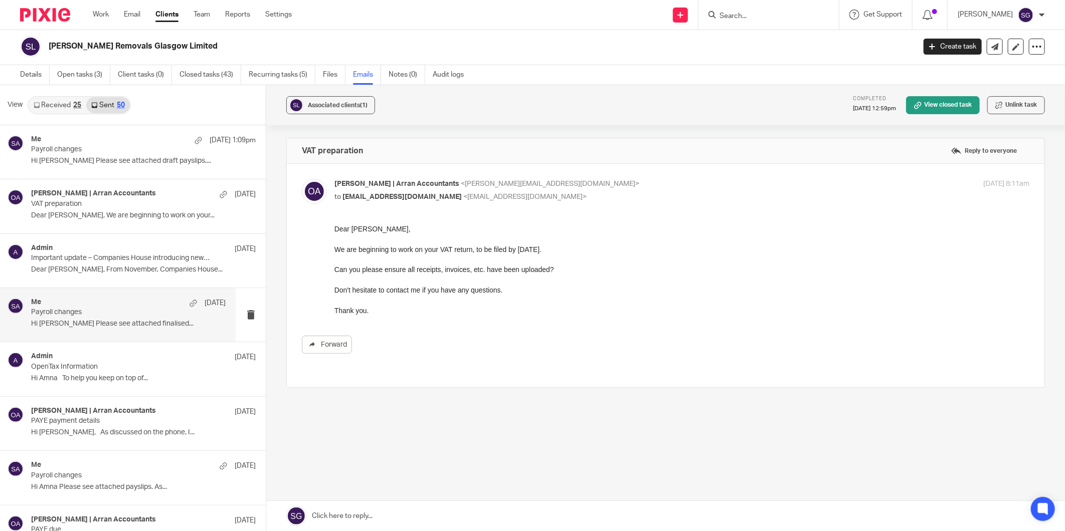
scroll to position [0, 0]
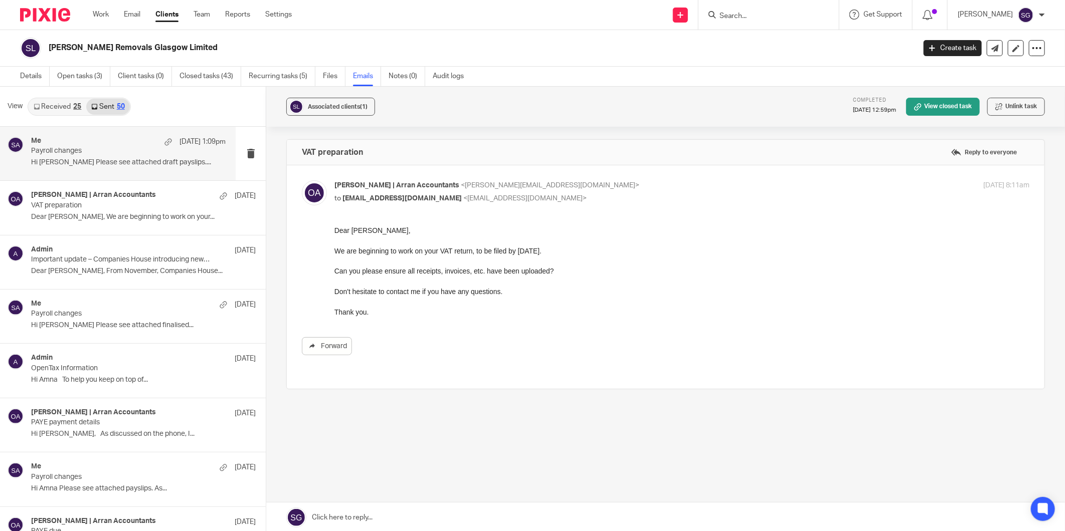
click at [88, 147] on p "Payroll changes" at bounding box center [108, 151] width 155 height 9
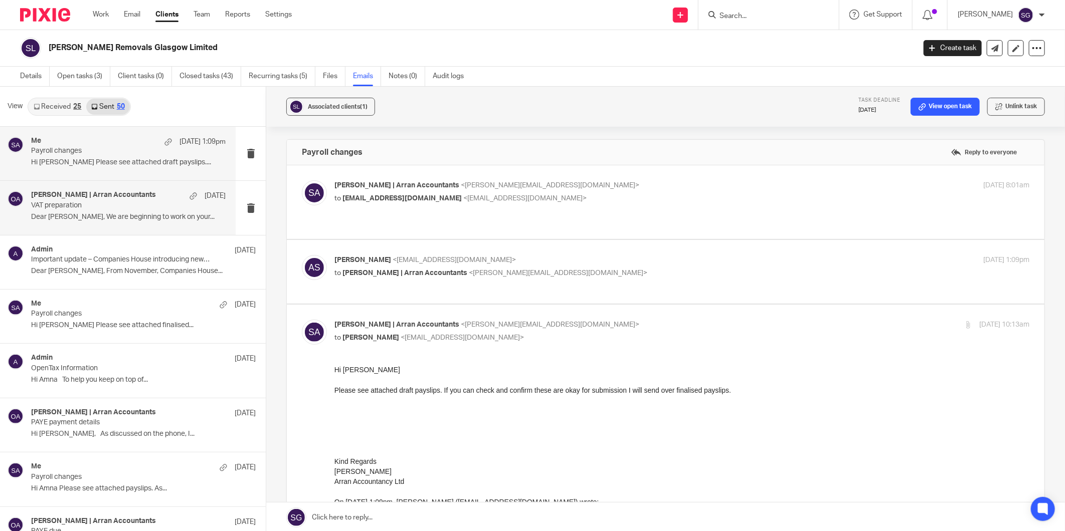
click at [116, 214] on p "Dear Amna, We are beginning to work on your..." at bounding box center [128, 217] width 194 height 9
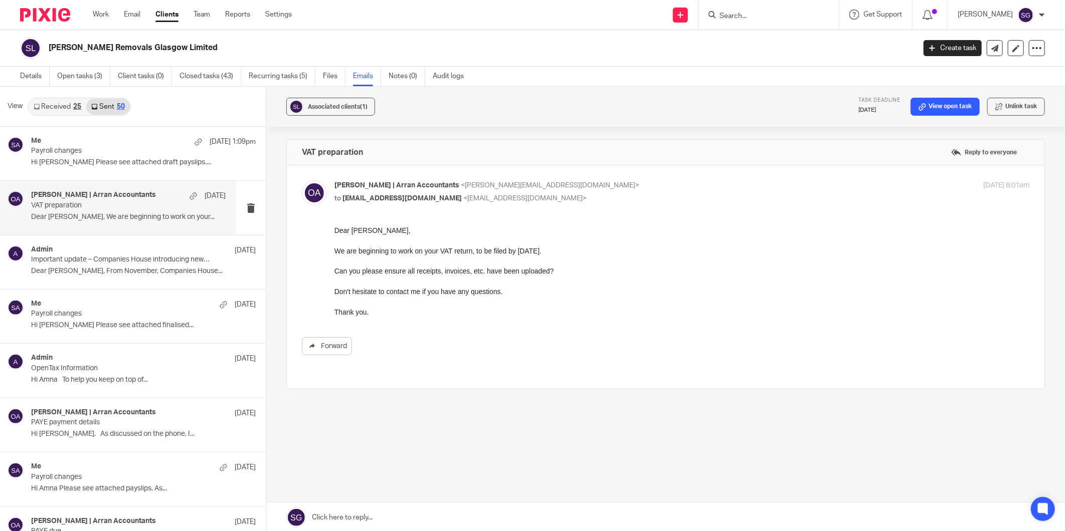
click at [54, 107] on link "Received 25" at bounding box center [58, 107] width 58 height 16
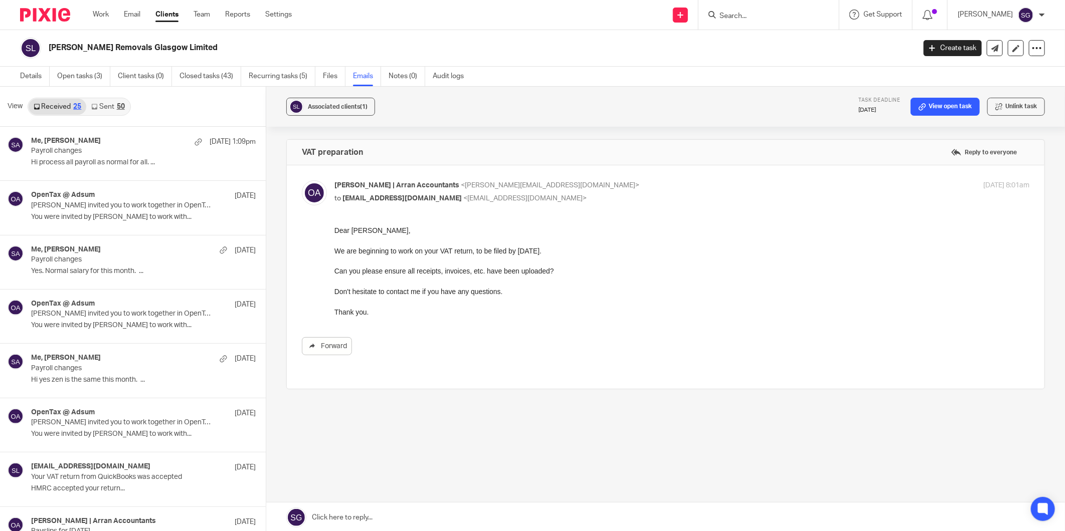
scroll to position [2, 0]
click at [525, 23] on div "Send new email Create task Add client Request signature Get Support Contact Sup…" at bounding box center [686, 15] width 758 height 30
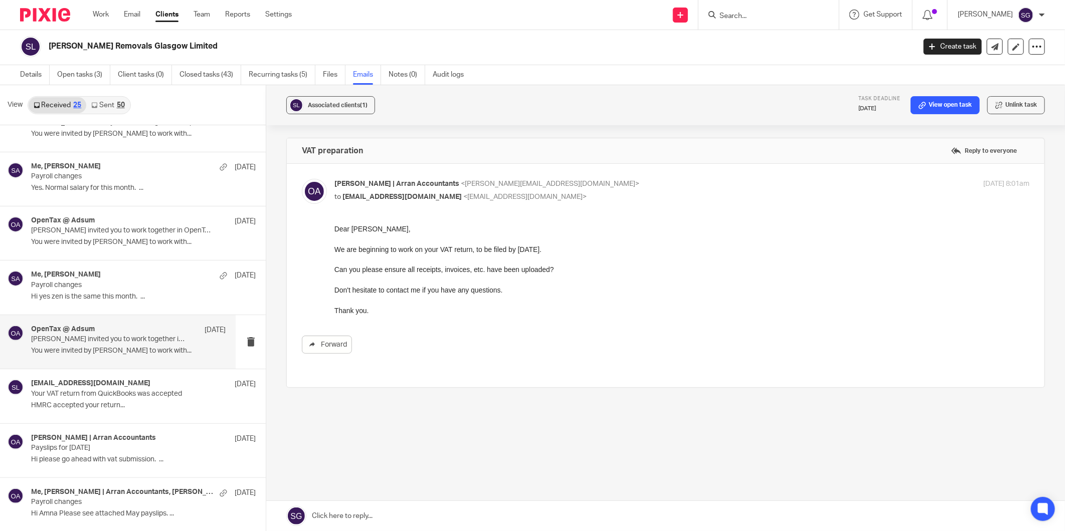
scroll to position [0, 0]
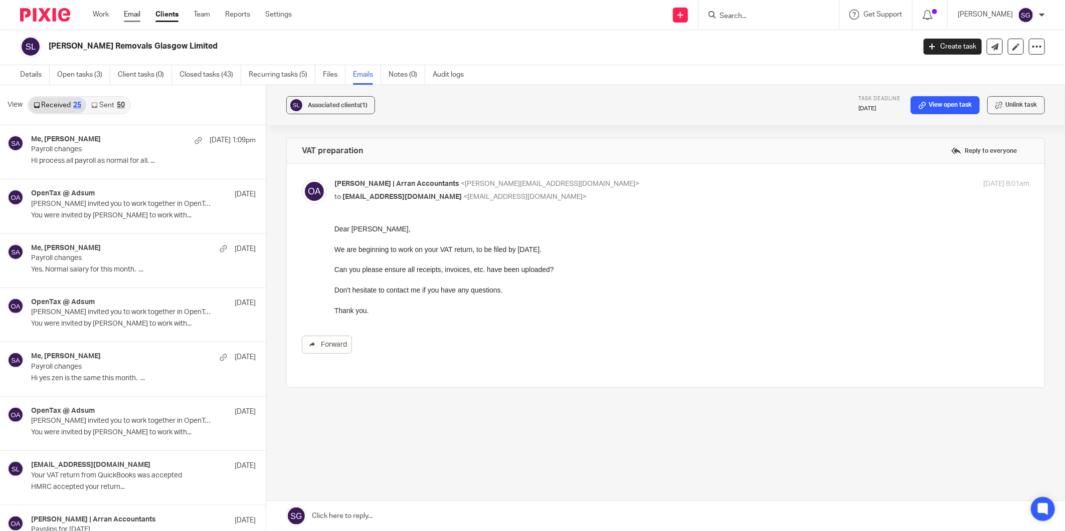
click at [127, 13] on link "Email" at bounding box center [132, 15] width 17 height 10
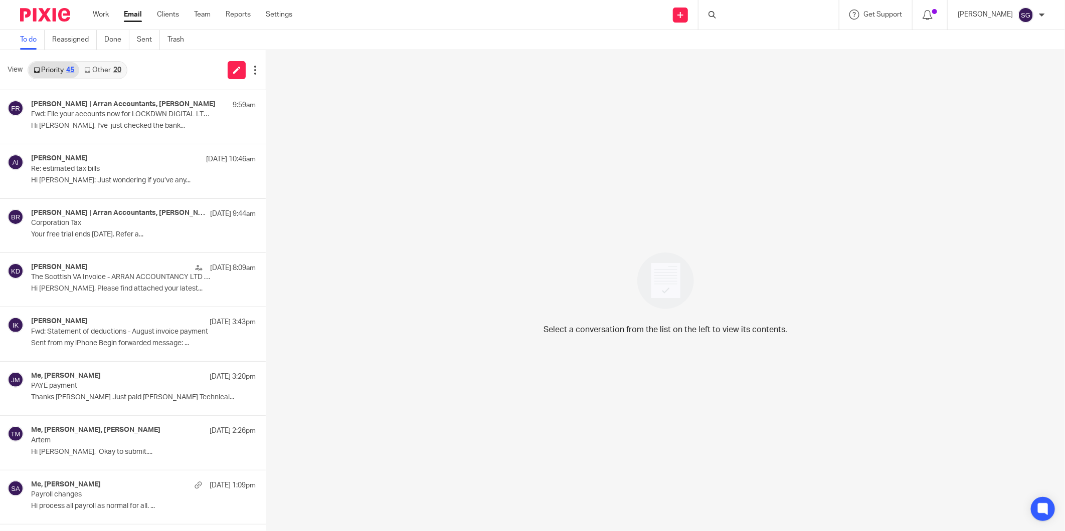
click at [572, 23] on div "Send new email Create task Add client Request signature Get Support Contact Sup…" at bounding box center [685, 15] width 757 height 30
click at [546, 15] on div "Send new email Create task Add client Request signature Get Support Contact Sup…" at bounding box center [685, 15] width 757 height 30
drag, startPoint x: 231, startPoint y: 64, endPoint x: 246, endPoint y: 50, distance: 20.2
click at [231, 64] on link at bounding box center [237, 70] width 18 height 18
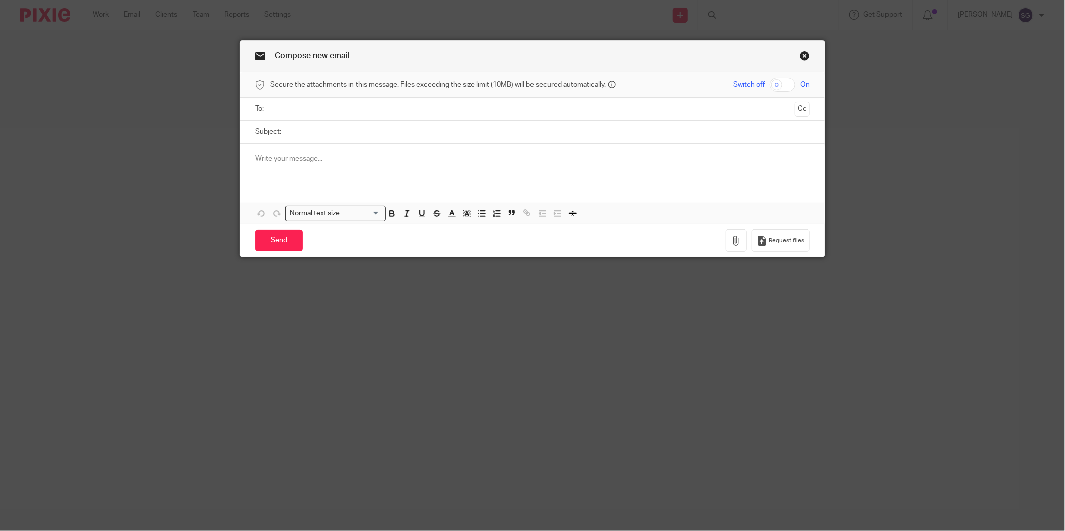
click at [341, 106] on input "text" at bounding box center [532, 109] width 517 height 12
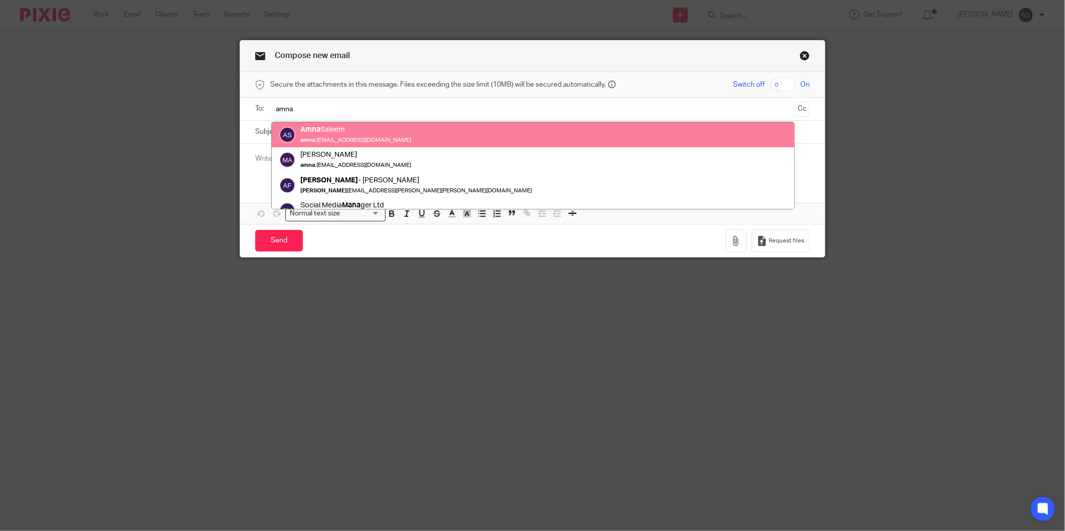
type input "amna"
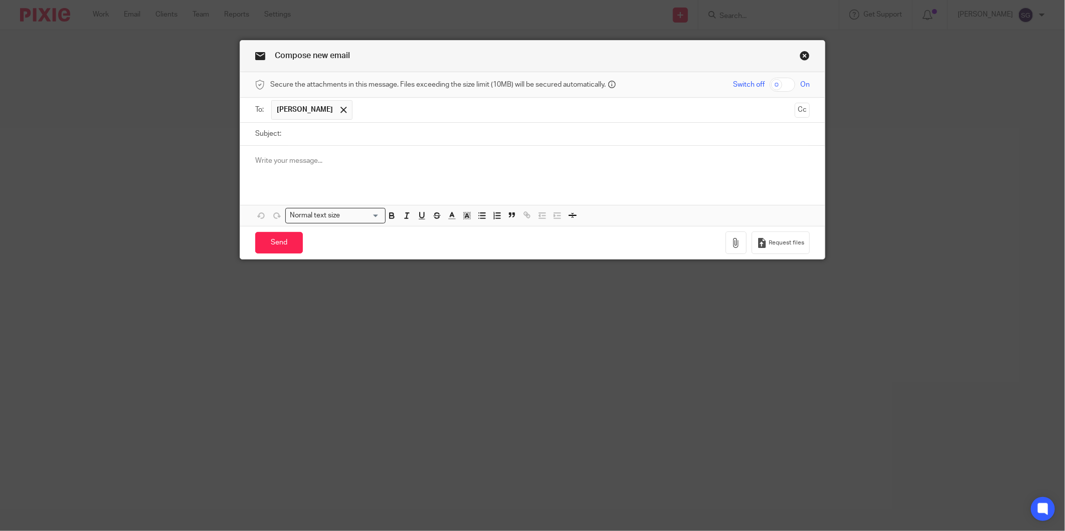
click at [344, 133] on input "Subject:" at bounding box center [547, 134] width 523 height 23
type input "VAT Return"
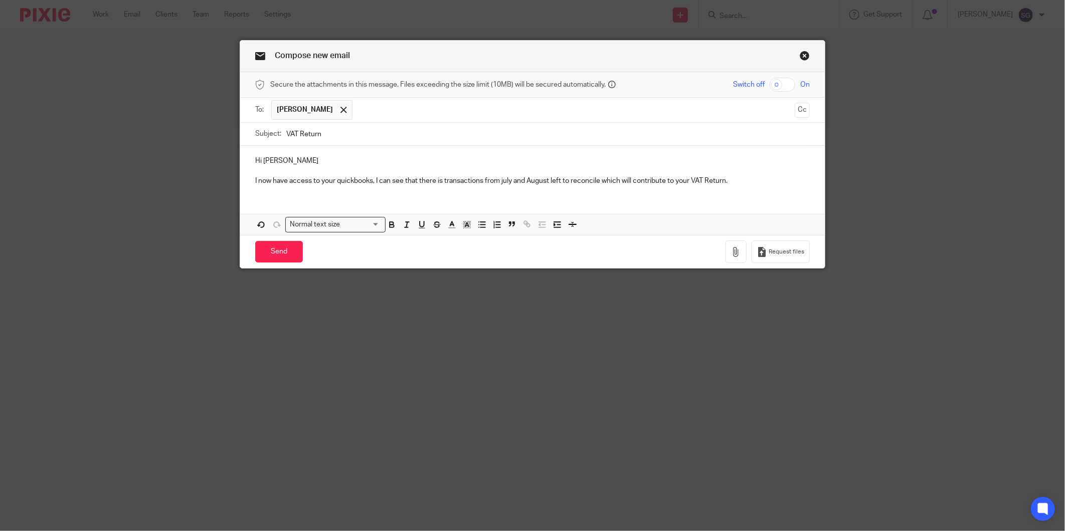
click at [346, 174] on p at bounding box center [532, 171] width 554 height 10
click at [355, 182] on p "I now have access to your quickbooks, I can see that there is transactions from…" at bounding box center [532, 181] width 554 height 10
click at [507, 181] on p "I now have access to your QuickBooks, I can see that there is transactions from…" at bounding box center [532, 181] width 554 height 10
drag, startPoint x: 760, startPoint y: 180, endPoint x: 752, endPoint y: 183, distance: 9.0
click at [759, 181] on p "I now have access to your QuickBooks, I can see that there is transactions from…" at bounding box center [532, 181] width 554 height 10
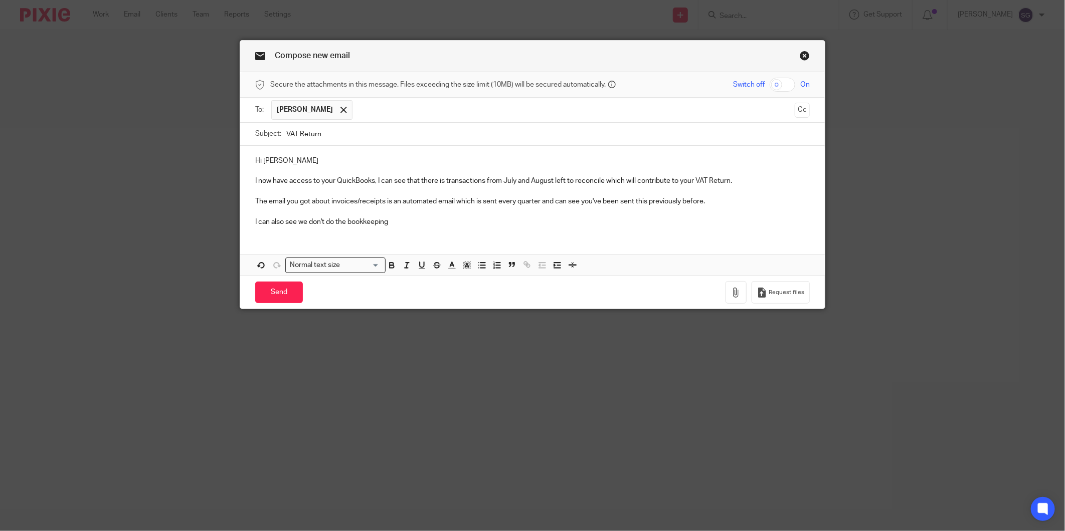
click at [800, 57] on link "Close this dialog window" at bounding box center [805, 58] width 10 height 14
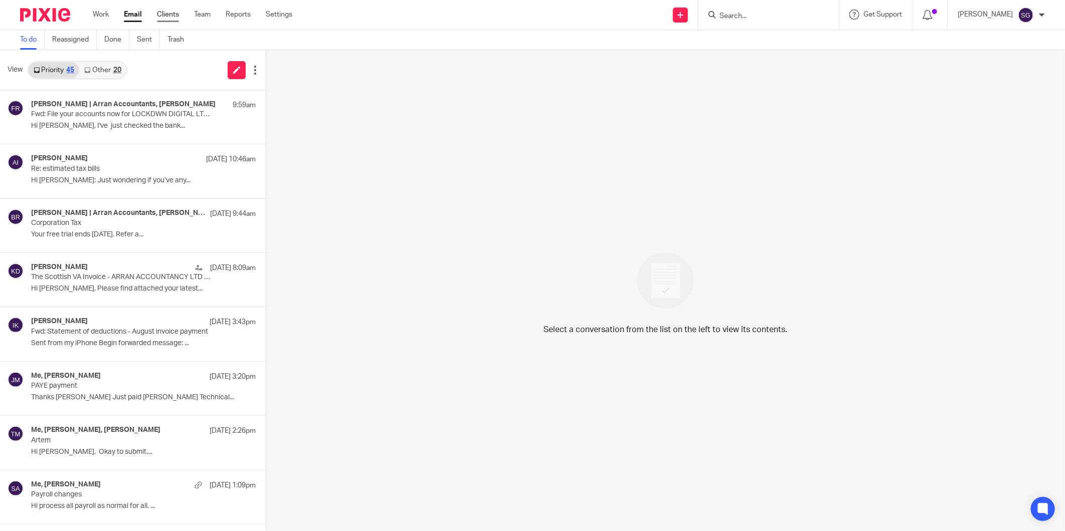
click at [167, 14] on link "Clients" at bounding box center [168, 15] width 22 height 10
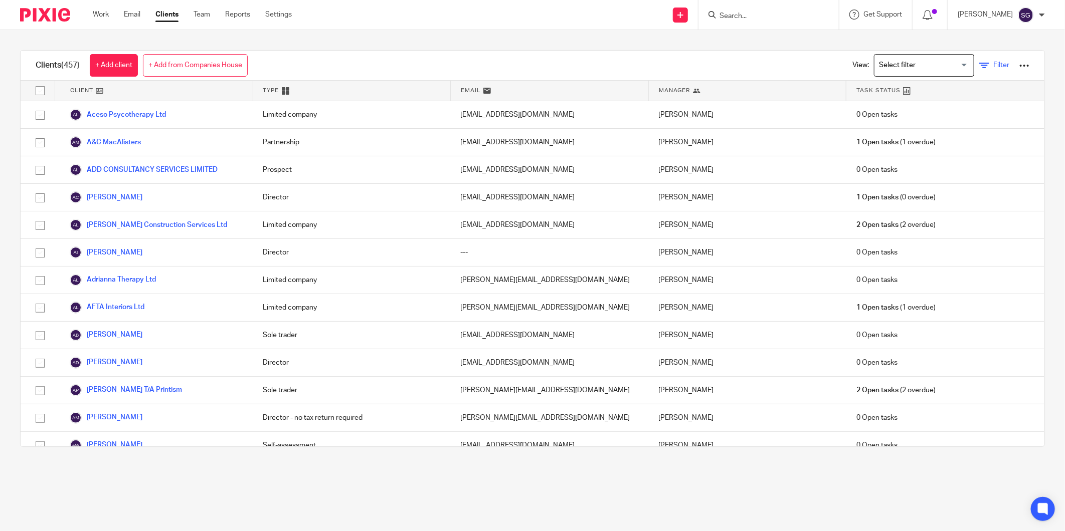
click at [993, 66] on span "Filter" at bounding box center [1001, 65] width 16 height 7
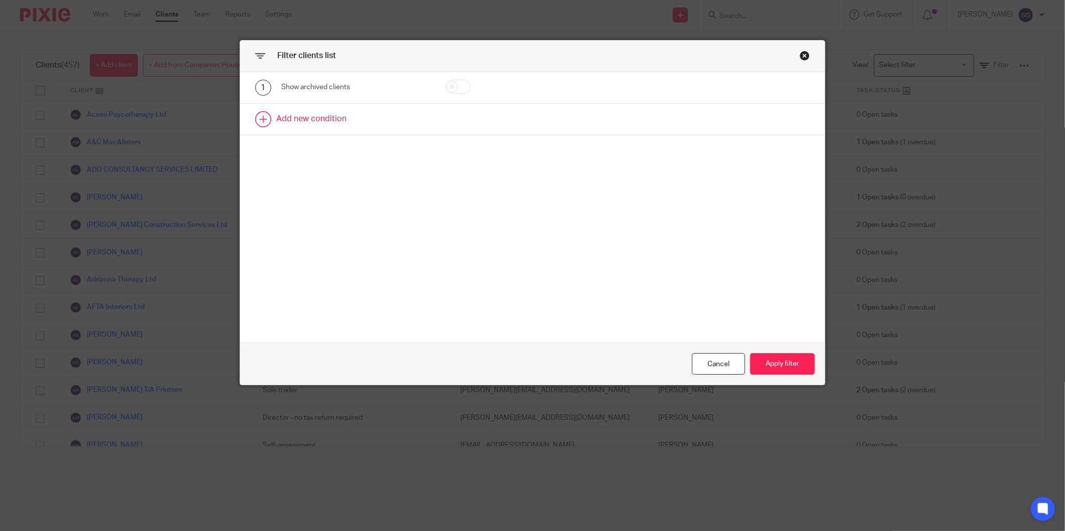
click at [289, 121] on link at bounding box center [532, 119] width 584 height 31
click at [329, 126] on div "Field" at bounding box center [345, 122] width 112 height 21
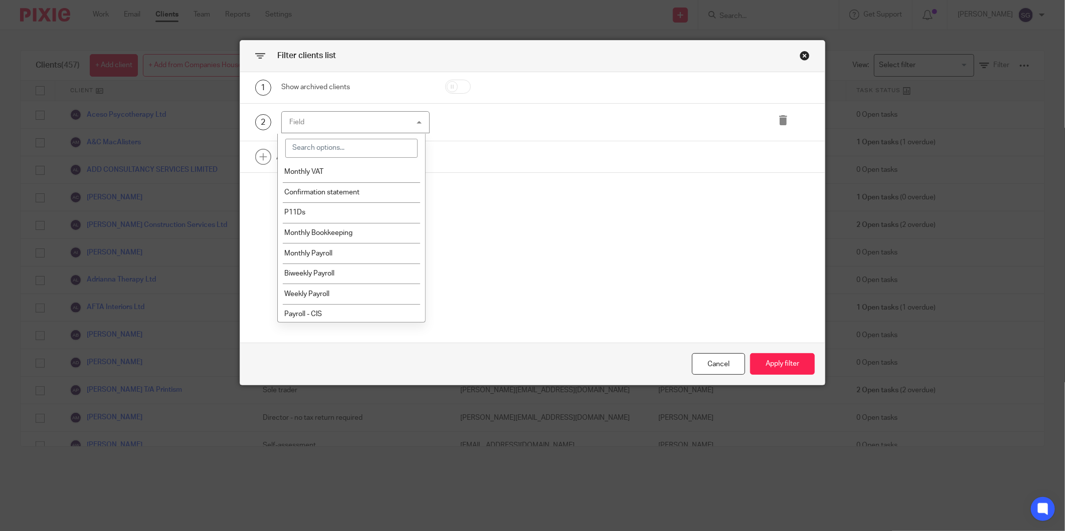
scroll to position [779, 0]
click at [340, 190] on span "Next VAT due date" at bounding box center [313, 186] width 58 height 7
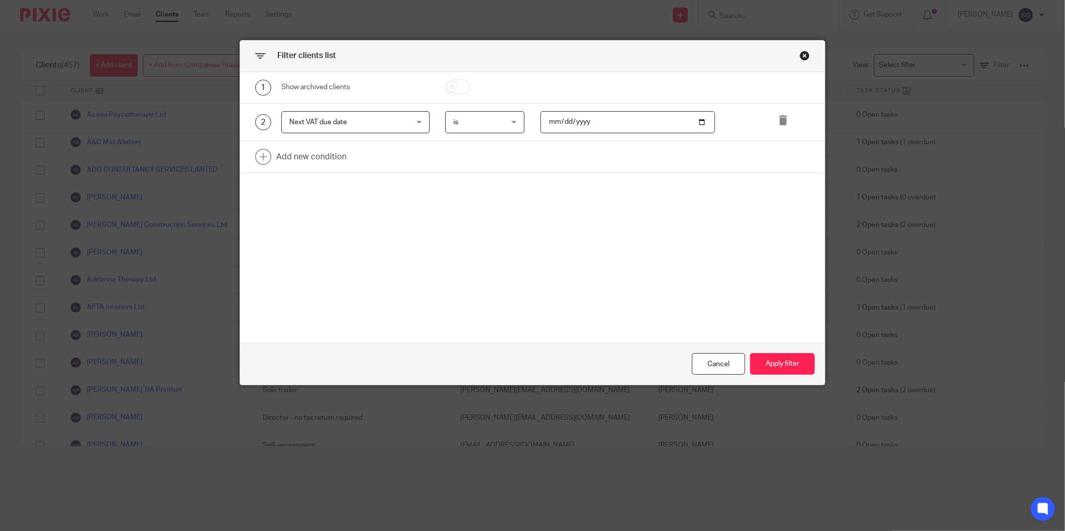
click at [694, 123] on input "date" at bounding box center [627, 122] width 174 height 23
type input "2025-10-07"
click at [783, 366] on button "Apply filter" at bounding box center [782, 364] width 65 height 22
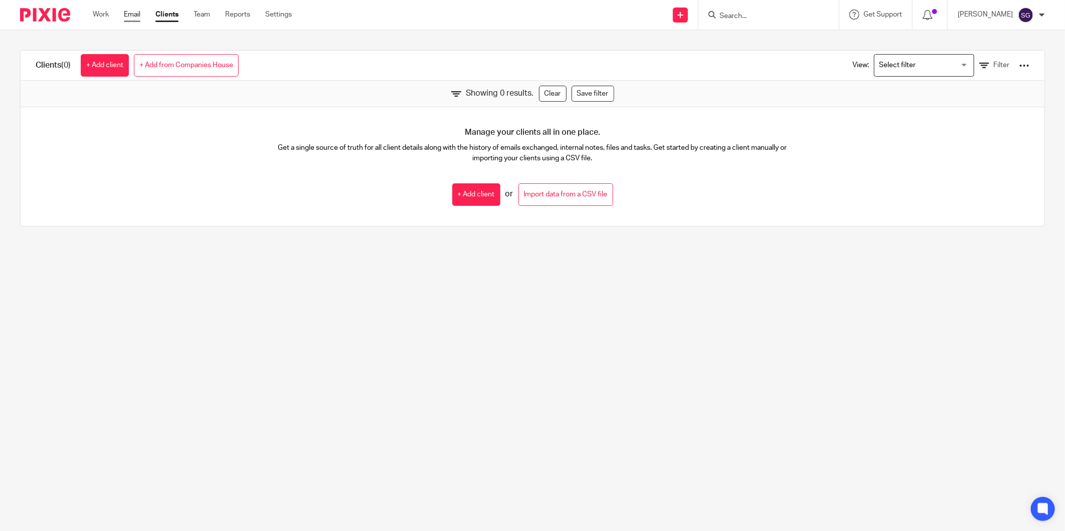
click at [131, 16] on link "Email" at bounding box center [132, 15] width 17 height 10
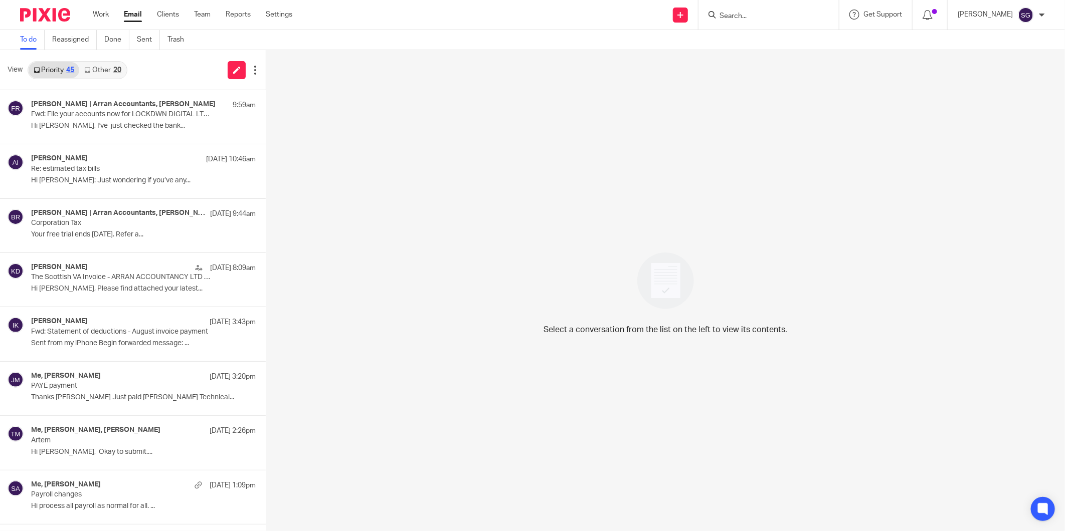
click at [768, 19] on input "Search" at bounding box center [763, 16] width 90 height 9
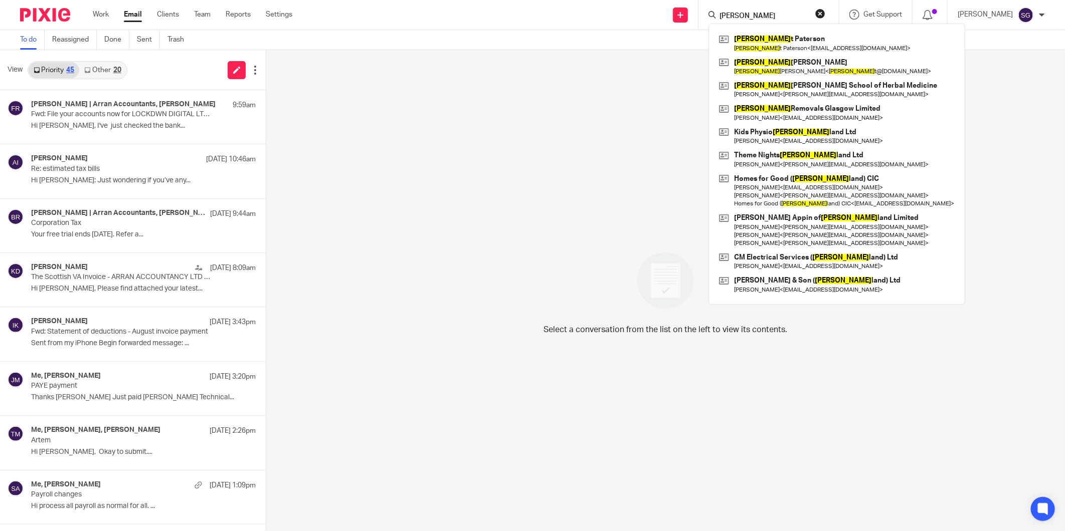
type input "scot"
click at [514, 35] on div "To do Reassigned Done Sent Trash" at bounding box center [532, 40] width 1065 height 20
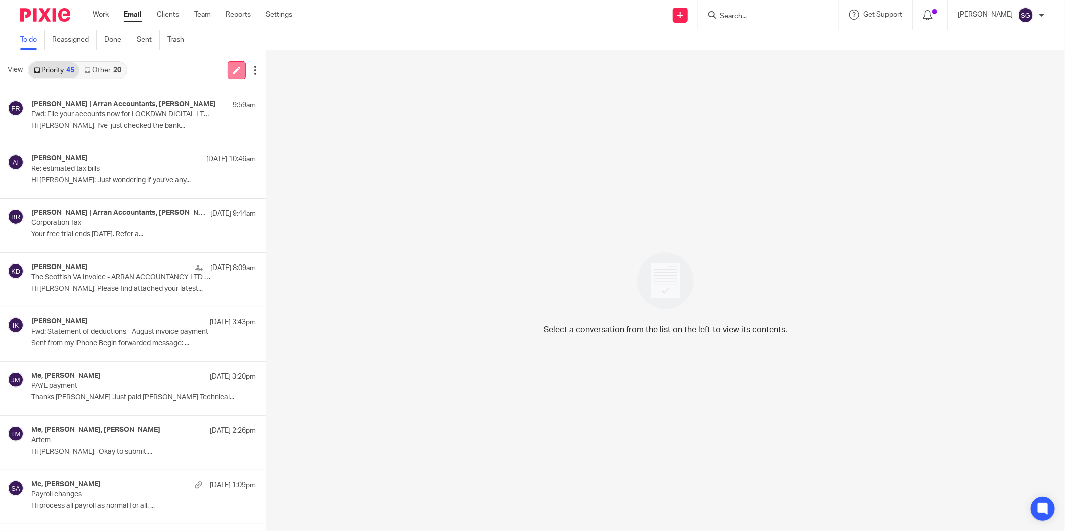
click at [239, 74] on link at bounding box center [237, 70] width 18 height 18
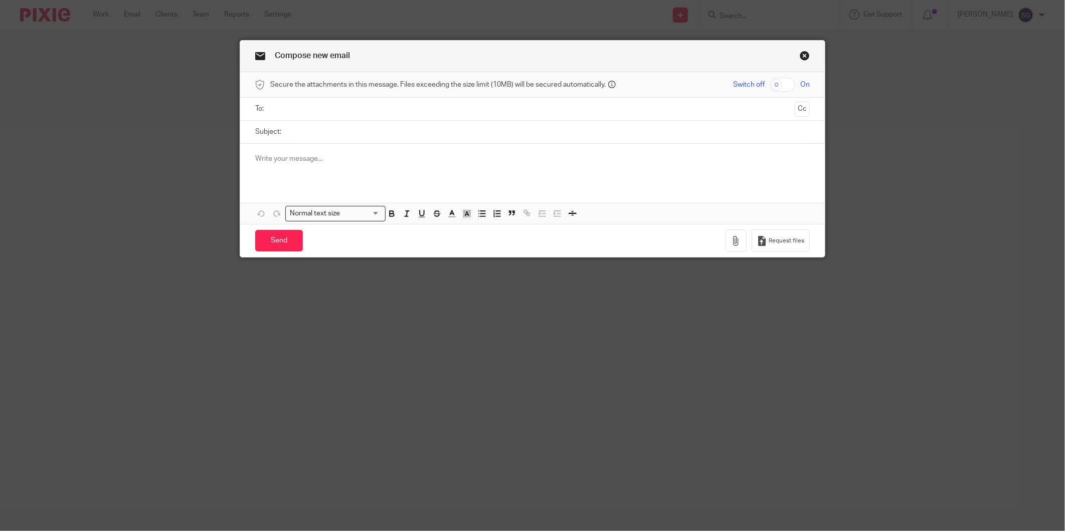
click at [314, 107] on input "text" at bounding box center [532, 109] width 517 height 12
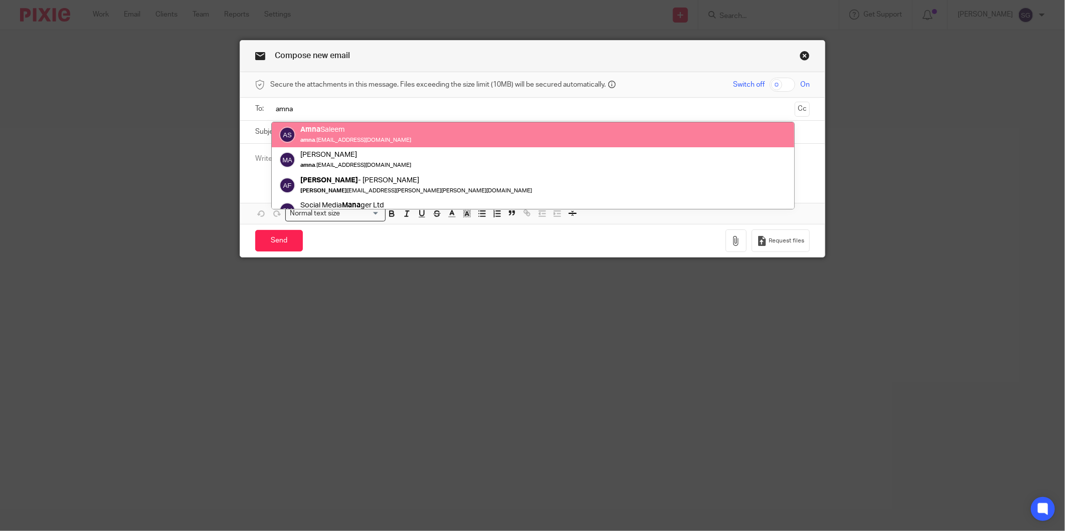
type input "amna"
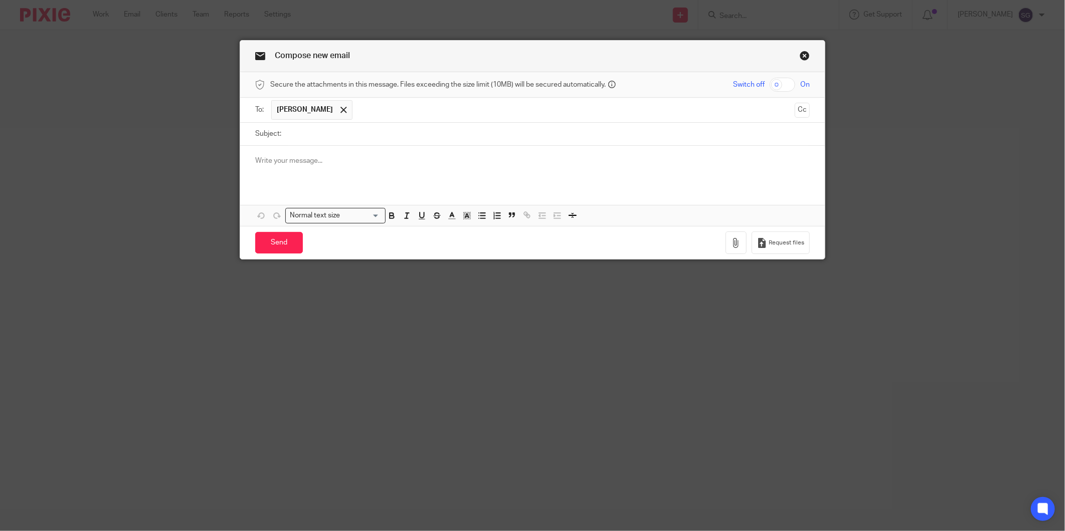
click at [367, 142] on input "Subject:" at bounding box center [547, 134] width 523 height 23
type input "VAT Return"
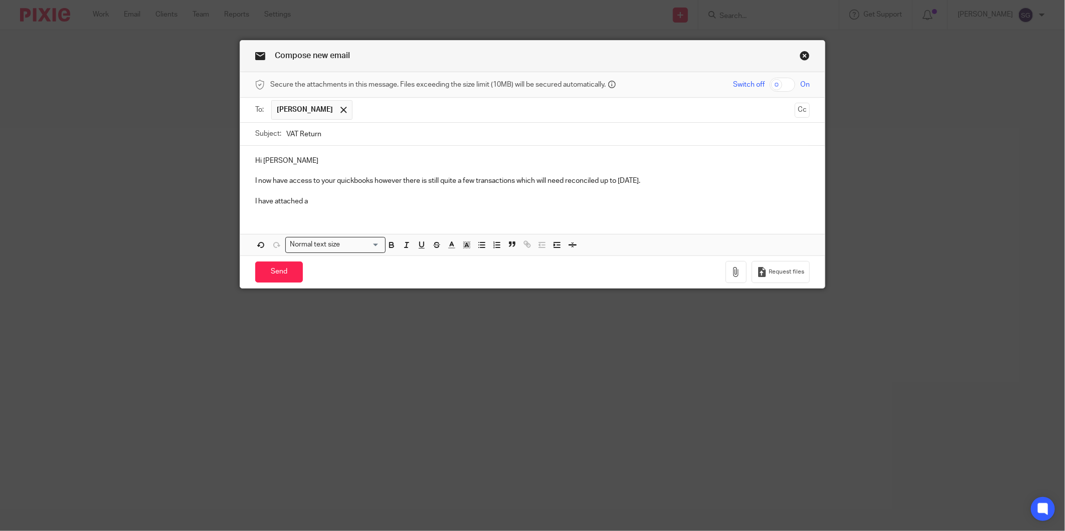
click at [353, 183] on p "I now have access to your quickbooks however there is still quite a few transac…" at bounding box center [532, 181] width 554 height 10
click at [331, 199] on p "I have attached a" at bounding box center [532, 201] width 554 height 10
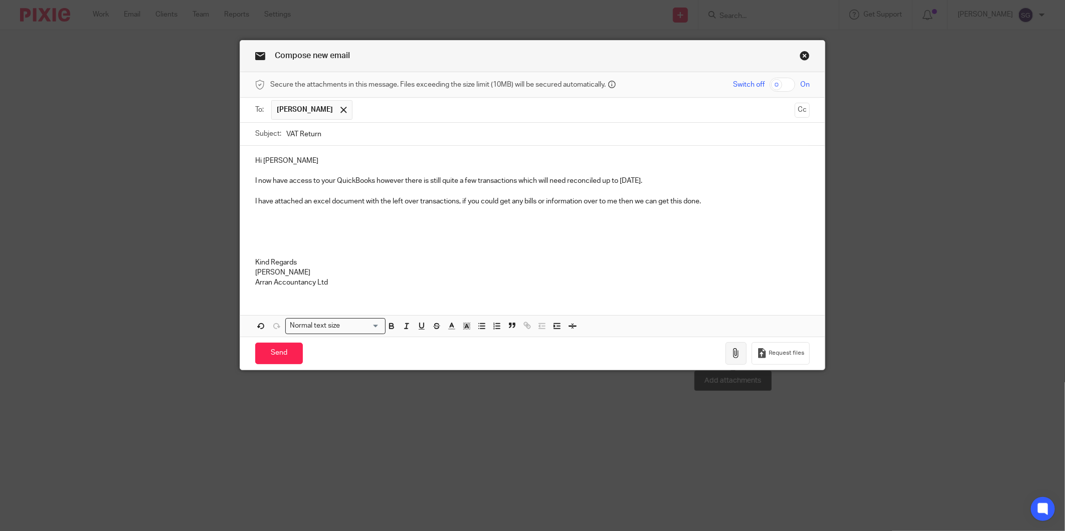
click at [727, 359] on button "button" at bounding box center [735, 353] width 21 height 23
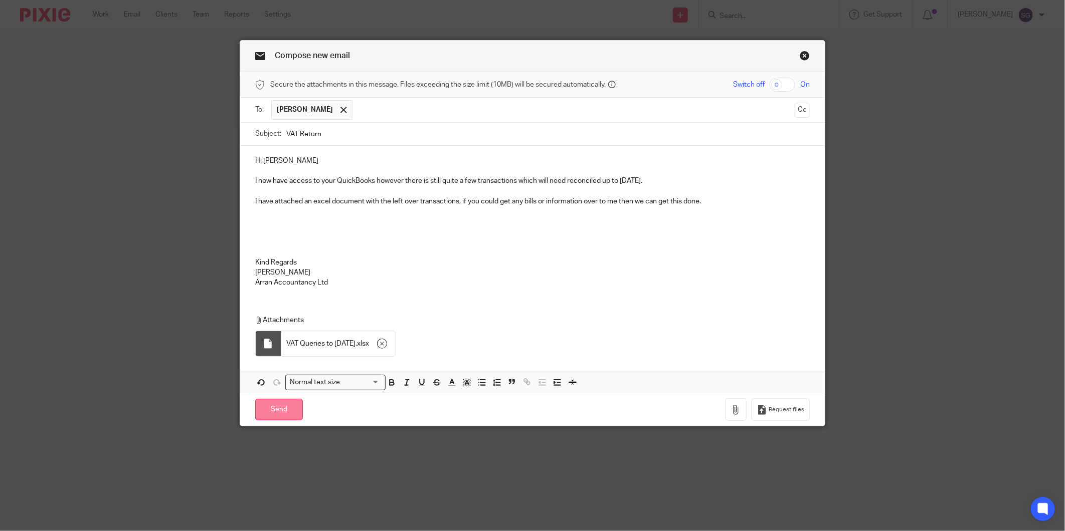
click at [276, 415] on input "Send" at bounding box center [279, 410] width 48 height 22
